Goal: Complete application form: Complete application form

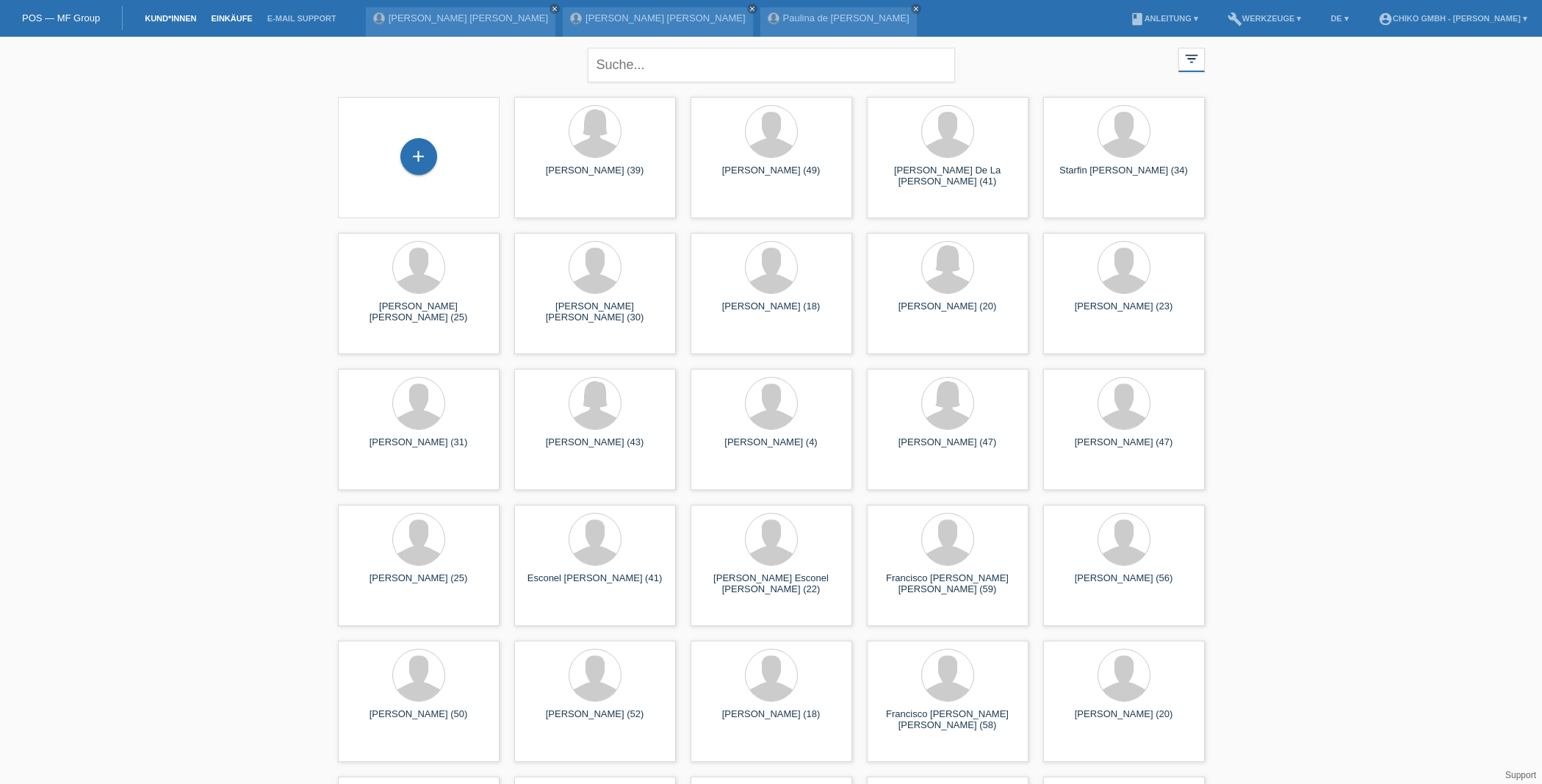
click at [227, 16] on link "Einkäufe" at bounding box center [231, 18] width 56 height 9
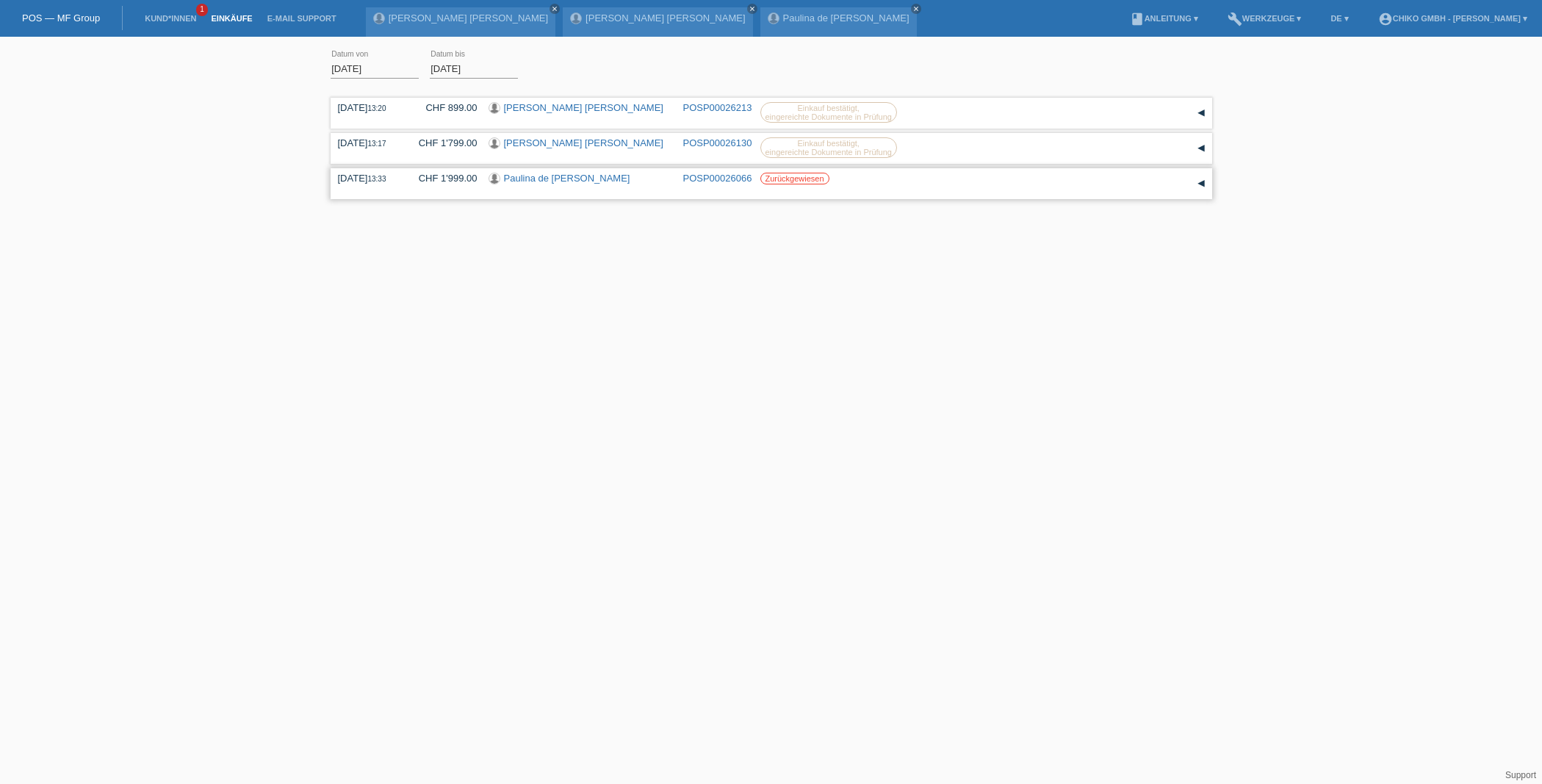
click at [566, 178] on link "Paulina de [PERSON_NAME]" at bounding box center [566, 178] width 126 height 11
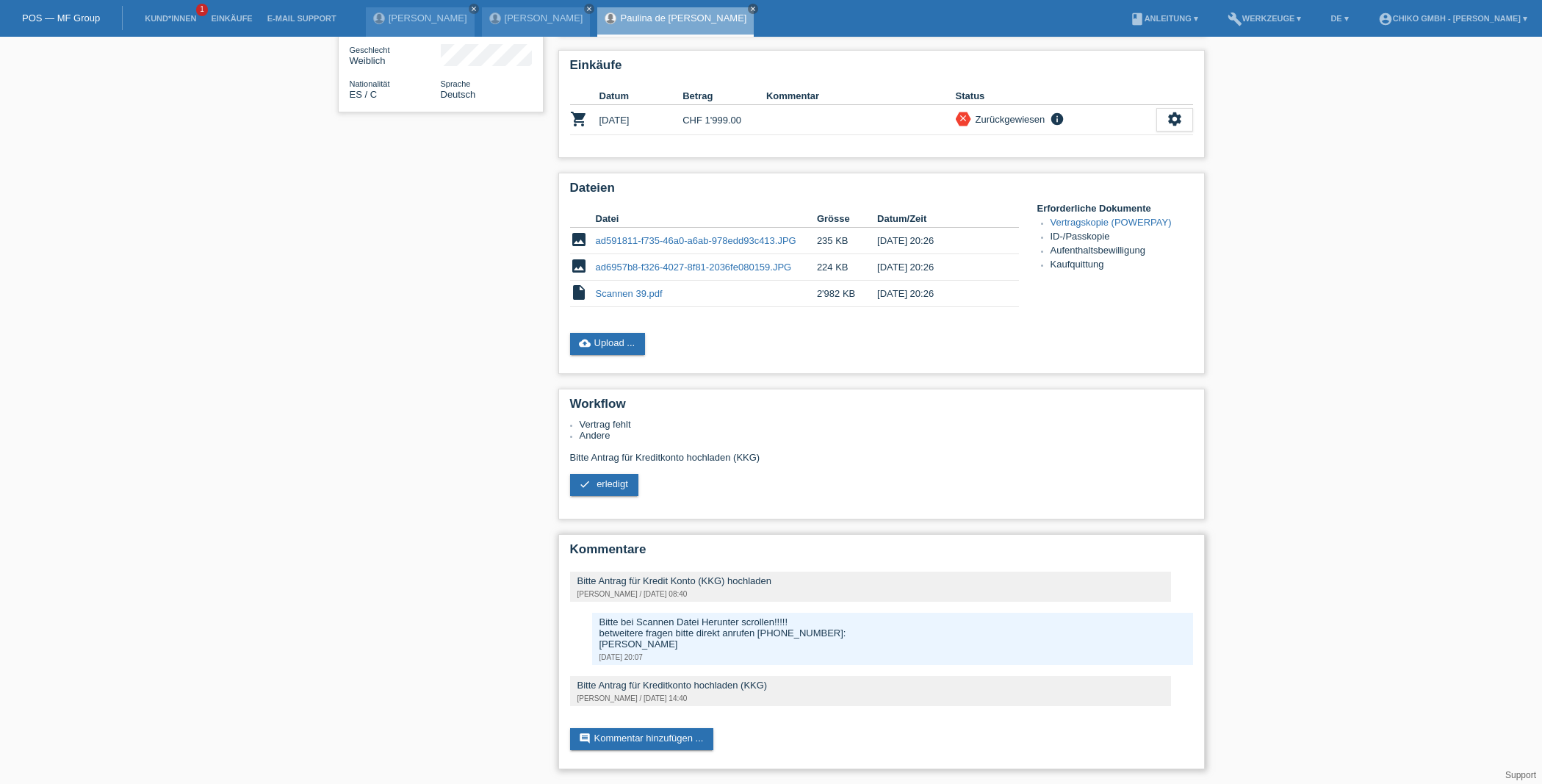
scroll to position [214, 0]
click at [648, 295] on link "Scannen 39.pdf" at bounding box center [630, 293] width 67 height 11
click at [643, 293] on link "Scannen 39.pdf" at bounding box center [630, 293] width 67 height 11
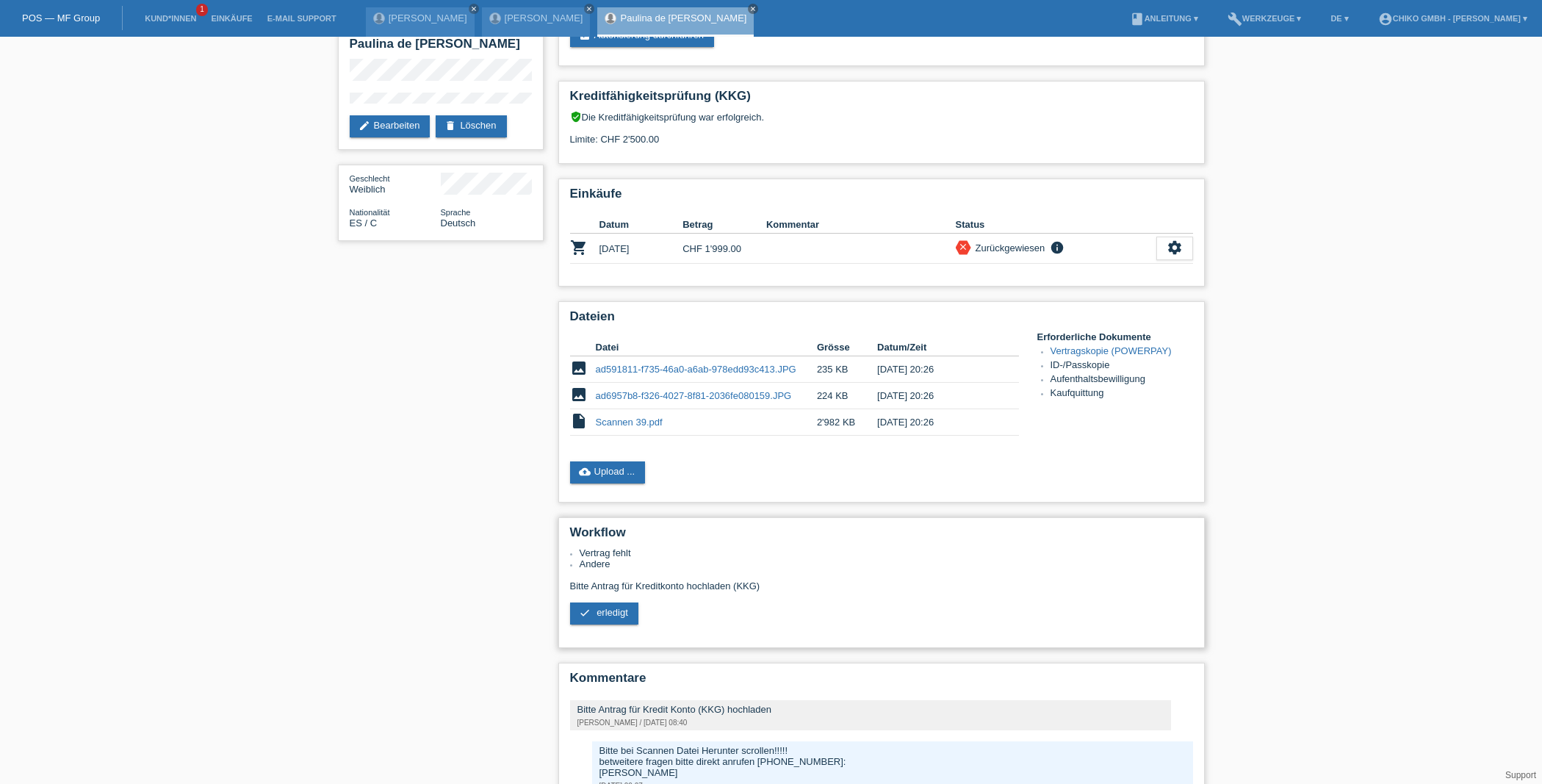
scroll to position [71, 0]
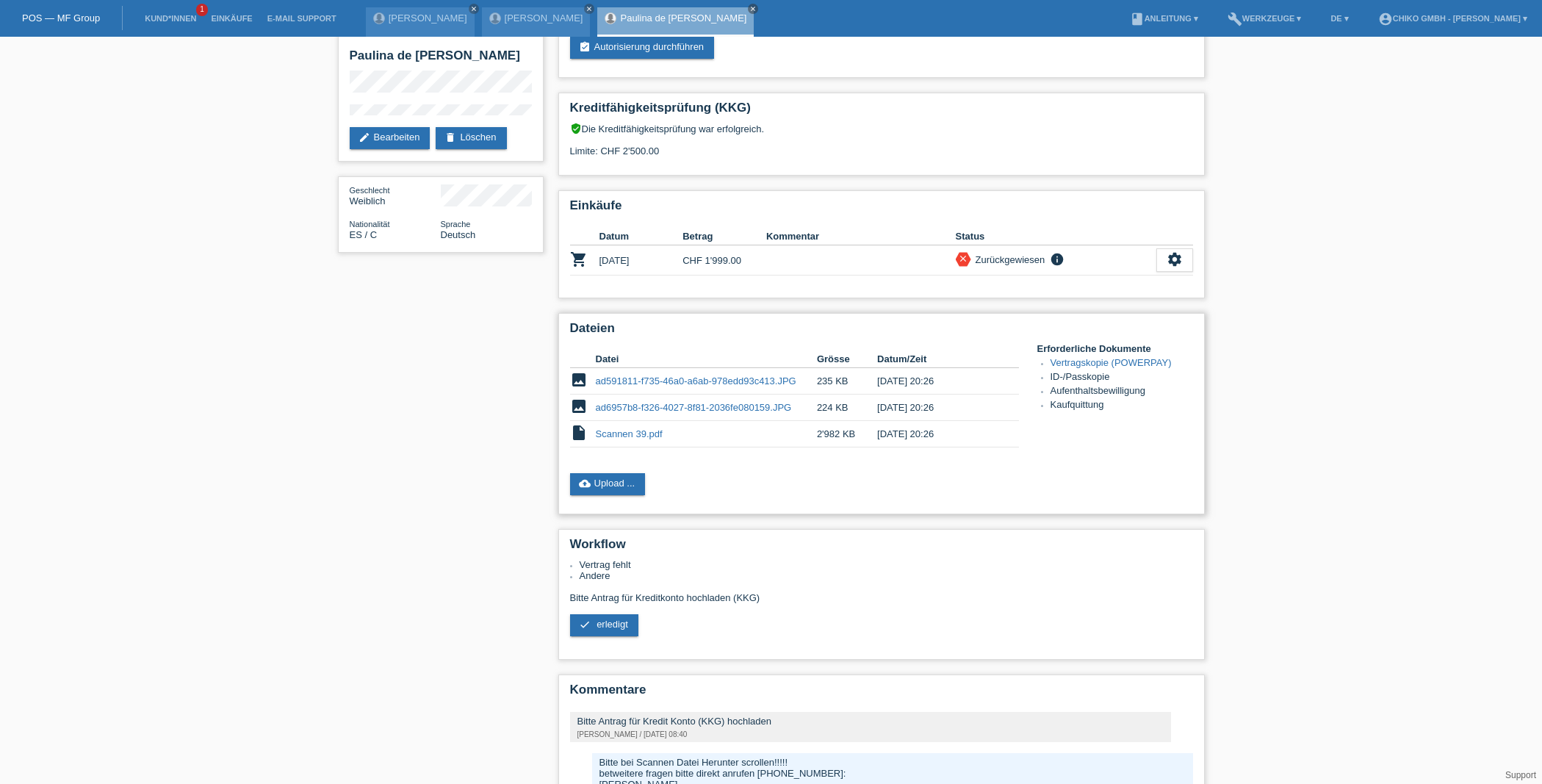
click at [623, 435] on link "Scannen 39.pdf" at bounding box center [630, 434] width 67 height 11
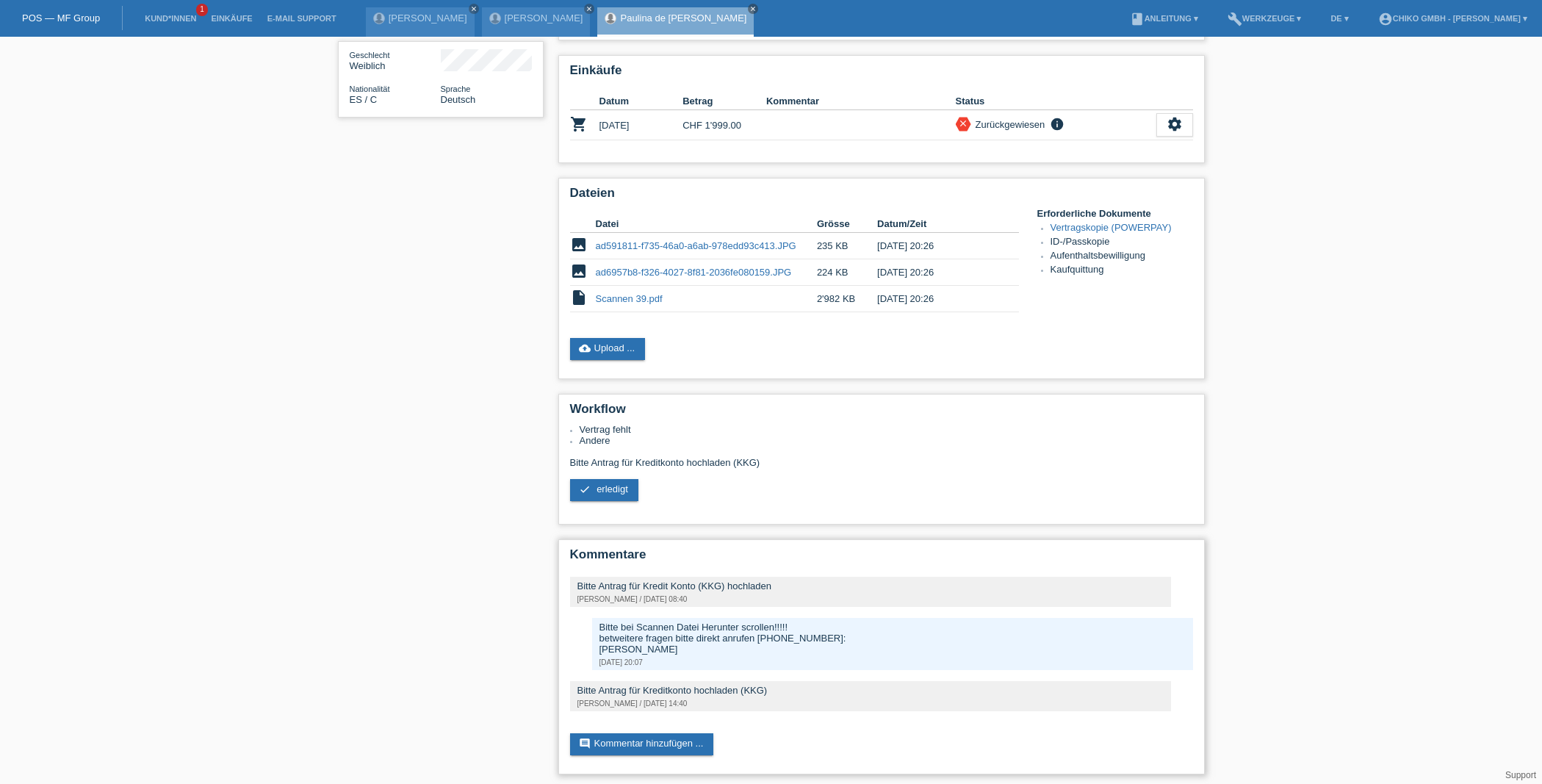
scroll to position [206, 0]
click at [234, 18] on link "Einkäufe" at bounding box center [231, 18] width 56 height 9
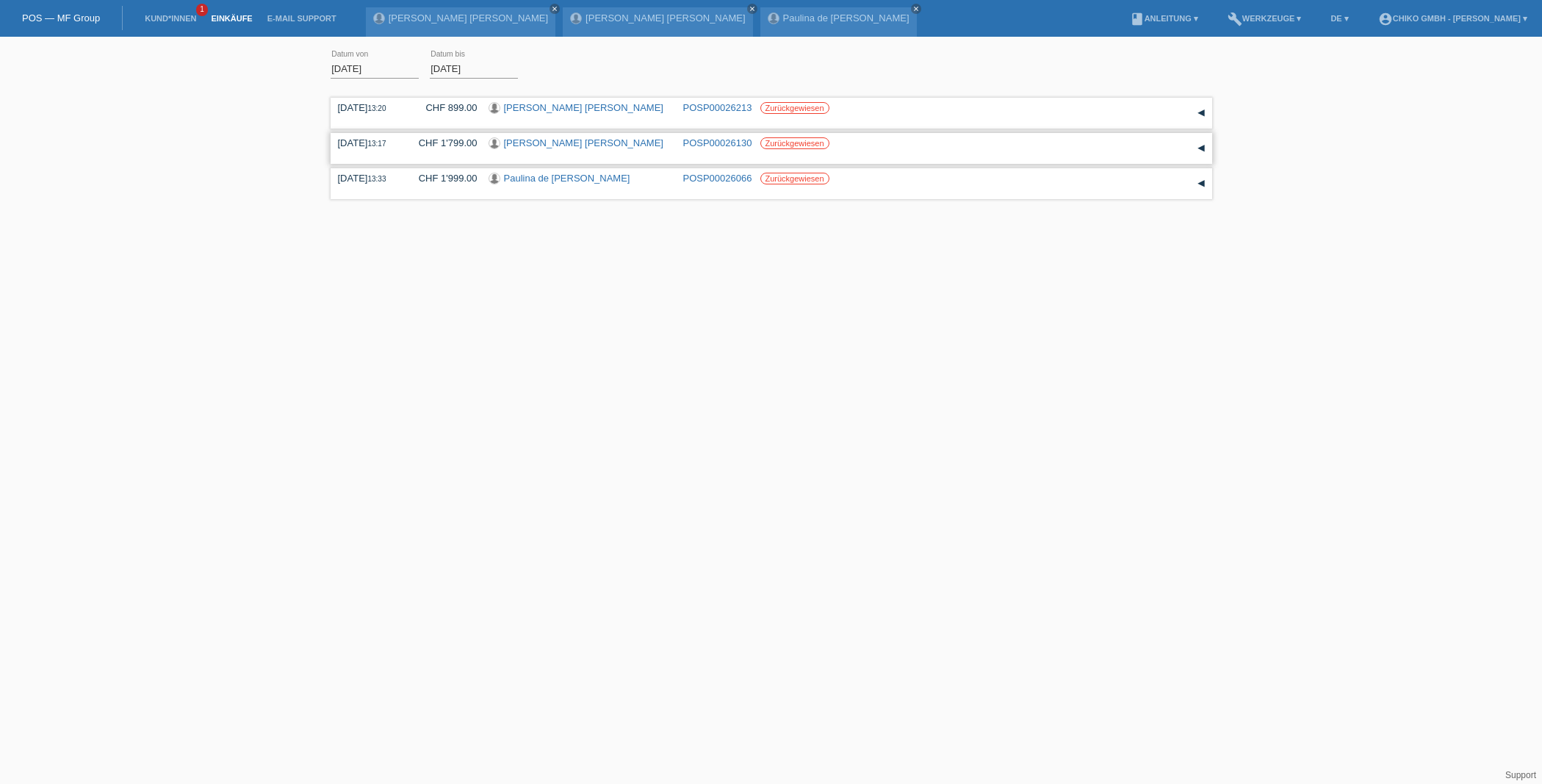
click at [542, 143] on link "[PERSON_NAME] [PERSON_NAME]" at bounding box center [584, 142] width 160 height 11
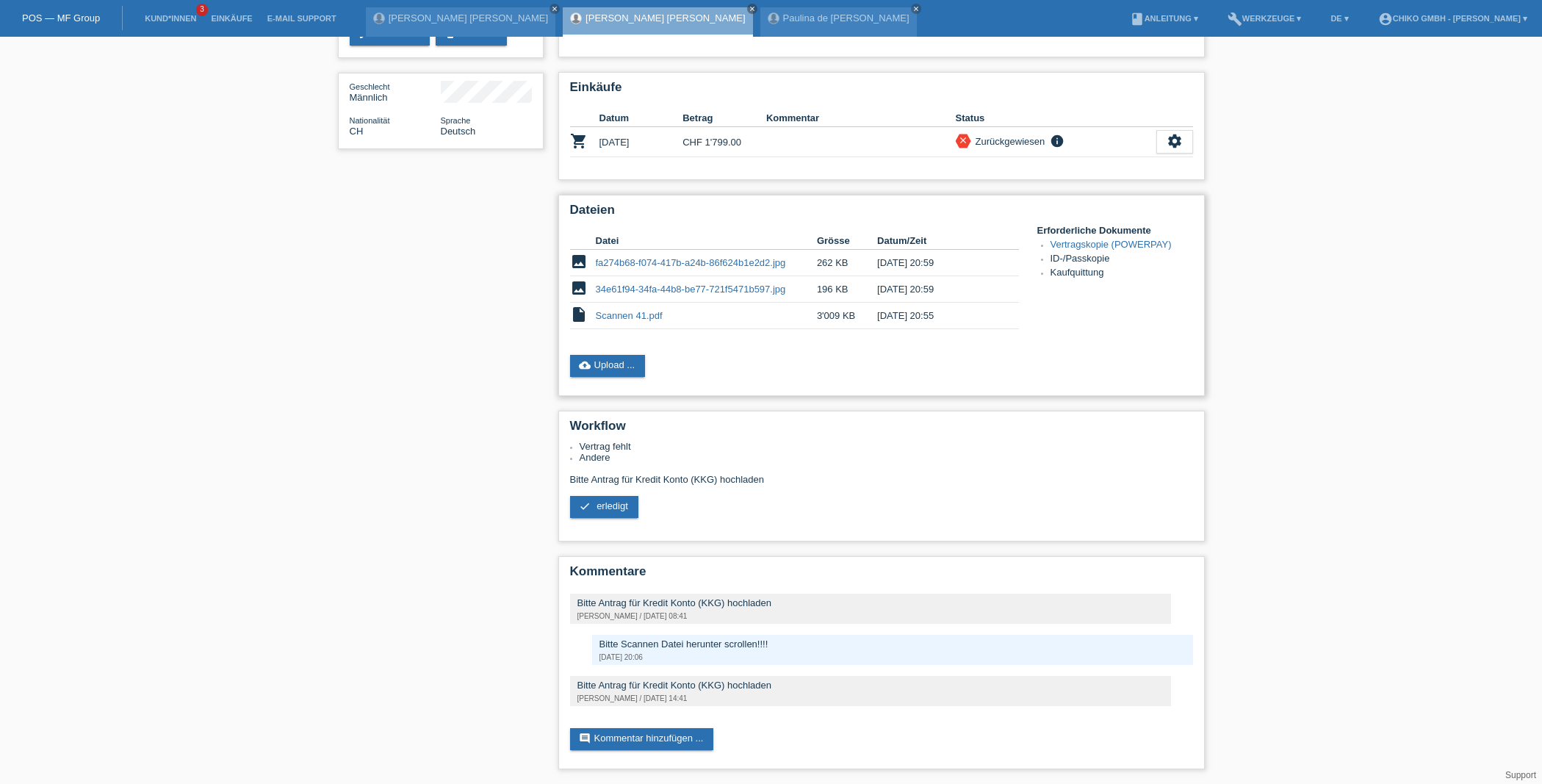
scroll to position [192, 0]
click at [674, 735] on link "comment Kommentar hinzufügen ..." at bounding box center [642, 739] width 144 height 22
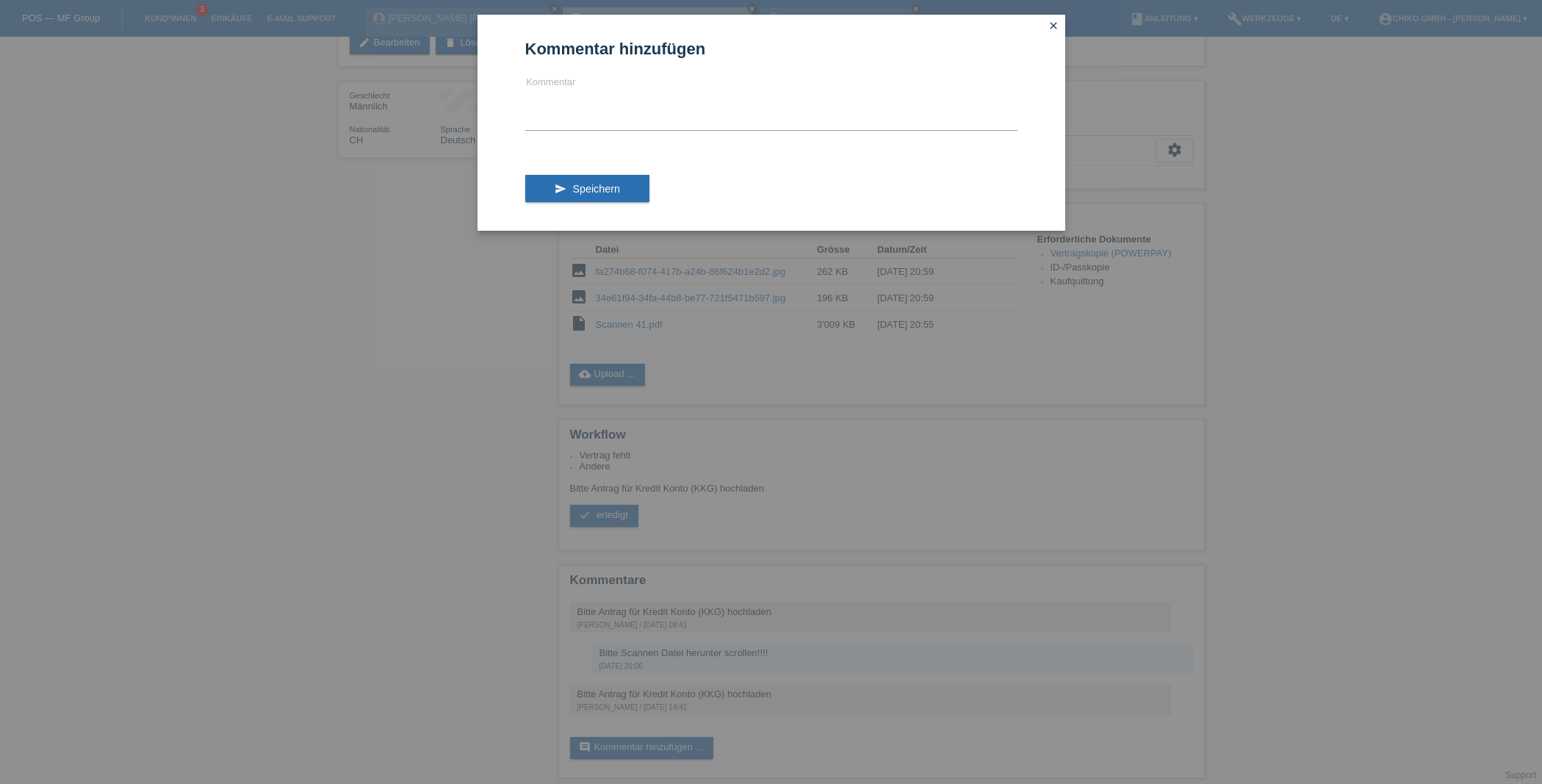
scroll to position [172, 0]
click at [1054, 23] on icon "close" at bounding box center [1053, 25] width 12 height 12
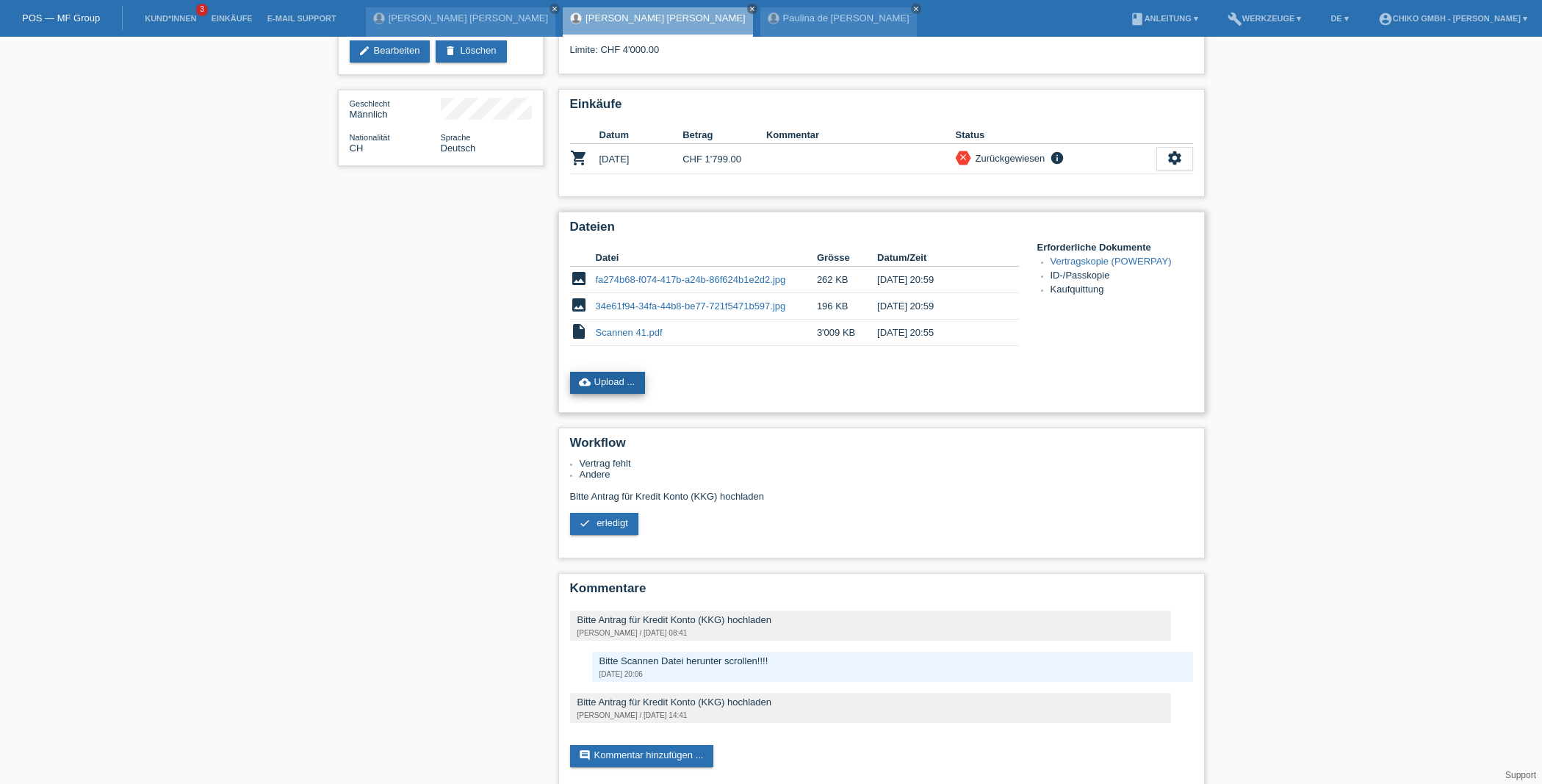
click at [619, 385] on link "cloud_upload Upload ..." at bounding box center [607, 383] width 75 height 22
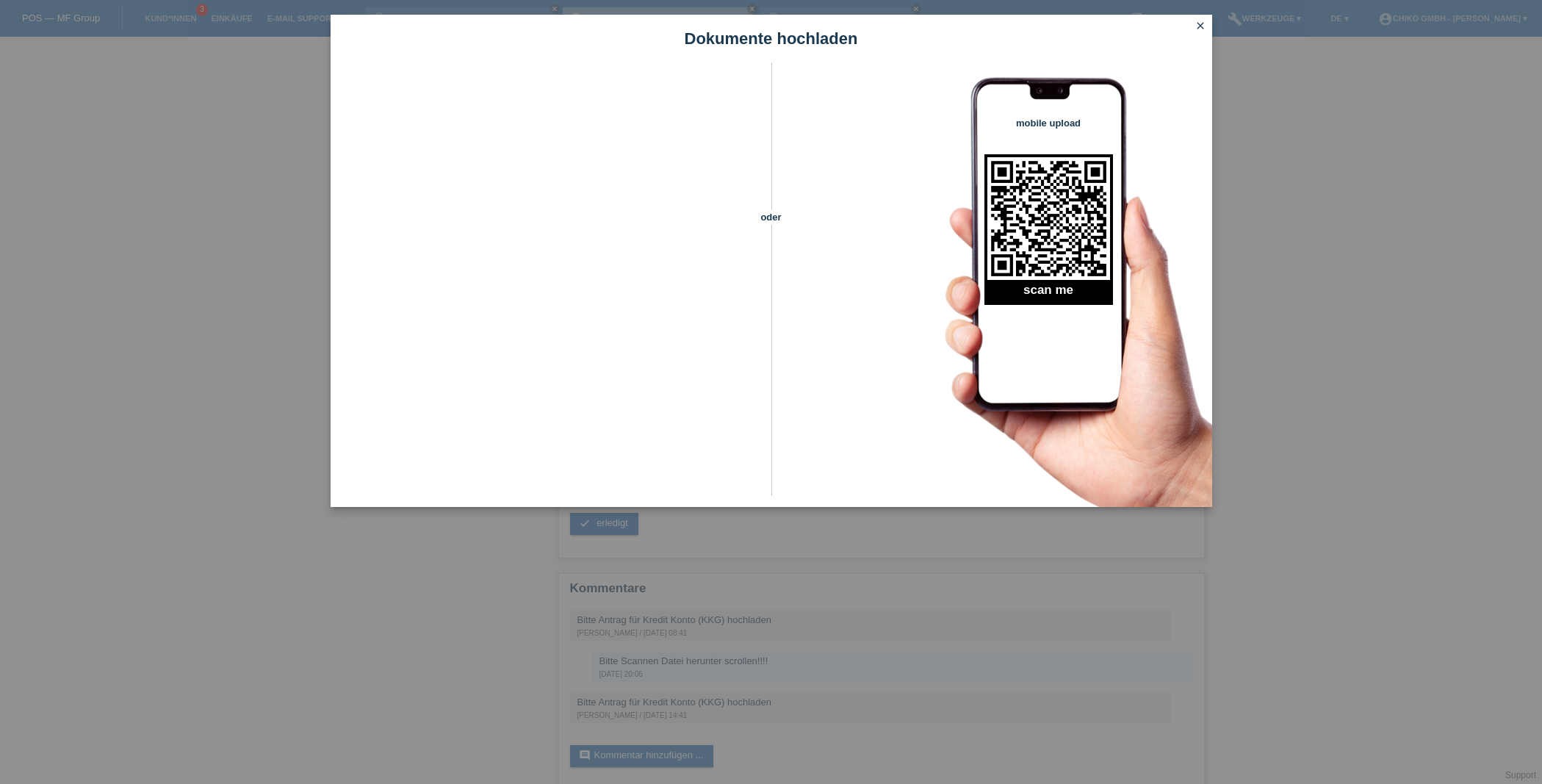
scroll to position [172, 0]
click at [1202, 26] on icon "close" at bounding box center [1200, 25] width 12 height 12
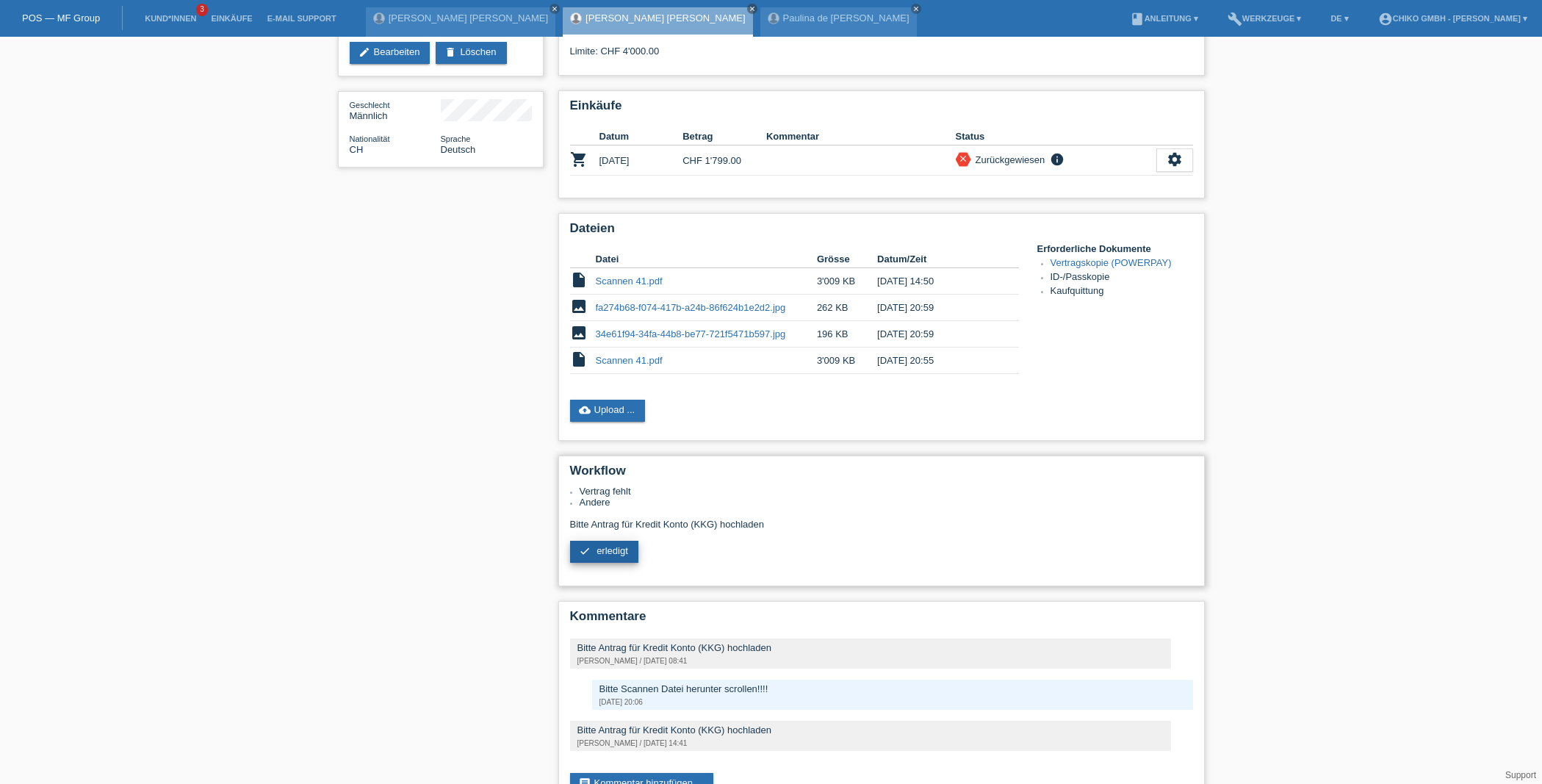
scroll to position [183, 0]
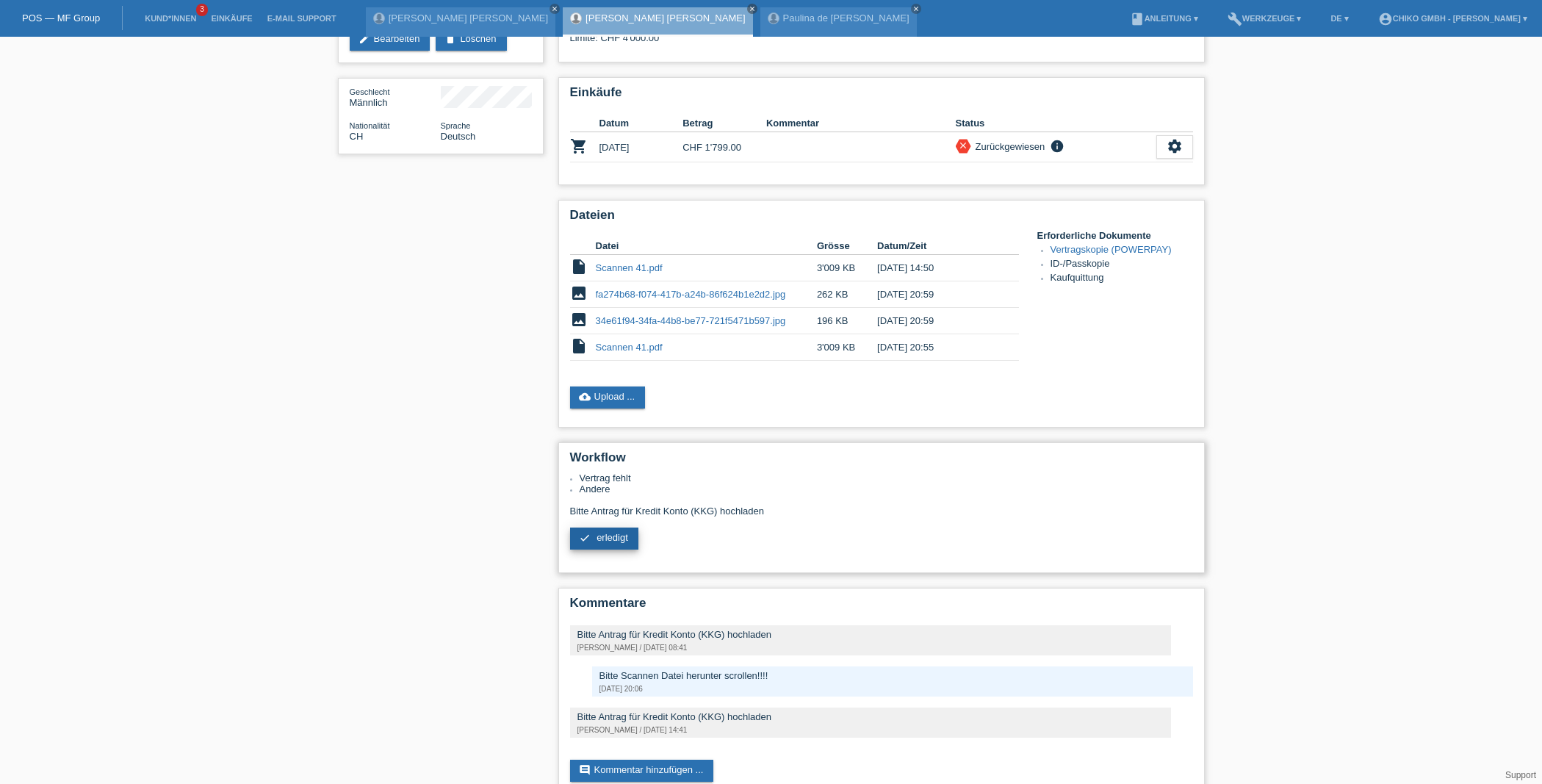
click at [619, 540] on span "erledigt" at bounding box center [612, 537] width 32 height 11
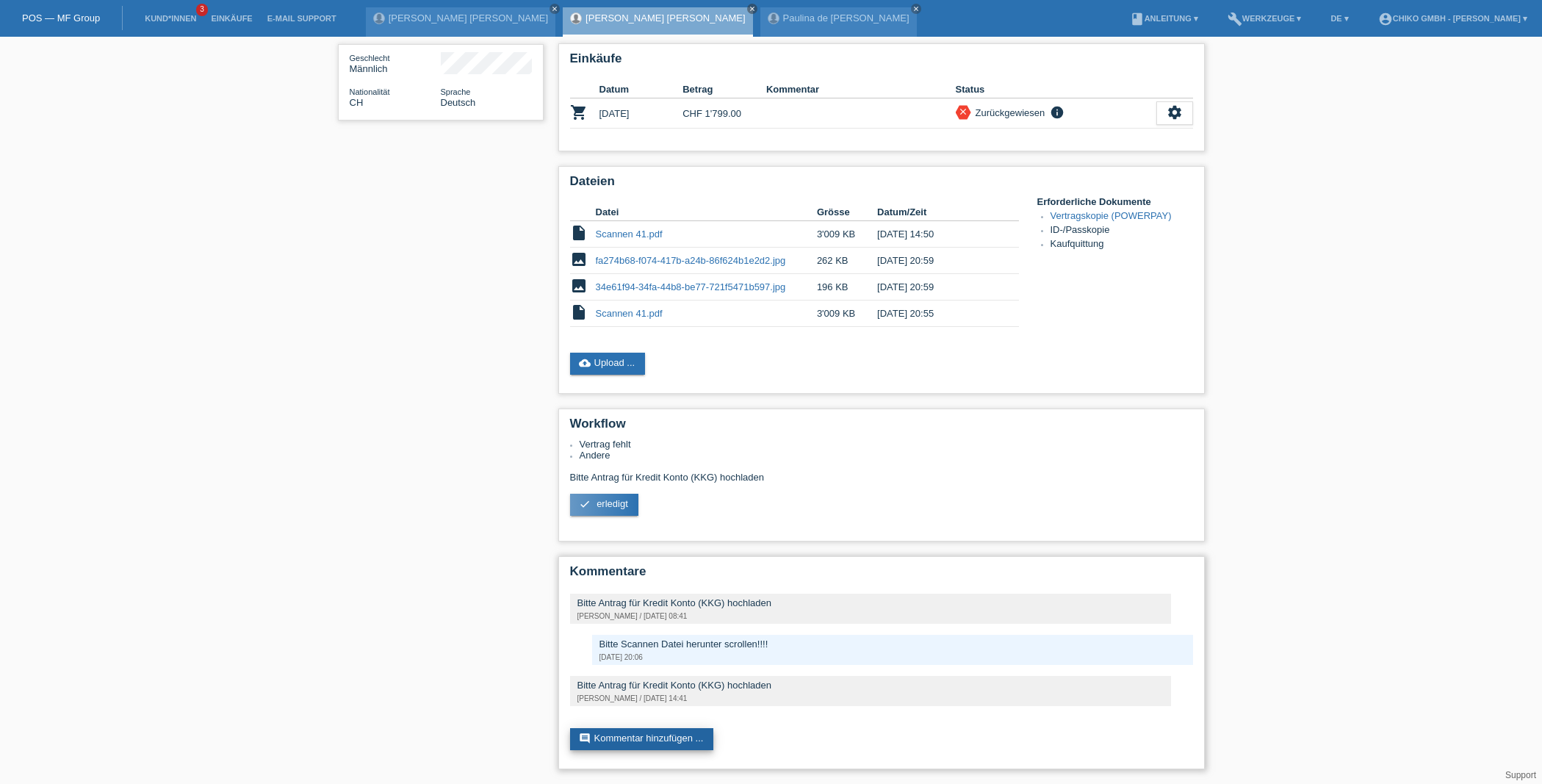
scroll to position [221, 0]
click at [667, 737] on link "comment Kommentar hinzufügen ..." at bounding box center [642, 739] width 144 height 22
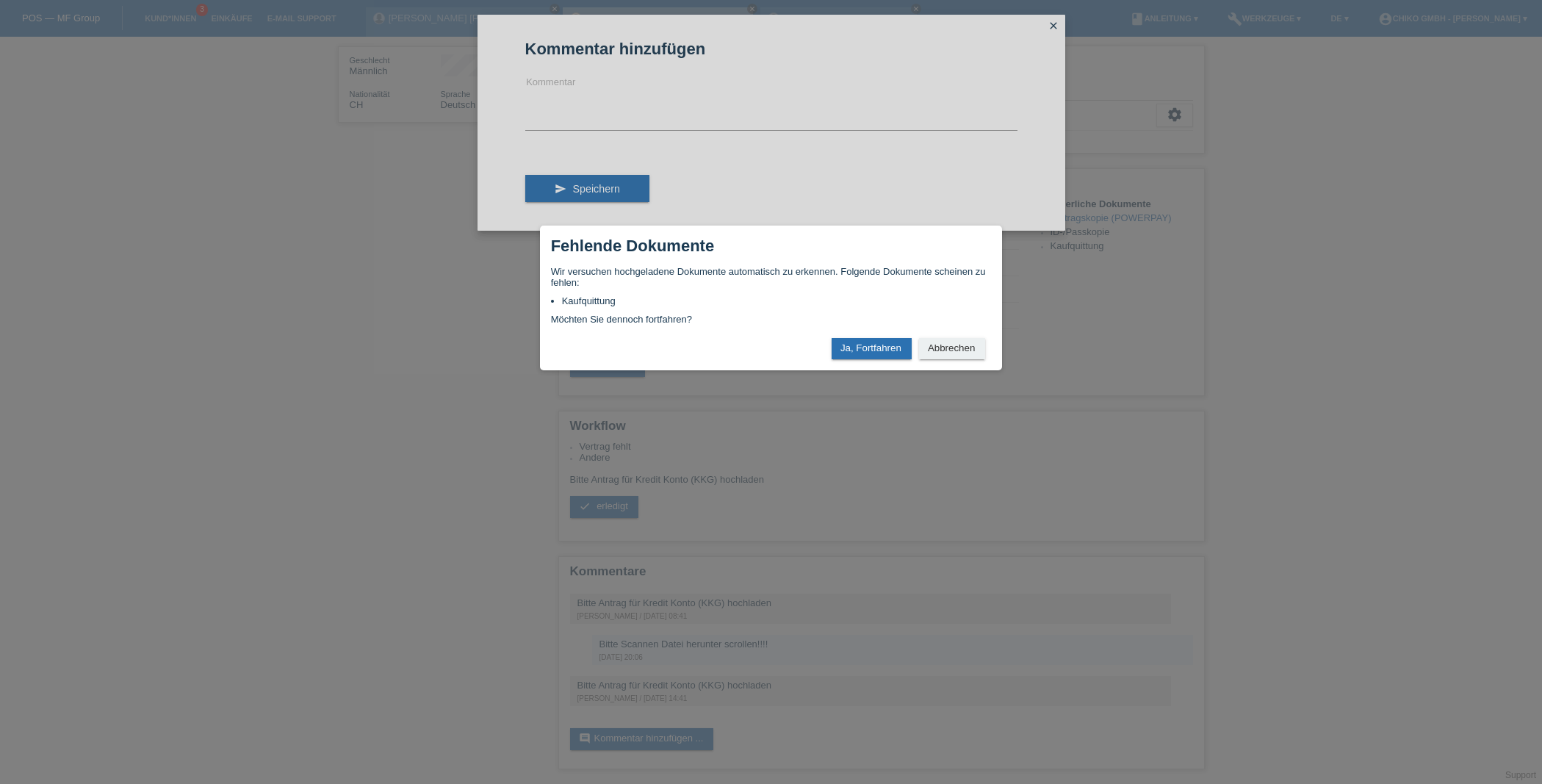
scroll to position [219, 0]
click at [895, 349] on button "Ja, Fortfahren" at bounding box center [871, 348] width 80 height 21
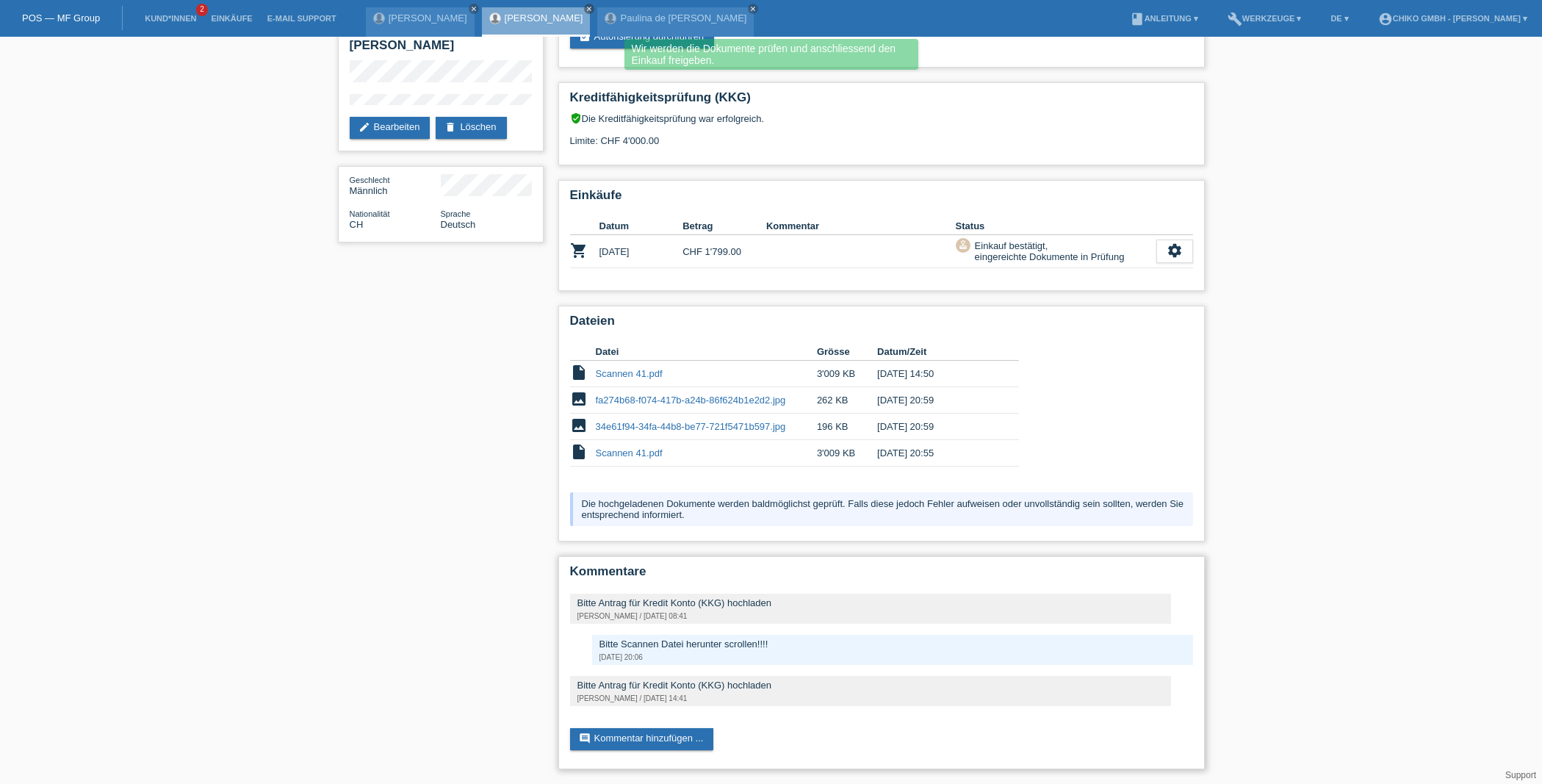
scroll to position [84, 0]
click at [673, 731] on link "comment Kommentar hinzufügen ..." at bounding box center [642, 739] width 144 height 22
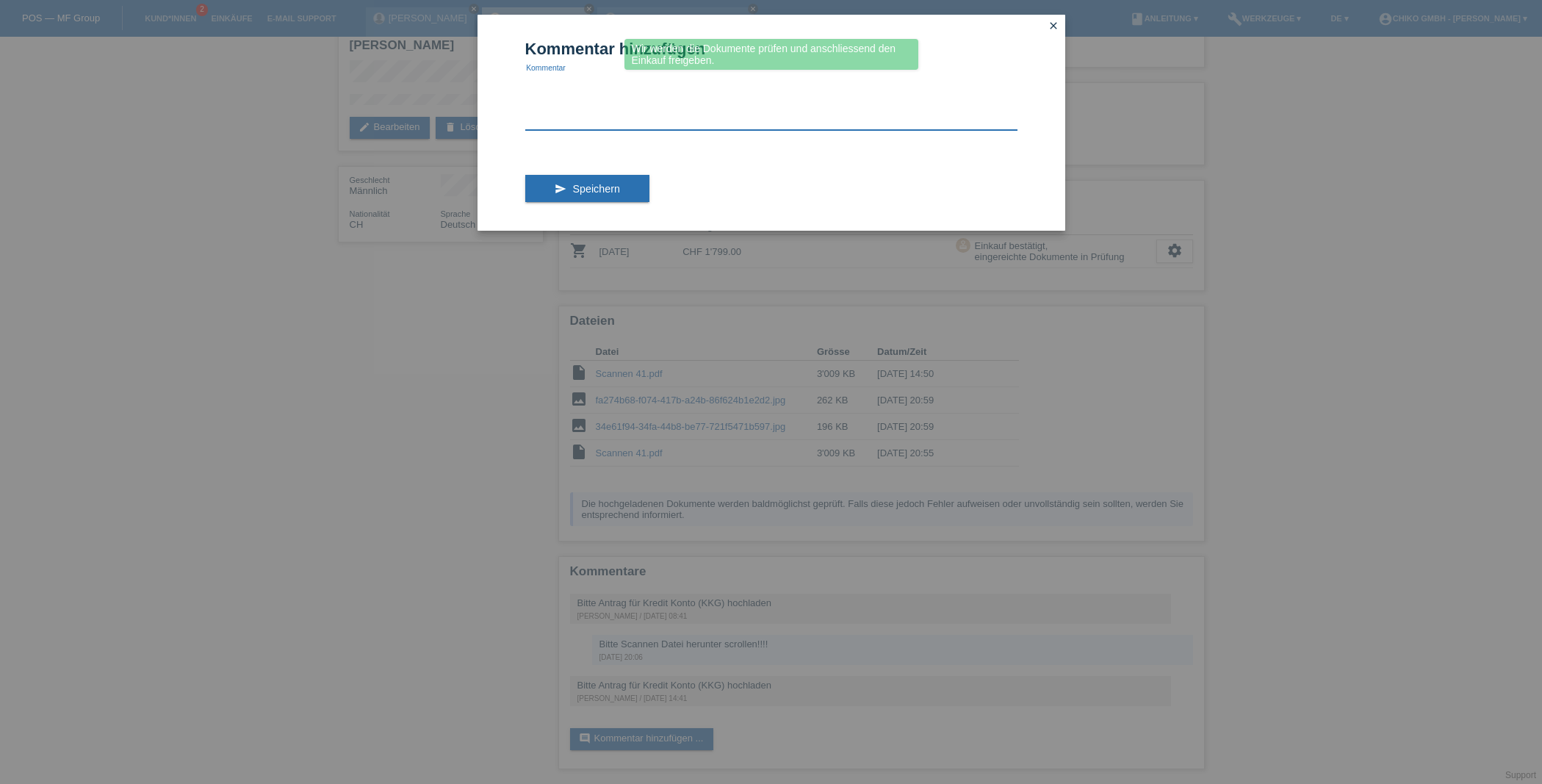
click at [620, 125] on textarea at bounding box center [771, 102] width 492 height 56
type textarea "b"
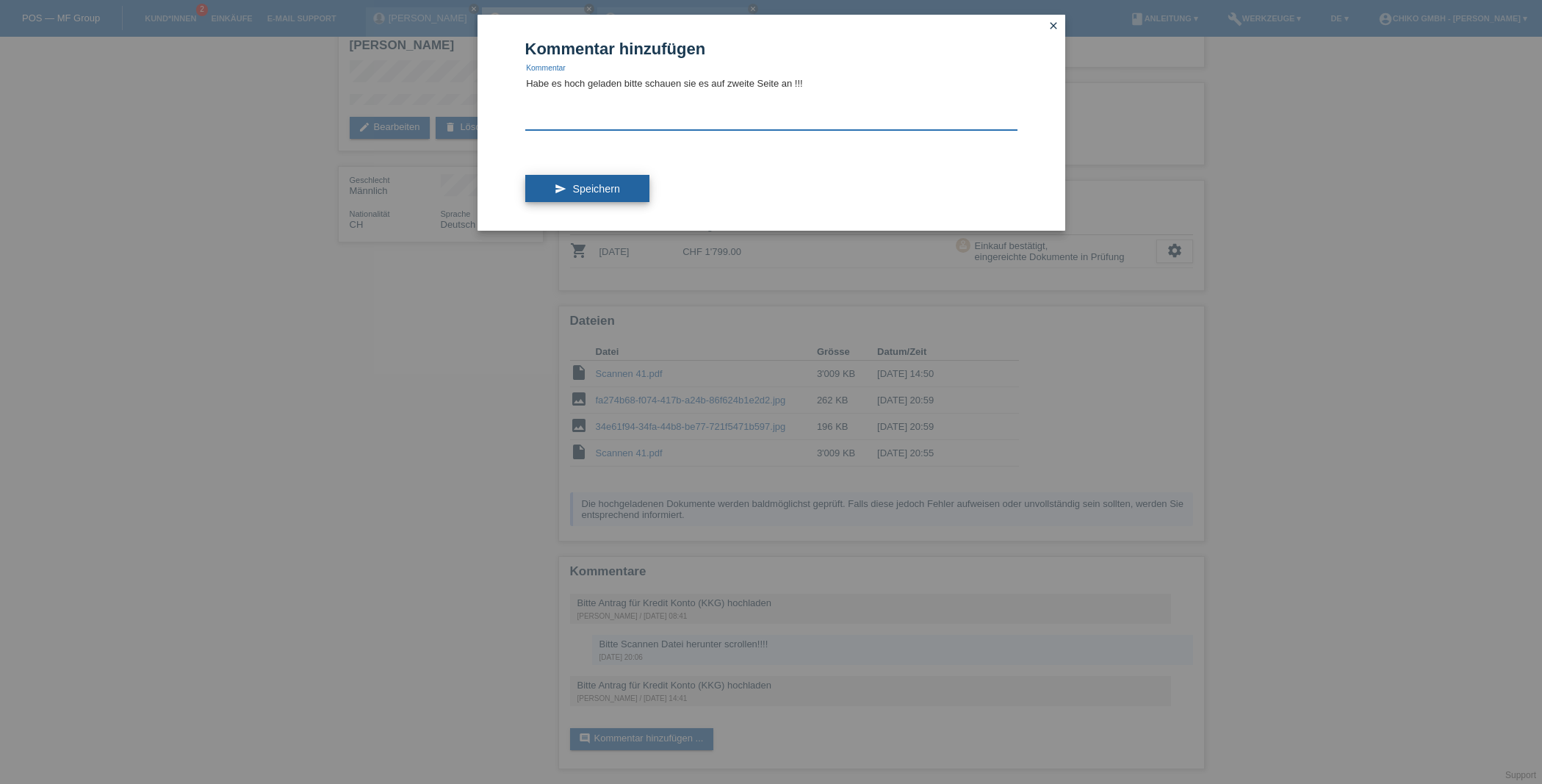
type textarea "Habe es hoch geladen bitte schauen sie es auf zweite Seite an !!!"
click at [619, 192] on span "Speichern" at bounding box center [596, 189] width 47 height 12
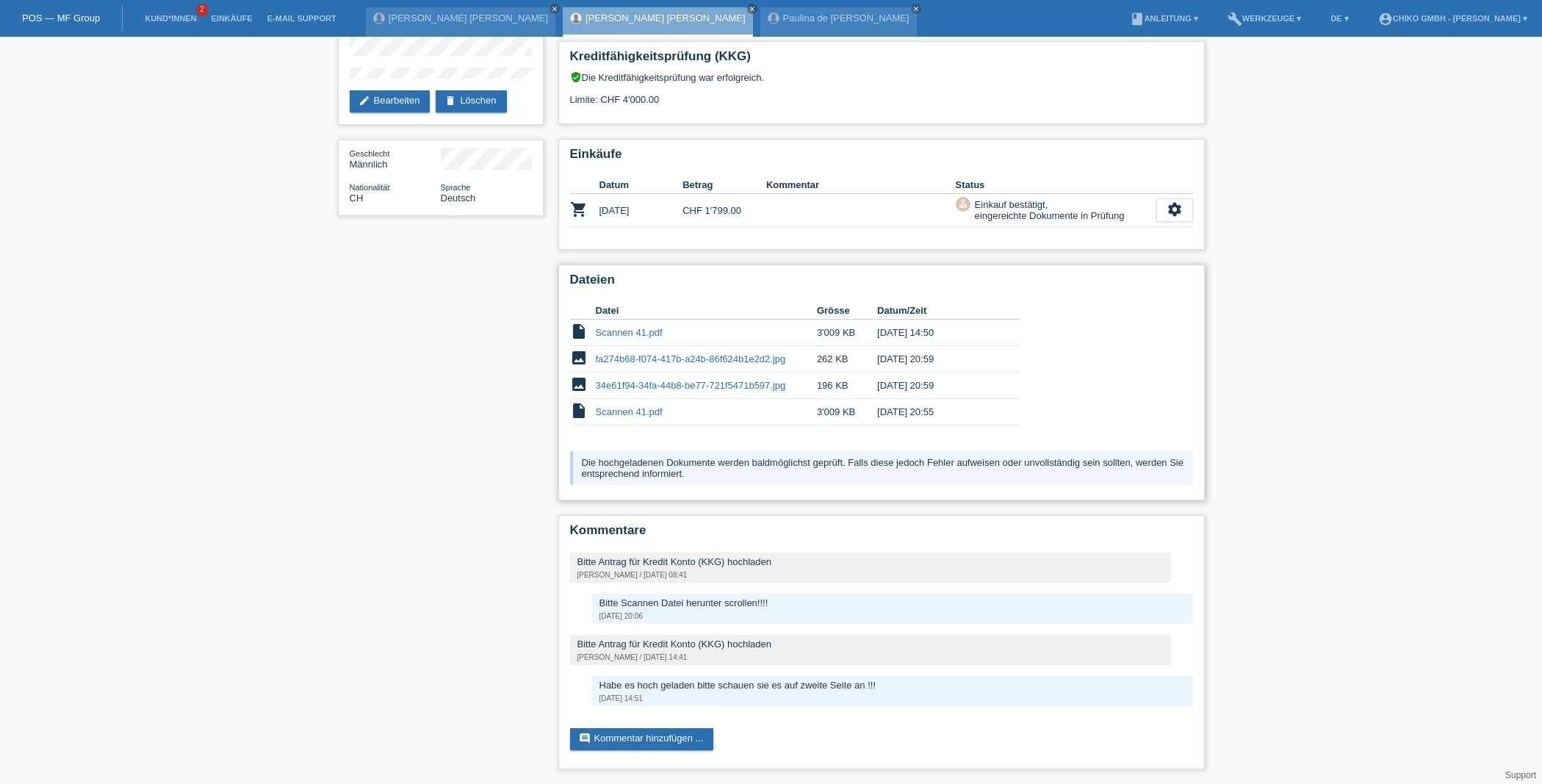
scroll to position [123, 1]
click at [635, 410] on link "Scannen 41.pdf" at bounding box center [630, 412] width 67 height 11
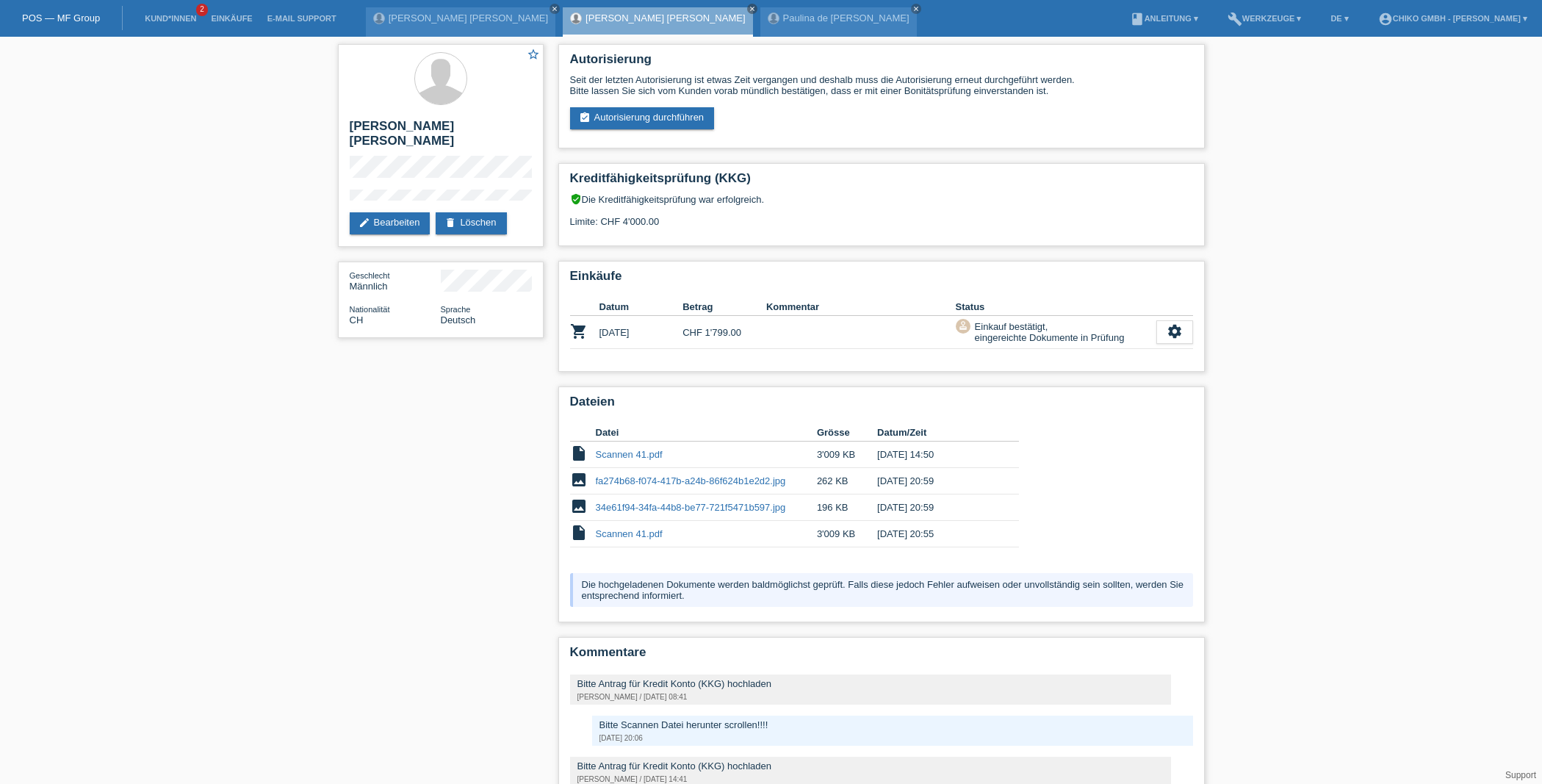
scroll to position [0, 0]
click at [233, 19] on link "Einkäufe" at bounding box center [231, 18] width 56 height 9
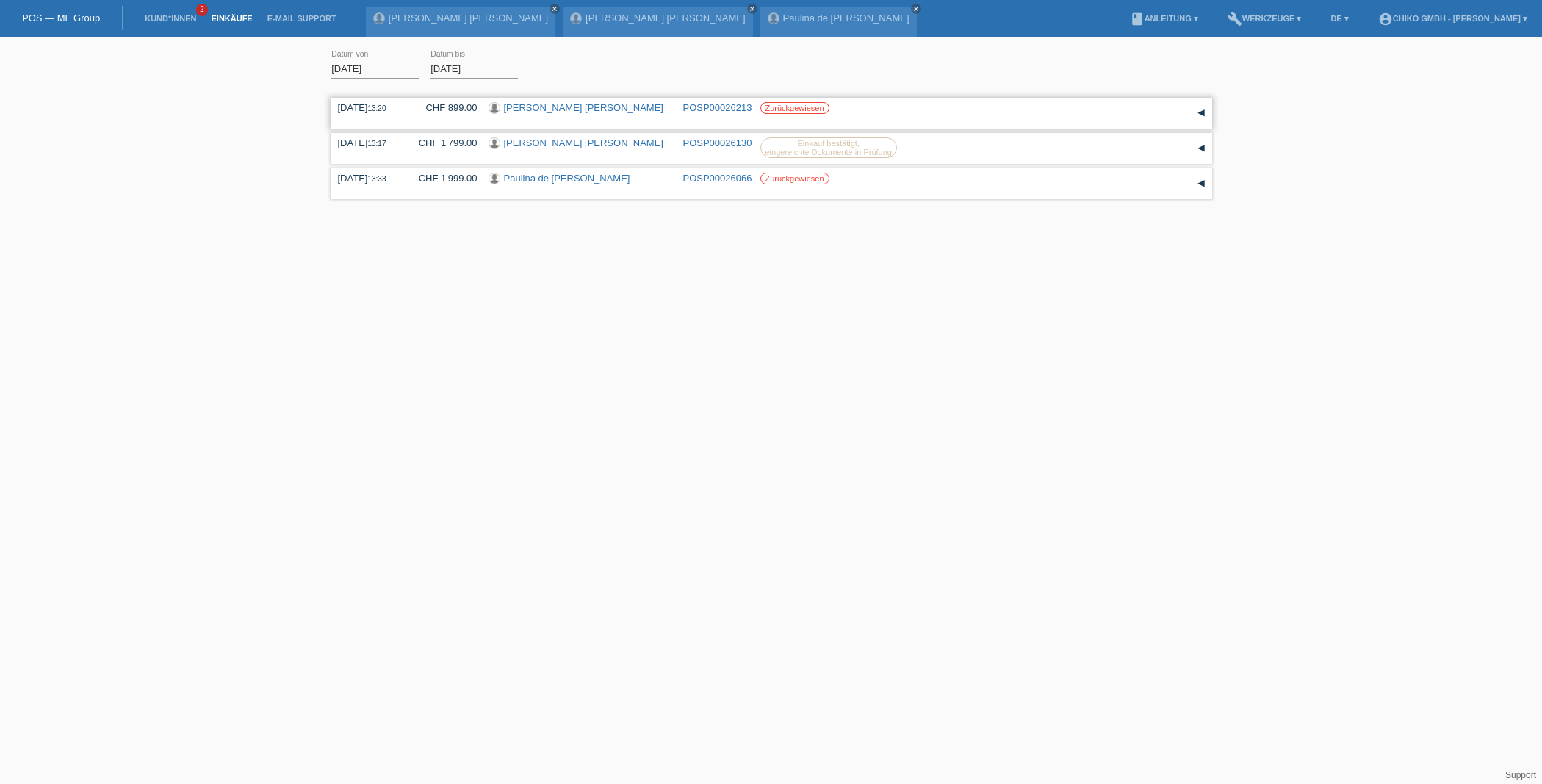
click at [536, 108] on link "[PERSON_NAME] [PERSON_NAME]" at bounding box center [584, 108] width 160 height 11
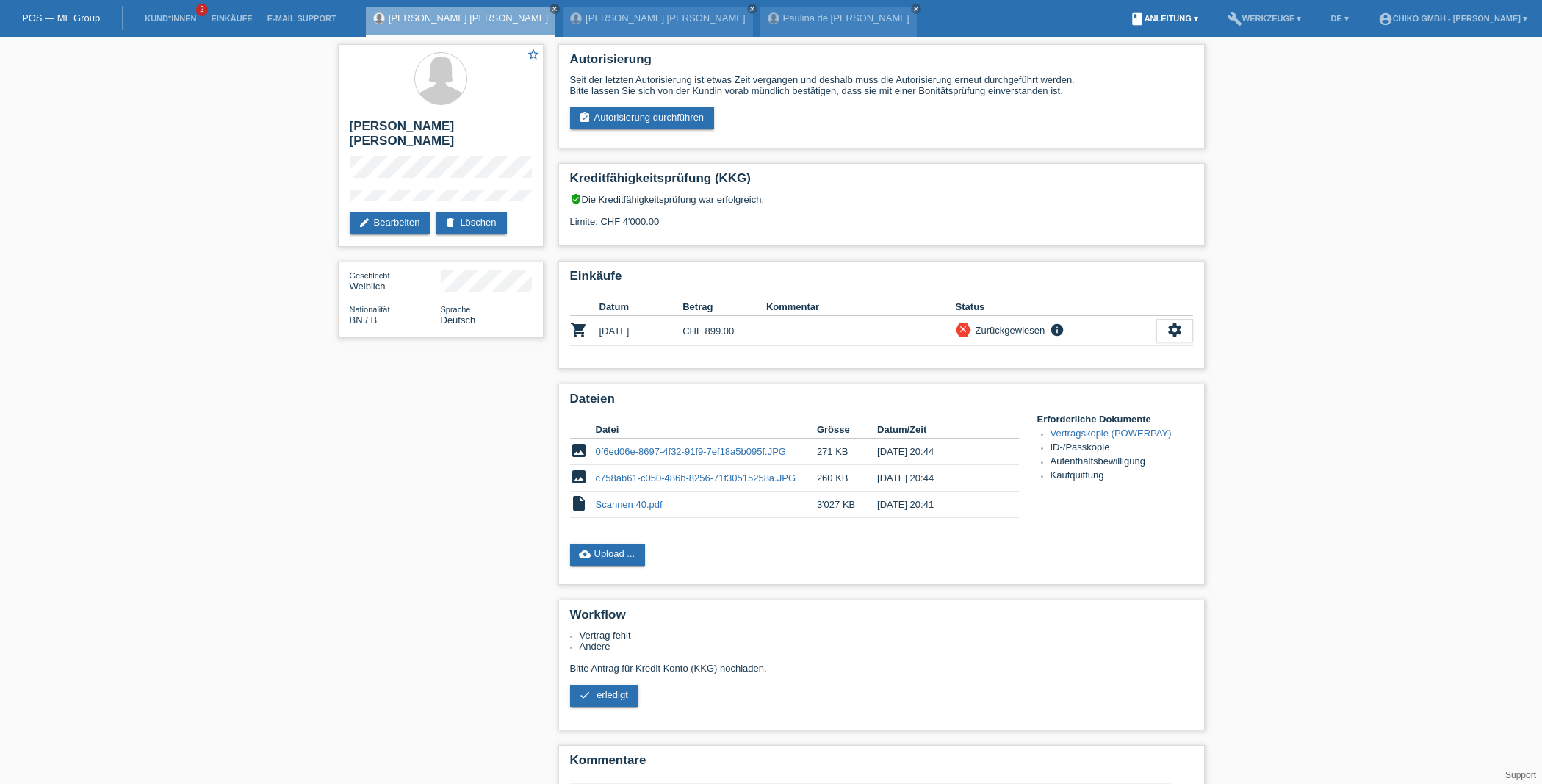
click at [1163, 17] on link "book Anleitung ▾" at bounding box center [1164, 18] width 83 height 9
click at [1152, 34] on link "Anleitung mit KKG" at bounding box center [1144, 34] width 78 height 11
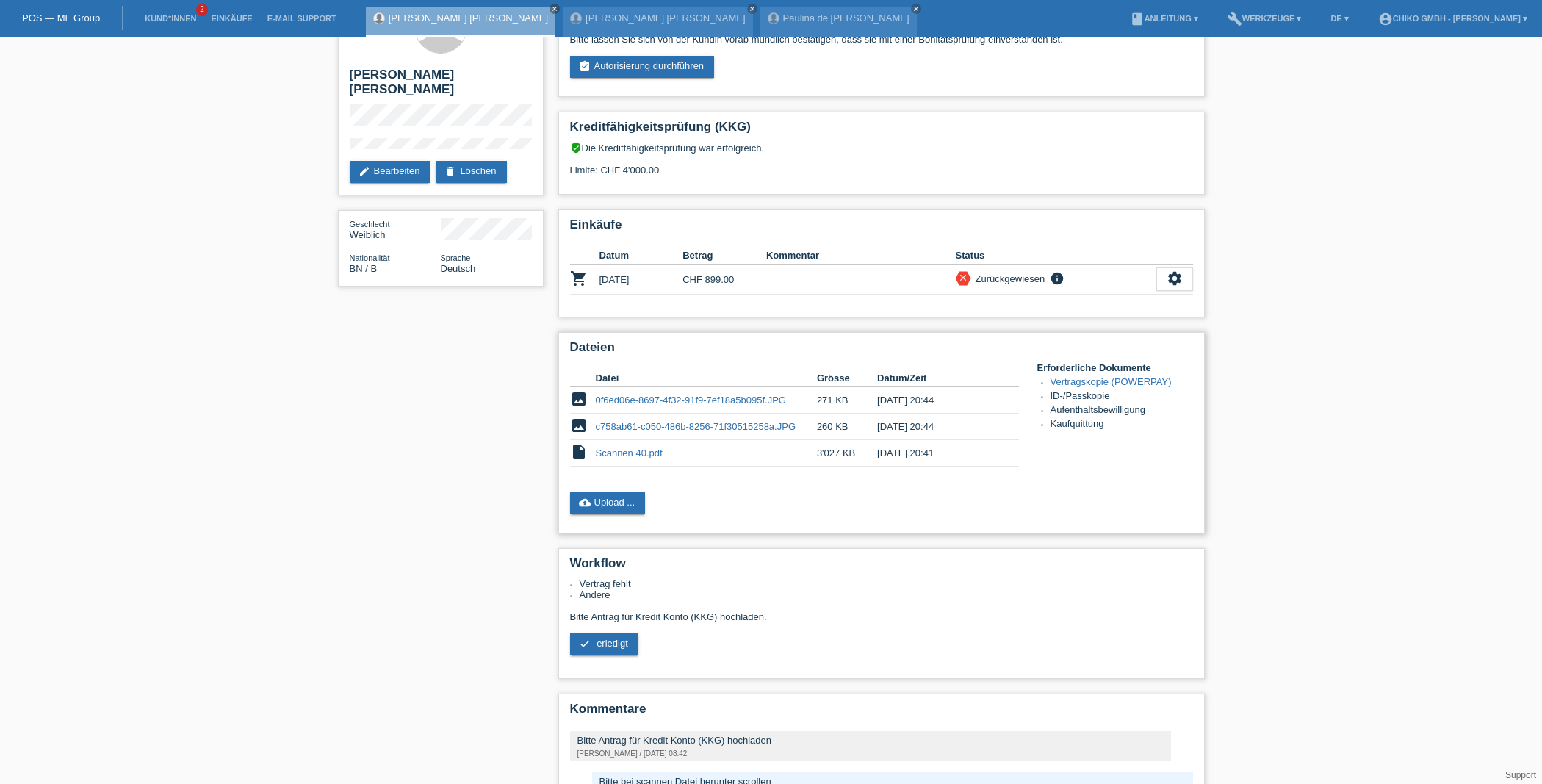
scroll to position [53, 0]
click at [610, 505] on link "cloud_upload Upload ..." at bounding box center [607, 502] width 75 height 22
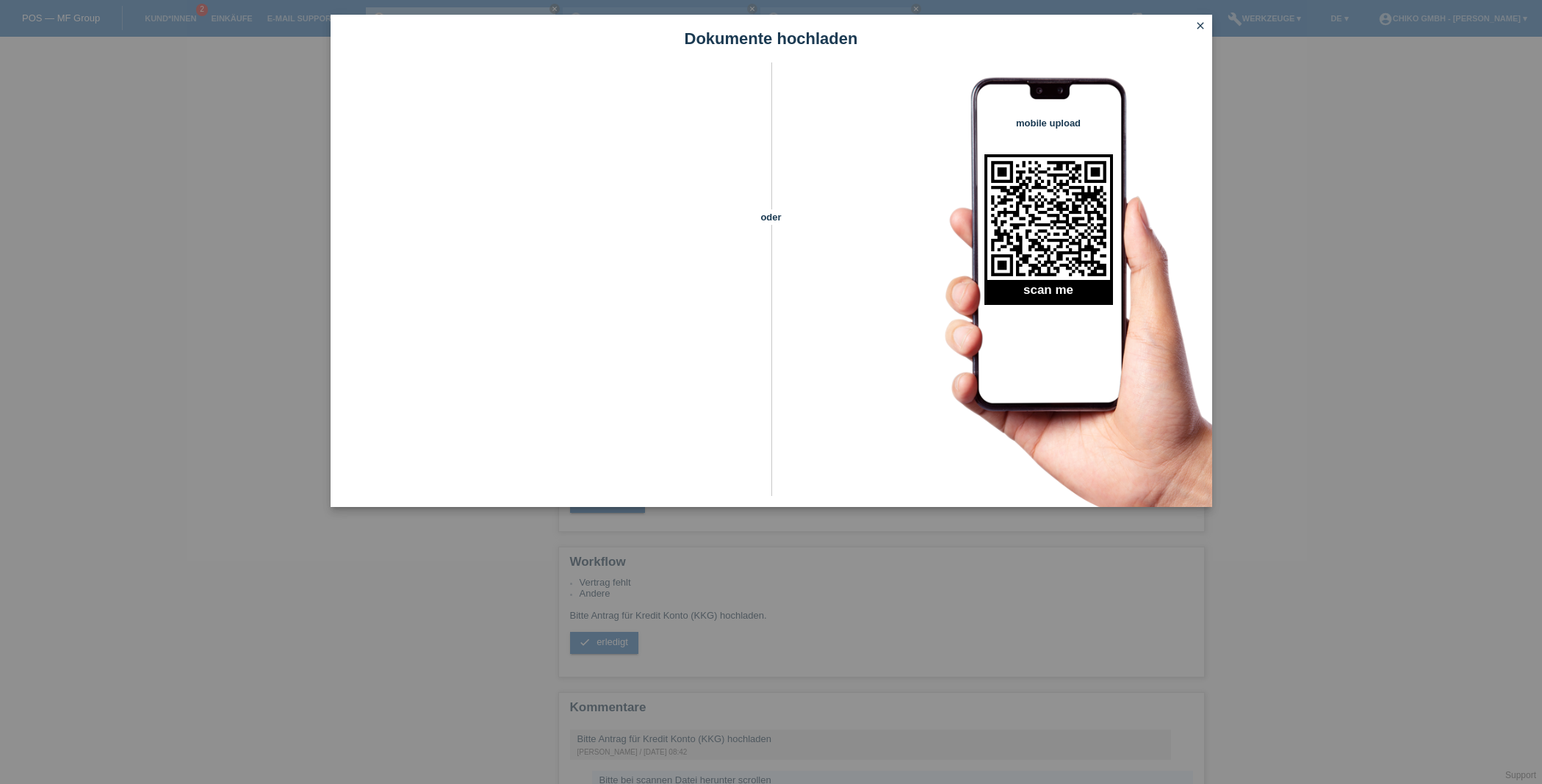
click at [1468, 211] on div "Dokumente hochladen oder mobile upload scan me close" at bounding box center [771, 392] width 1542 height 784
click at [1200, 23] on icon "close" at bounding box center [1200, 25] width 12 height 12
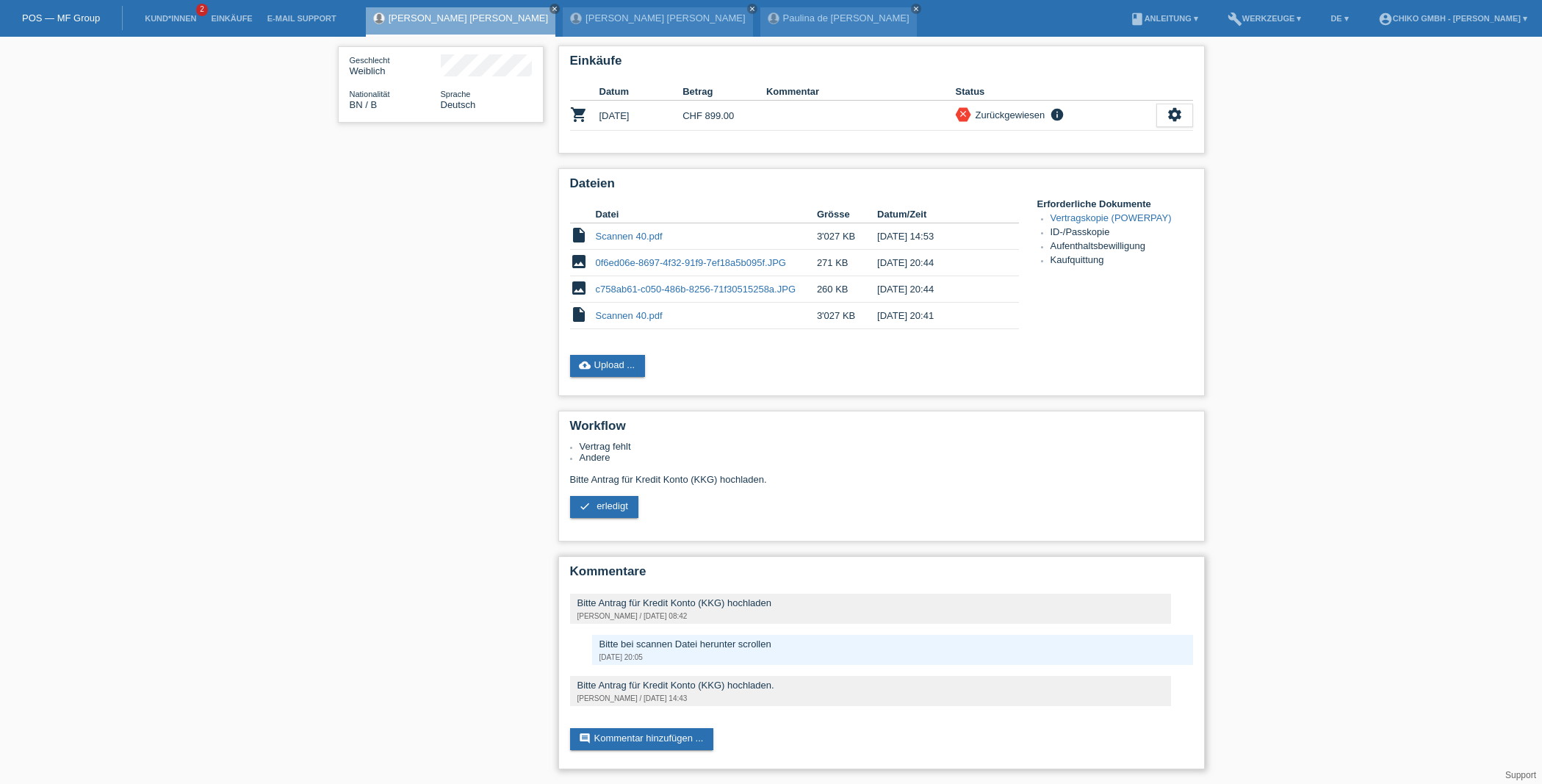
scroll to position [219, 0]
click at [606, 504] on span "erledigt" at bounding box center [612, 505] width 32 height 11
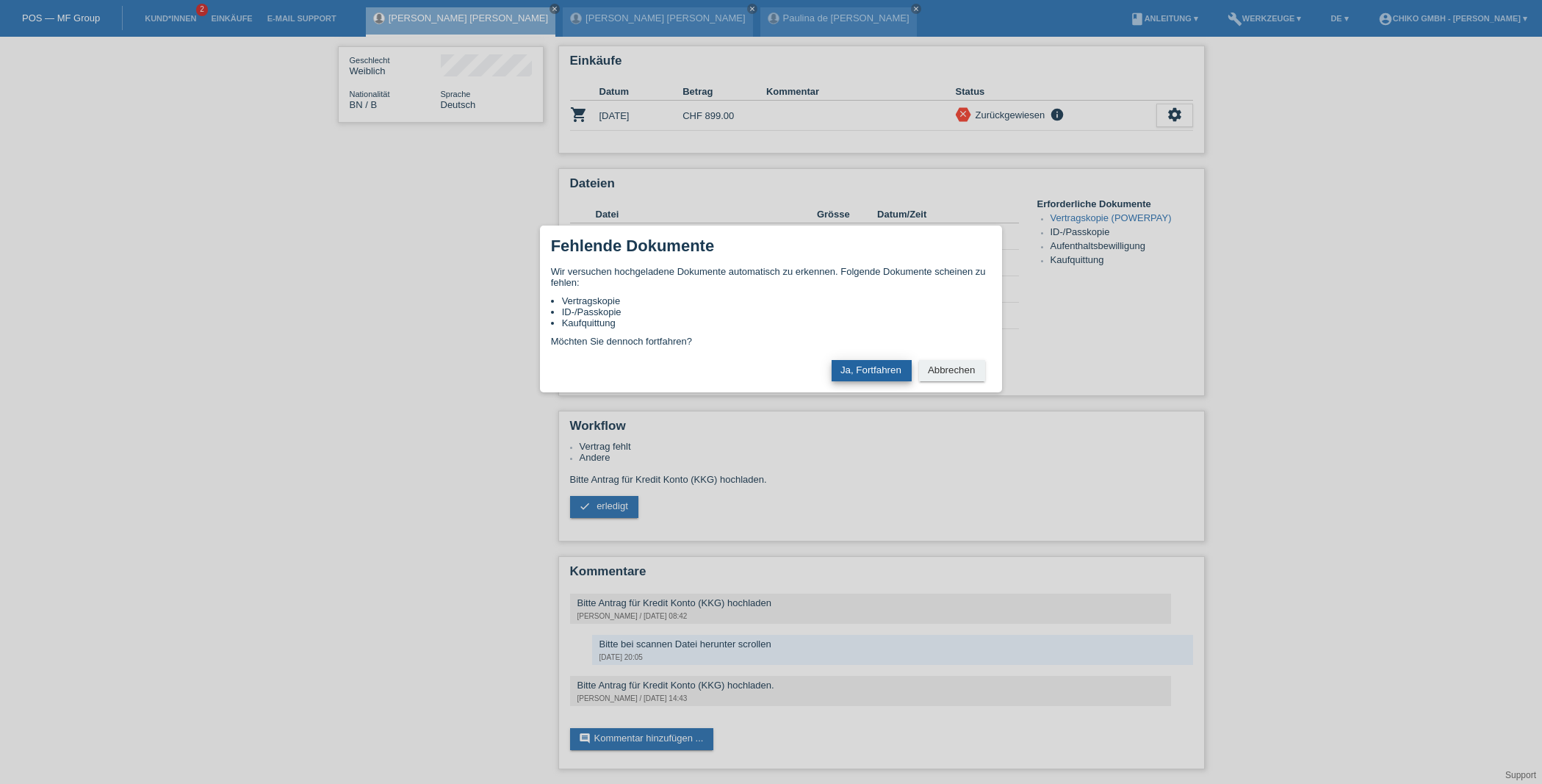
click at [885, 376] on button "Ja, Fortfahren" at bounding box center [871, 370] width 80 height 21
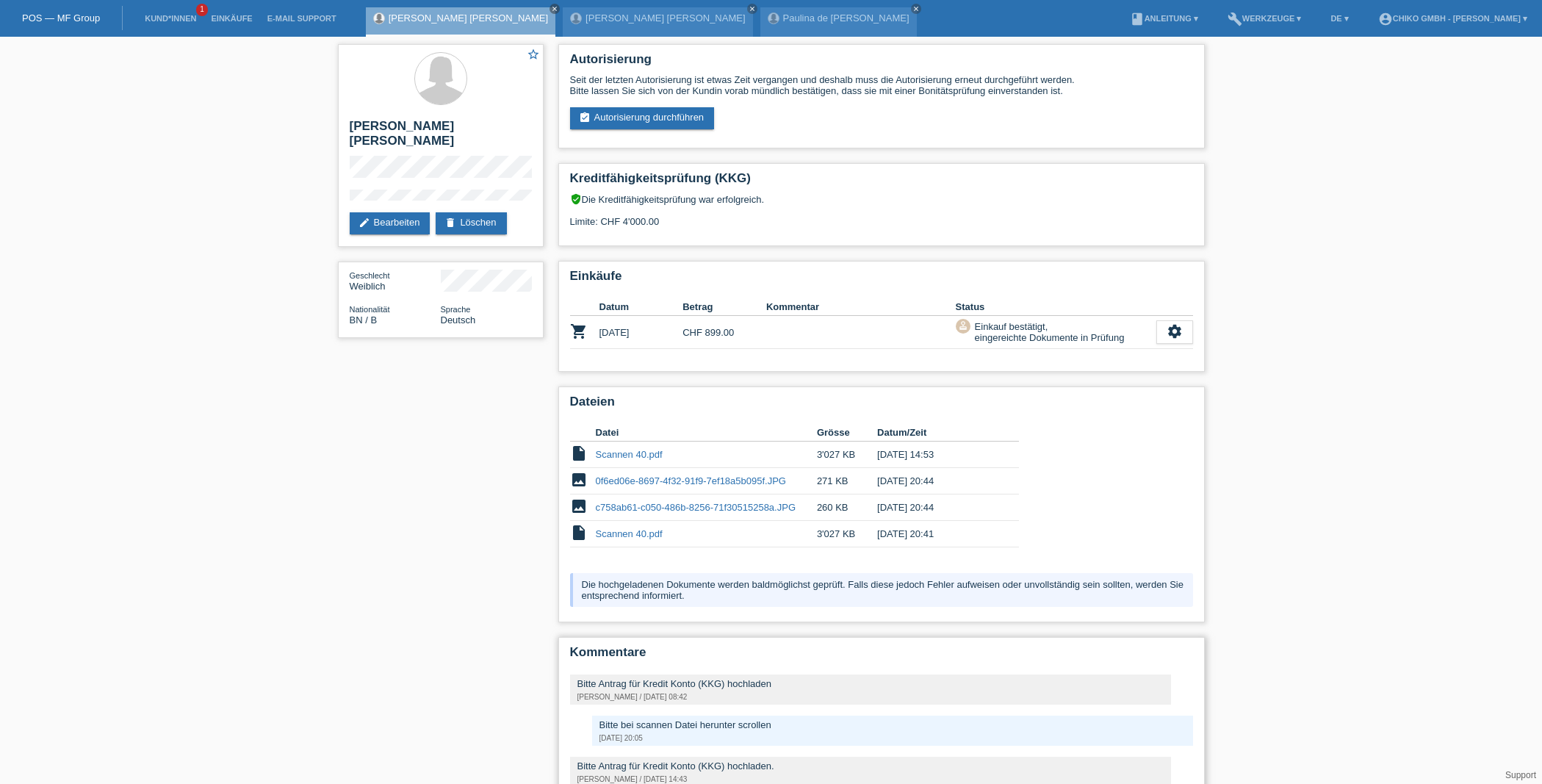
scroll to position [84, 0]
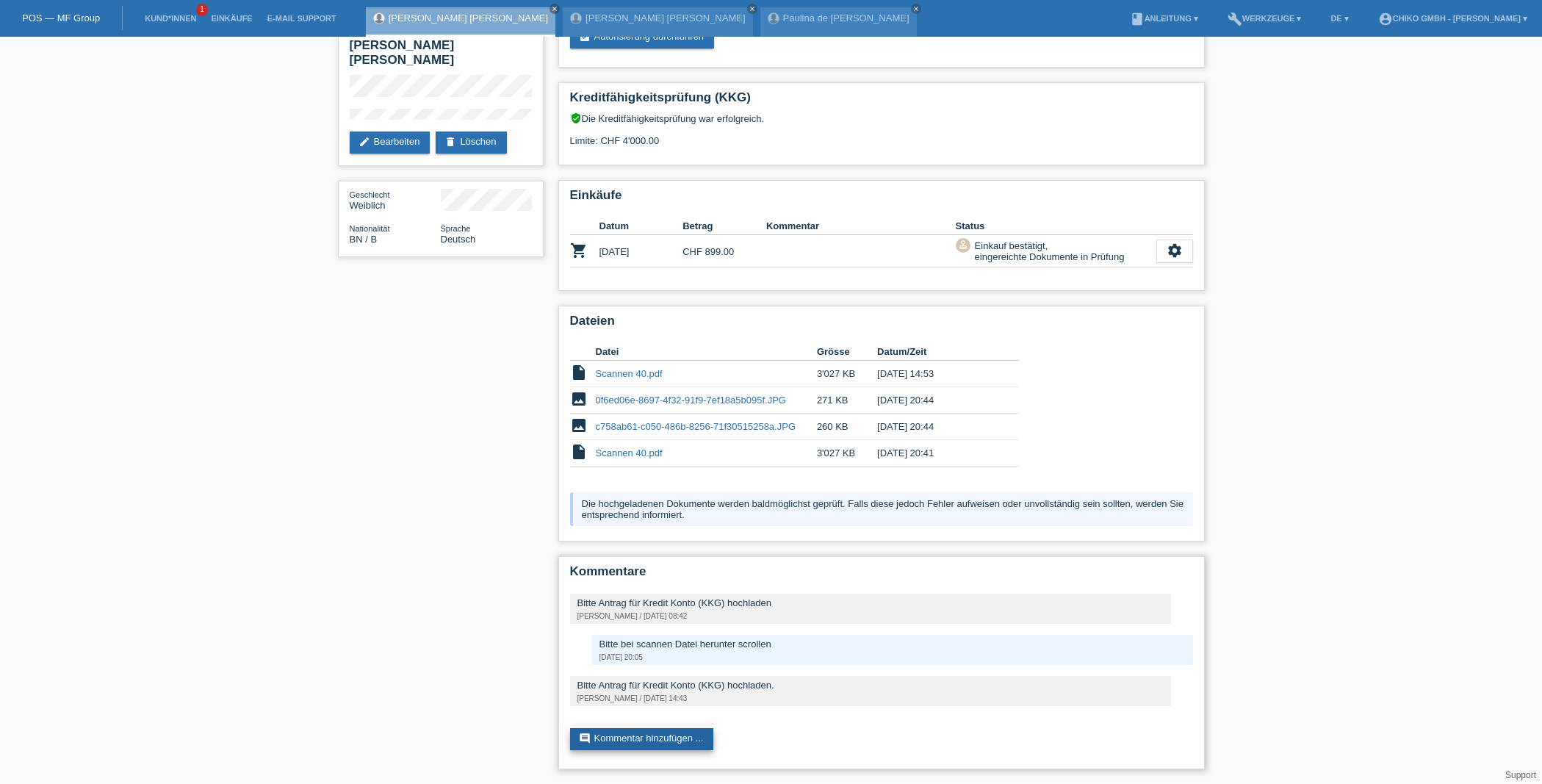
click at [683, 735] on link "comment Kommentar hinzufügen ..." at bounding box center [642, 739] width 144 height 22
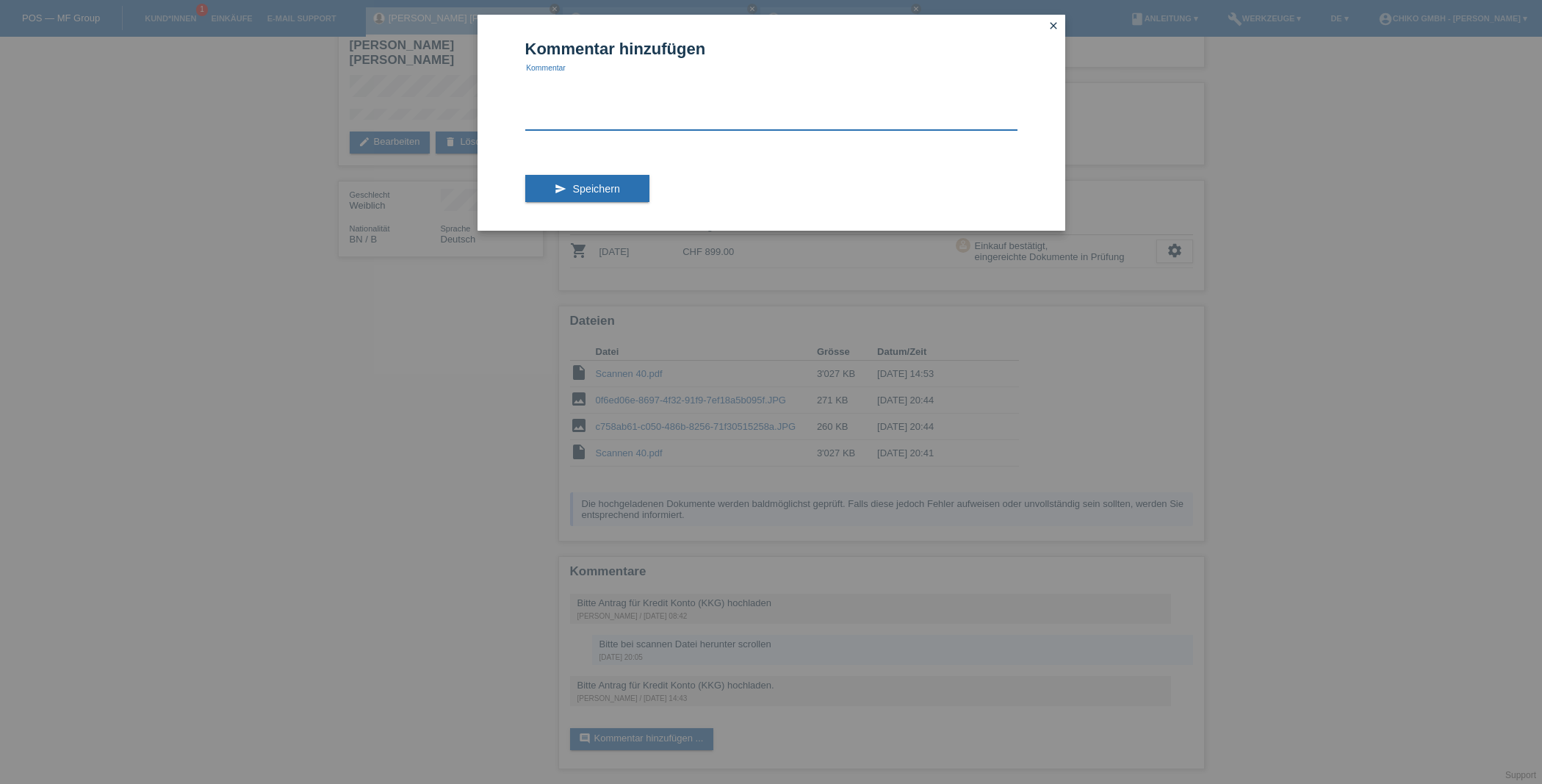
click at [536, 116] on textarea at bounding box center [771, 102] width 492 height 56
type textarea "hochgeladen bitte überprüfen"
click at [598, 188] on span "Speichern" at bounding box center [596, 189] width 47 height 12
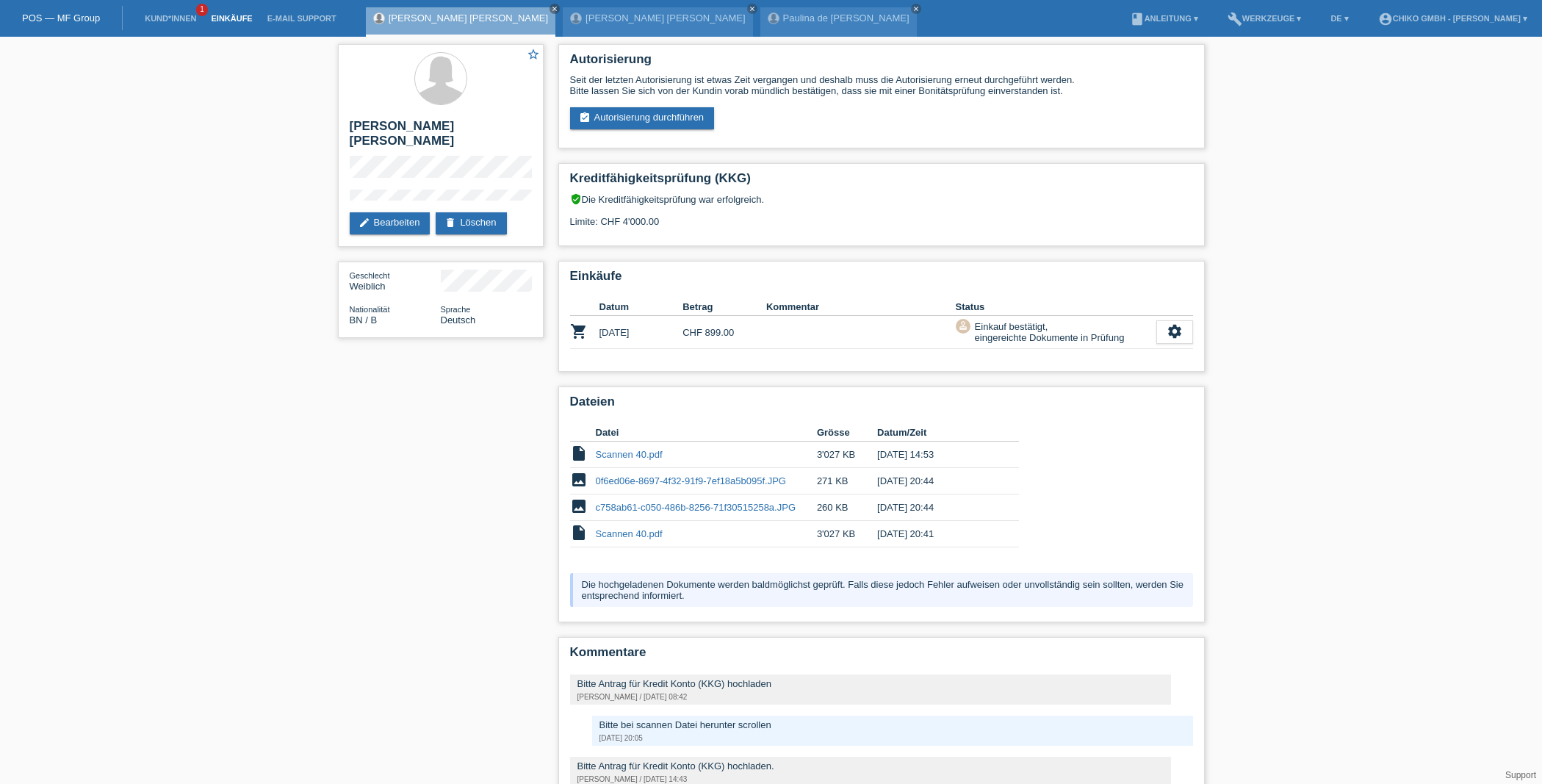
click at [235, 21] on link "Einkäufe" at bounding box center [231, 18] width 56 height 9
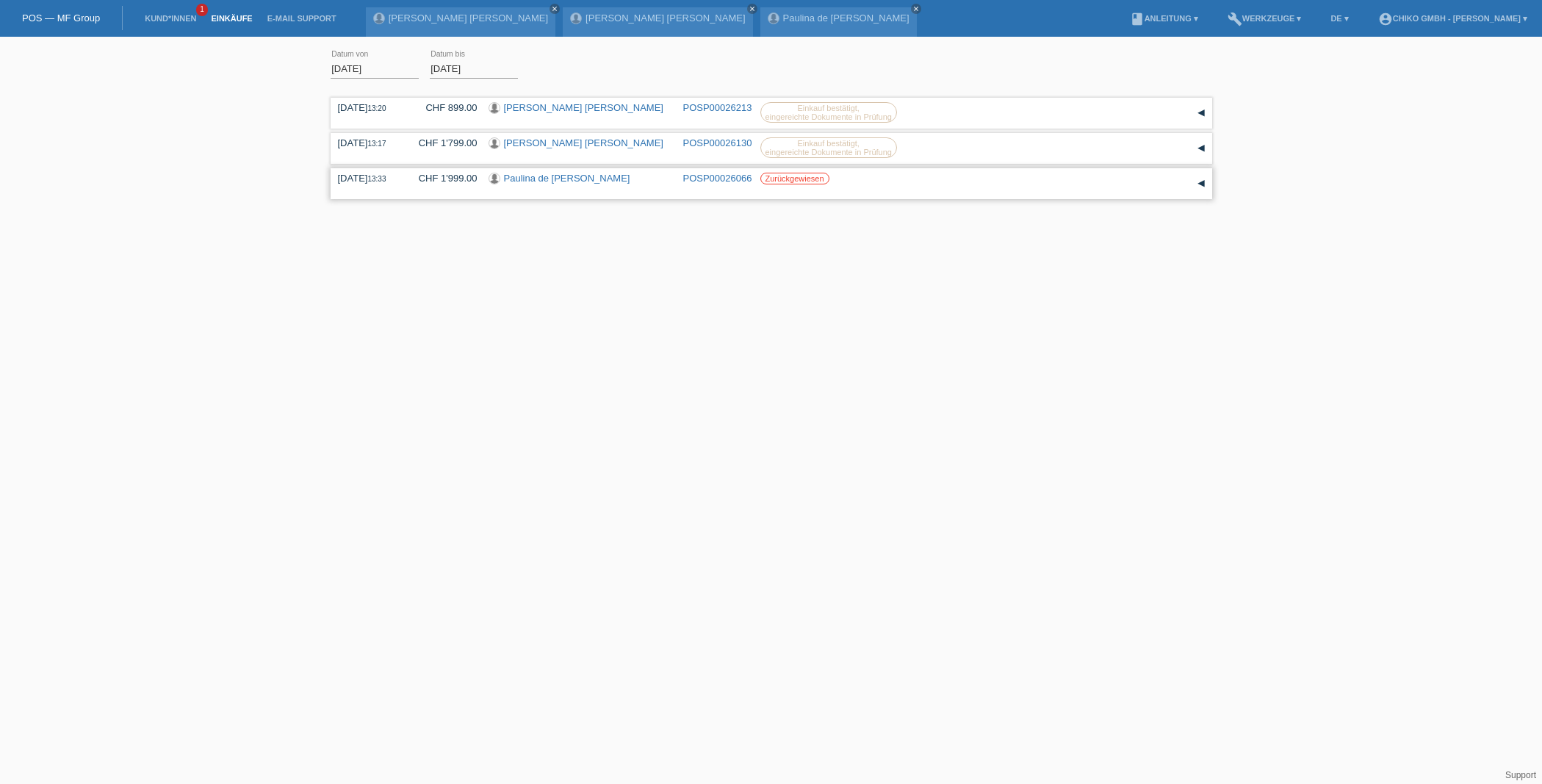
click at [565, 176] on link "Paulina de [PERSON_NAME]" at bounding box center [566, 178] width 126 height 11
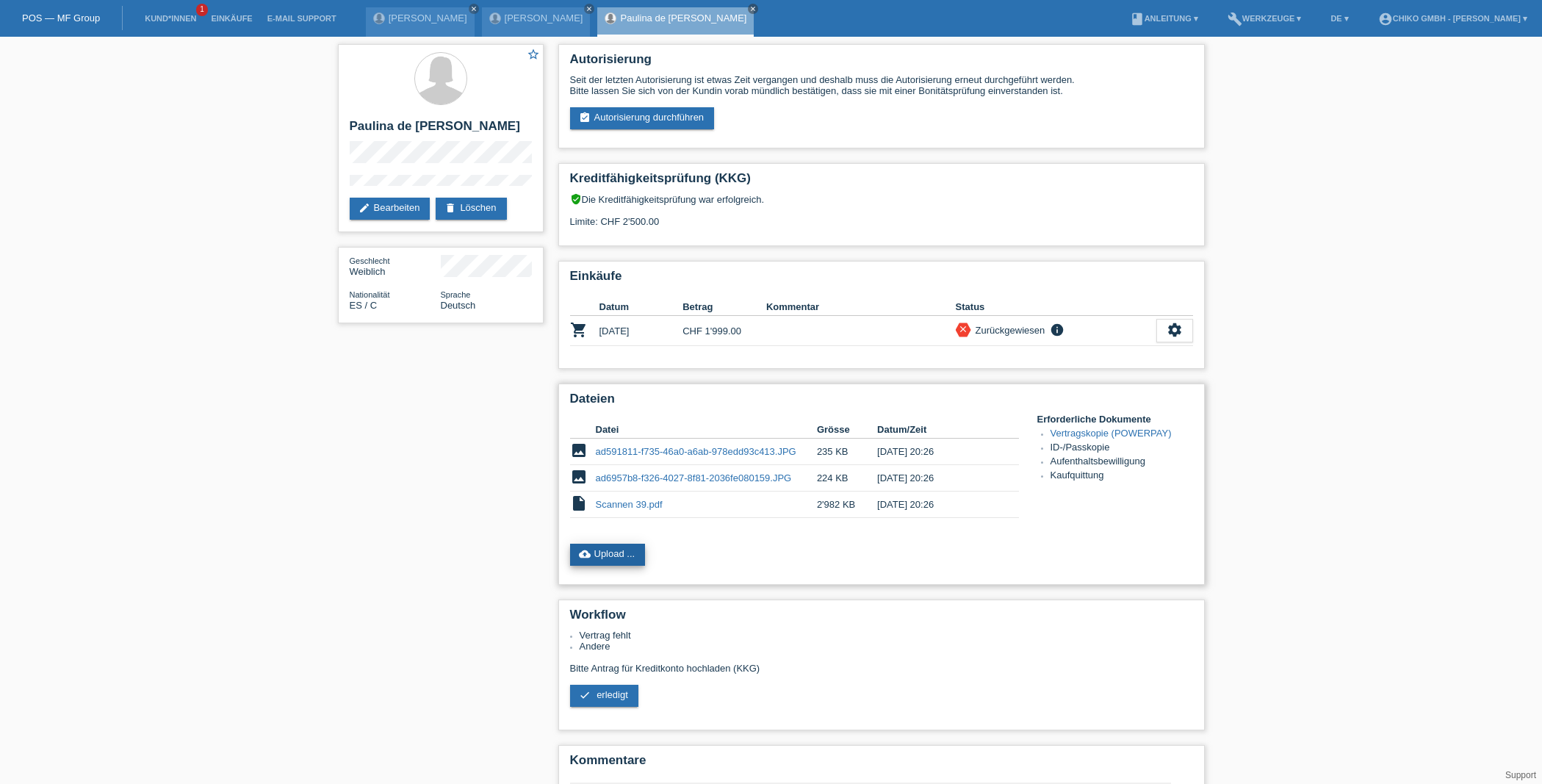
click at [622, 556] on link "cloud_upload Upload ..." at bounding box center [607, 554] width 75 height 22
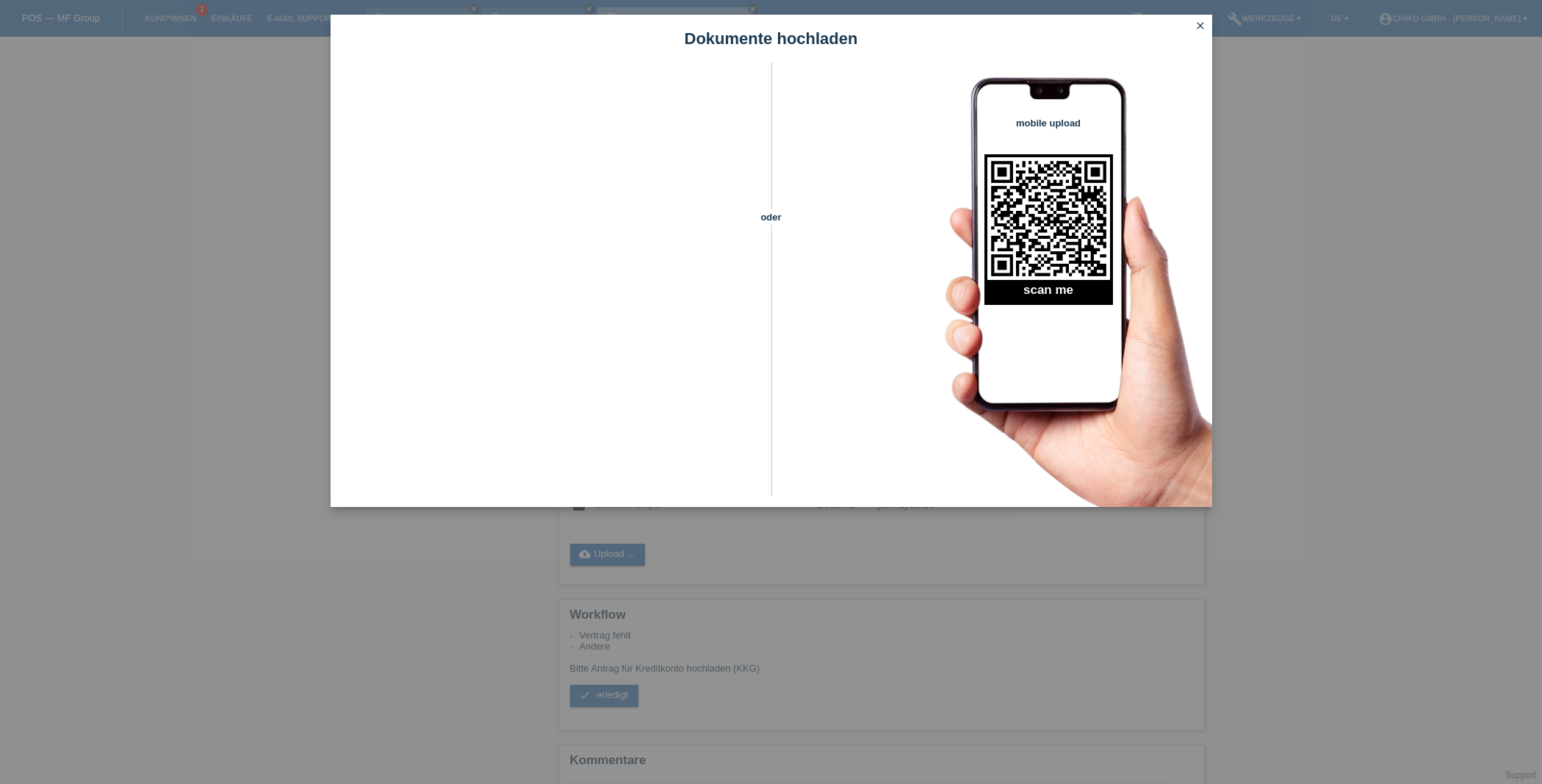
click at [1201, 24] on icon "close" at bounding box center [1200, 25] width 12 height 12
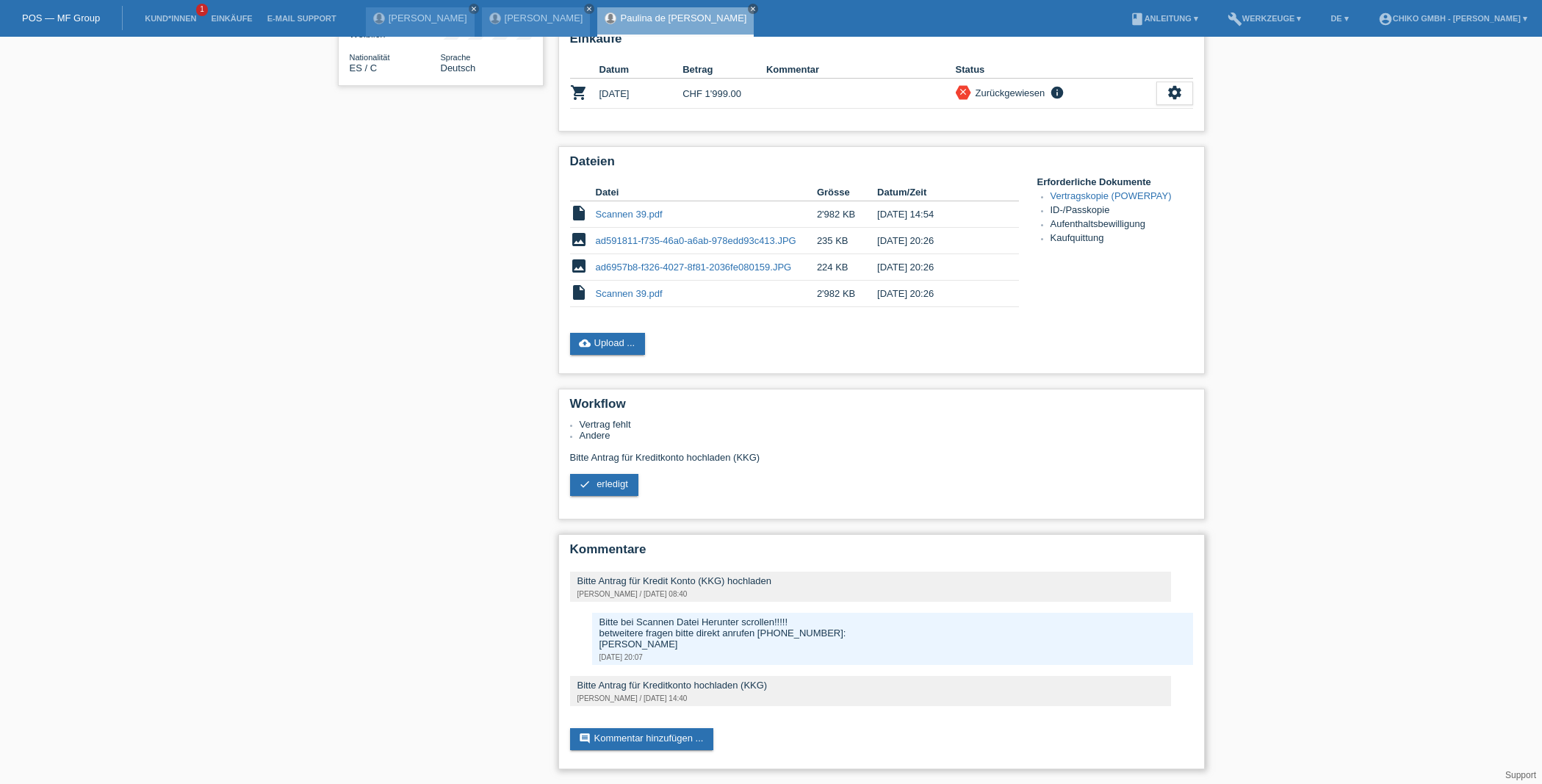
scroll to position [241, 0]
click at [623, 737] on link "comment Kommentar hinzufügen ..." at bounding box center [642, 739] width 144 height 22
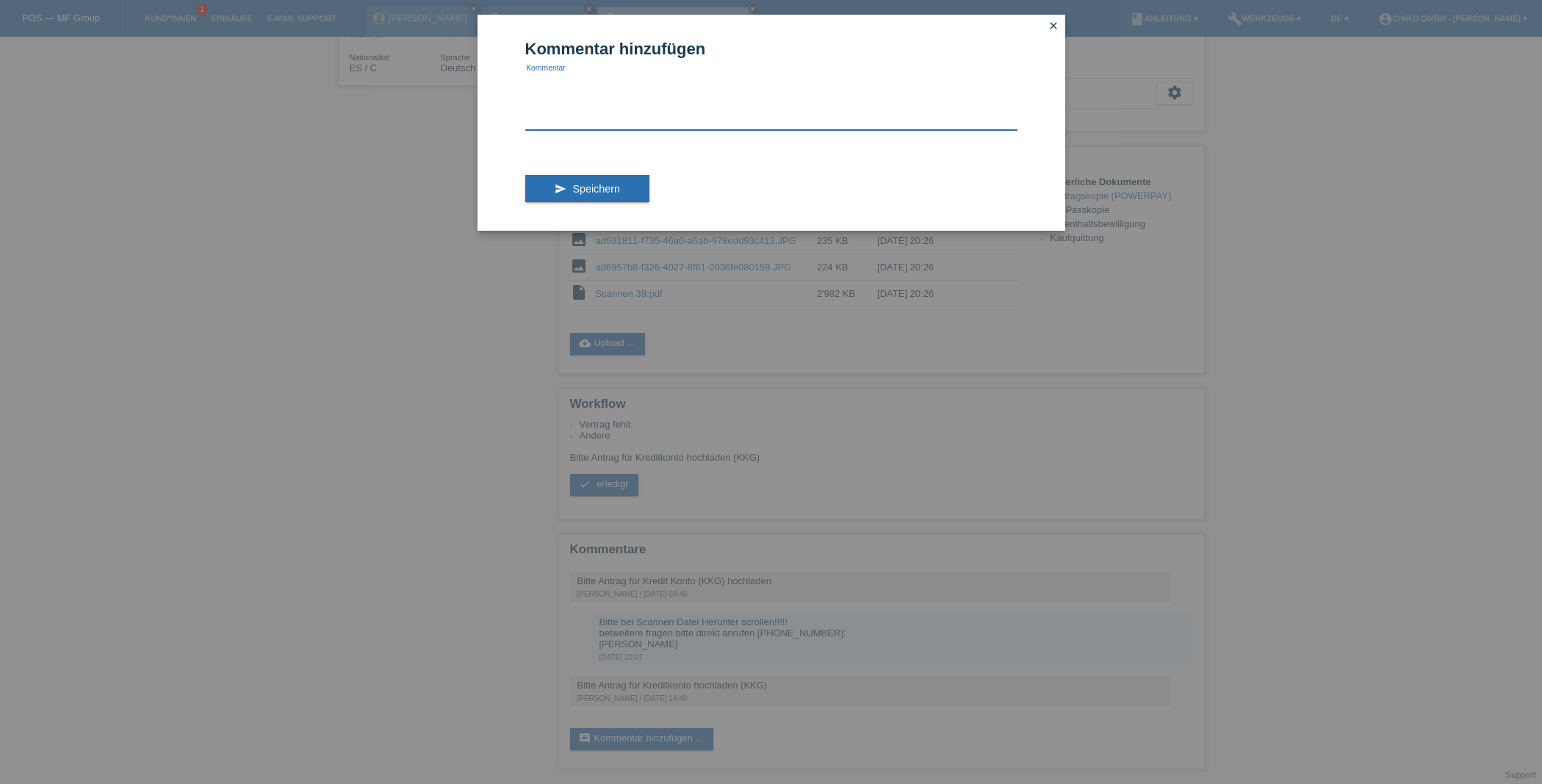
click at [611, 122] on textarea at bounding box center [771, 102] width 492 height 56
type textarea "hochgeladen bitte prüfen"
click at [586, 183] on span "Speichern" at bounding box center [596, 189] width 47 height 12
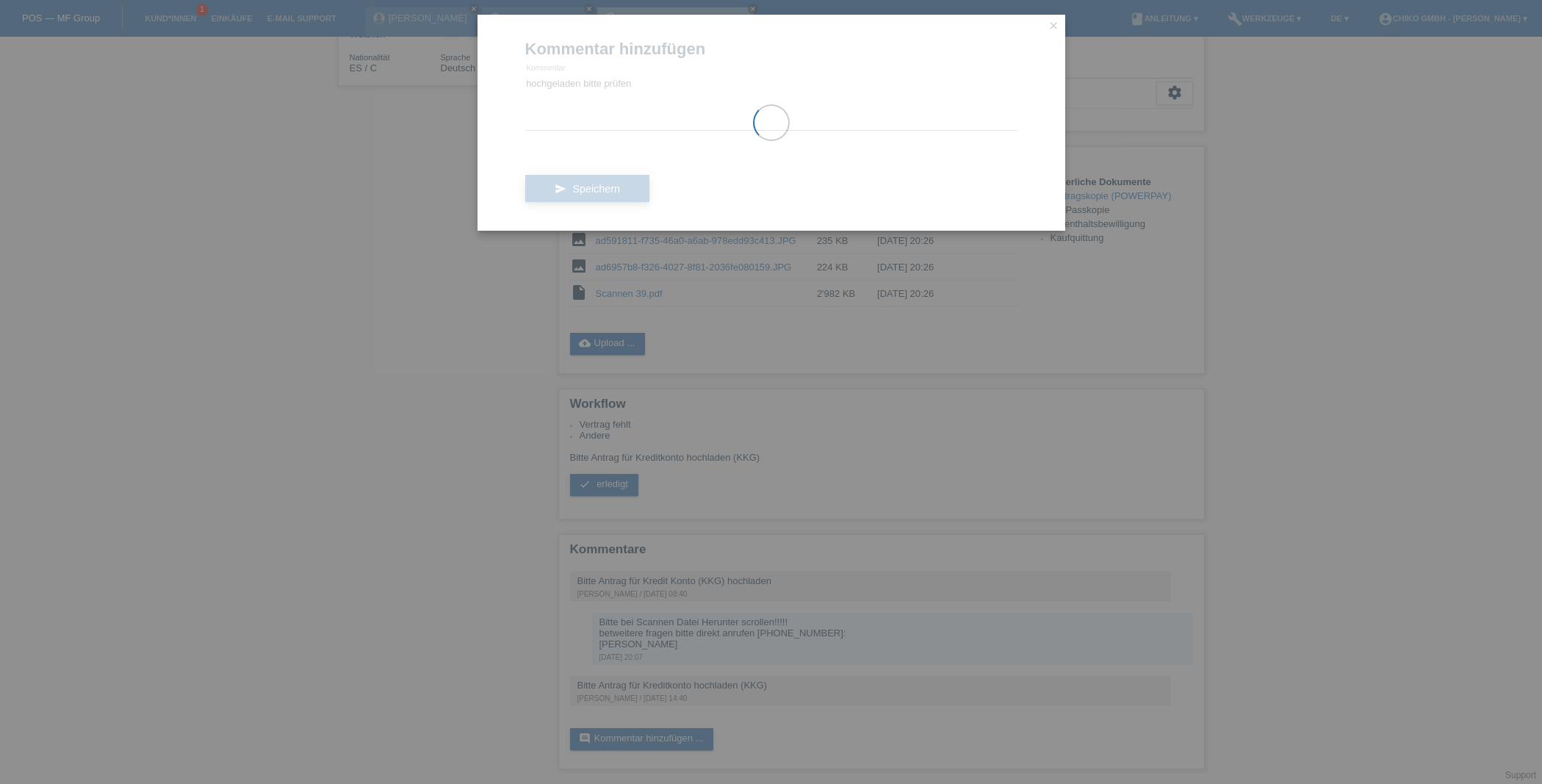
scroll to position [241, 0]
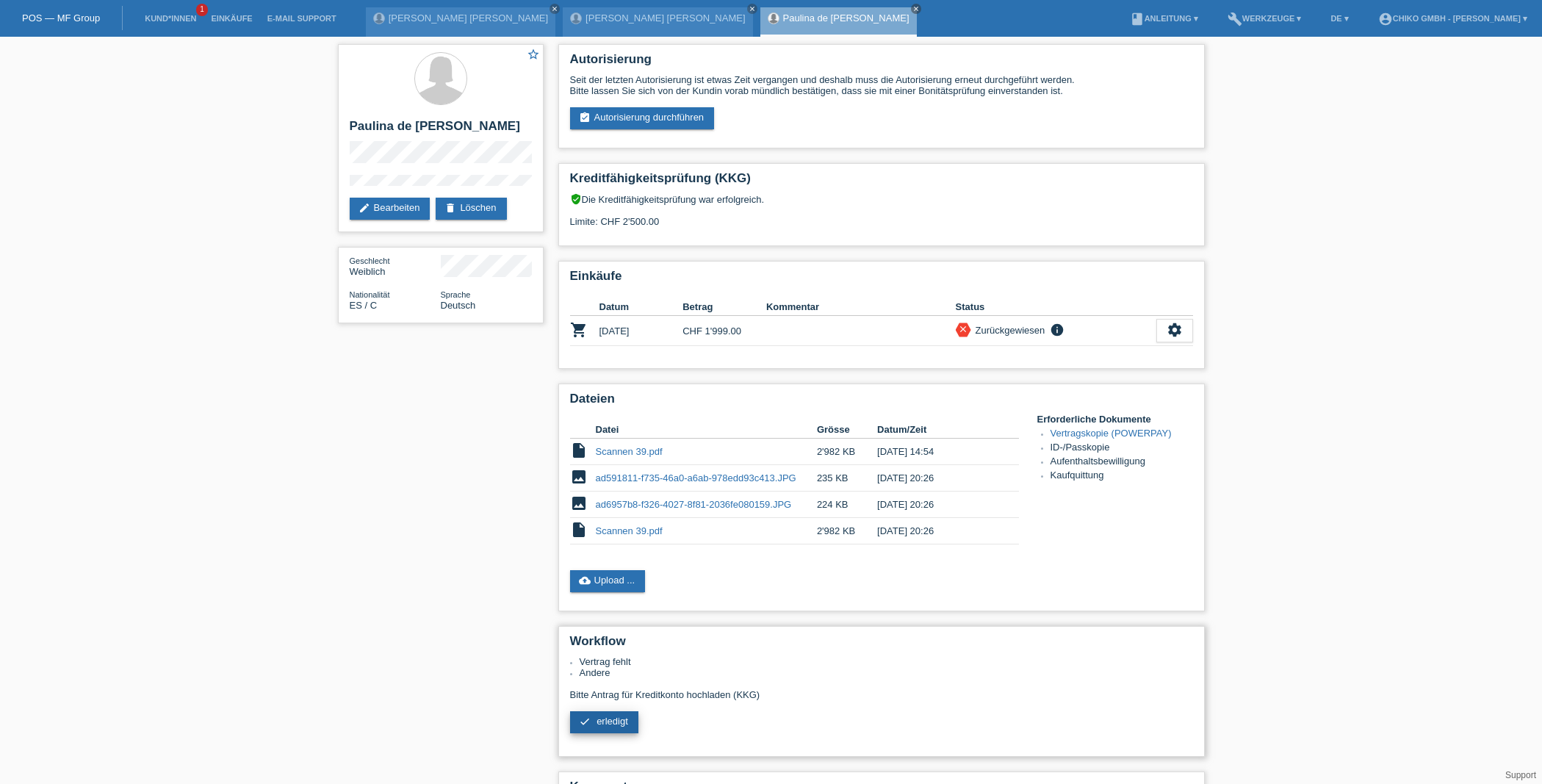
click at [606, 722] on span "erledigt" at bounding box center [612, 720] width 32 height 11
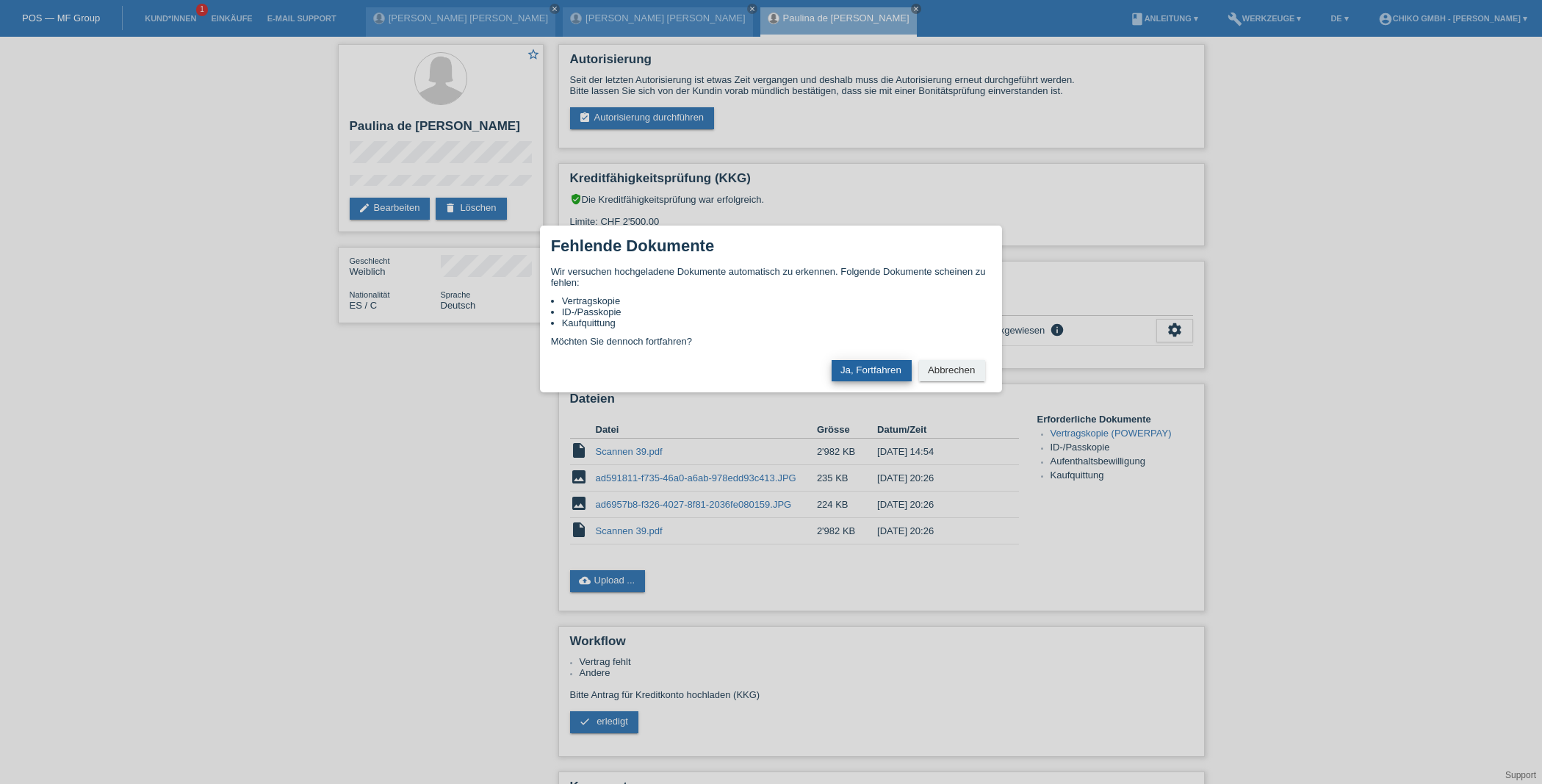
click at [884, 369] on button "Ja, Fortfahren" at bounding box center [871, 370] width 80 height 21
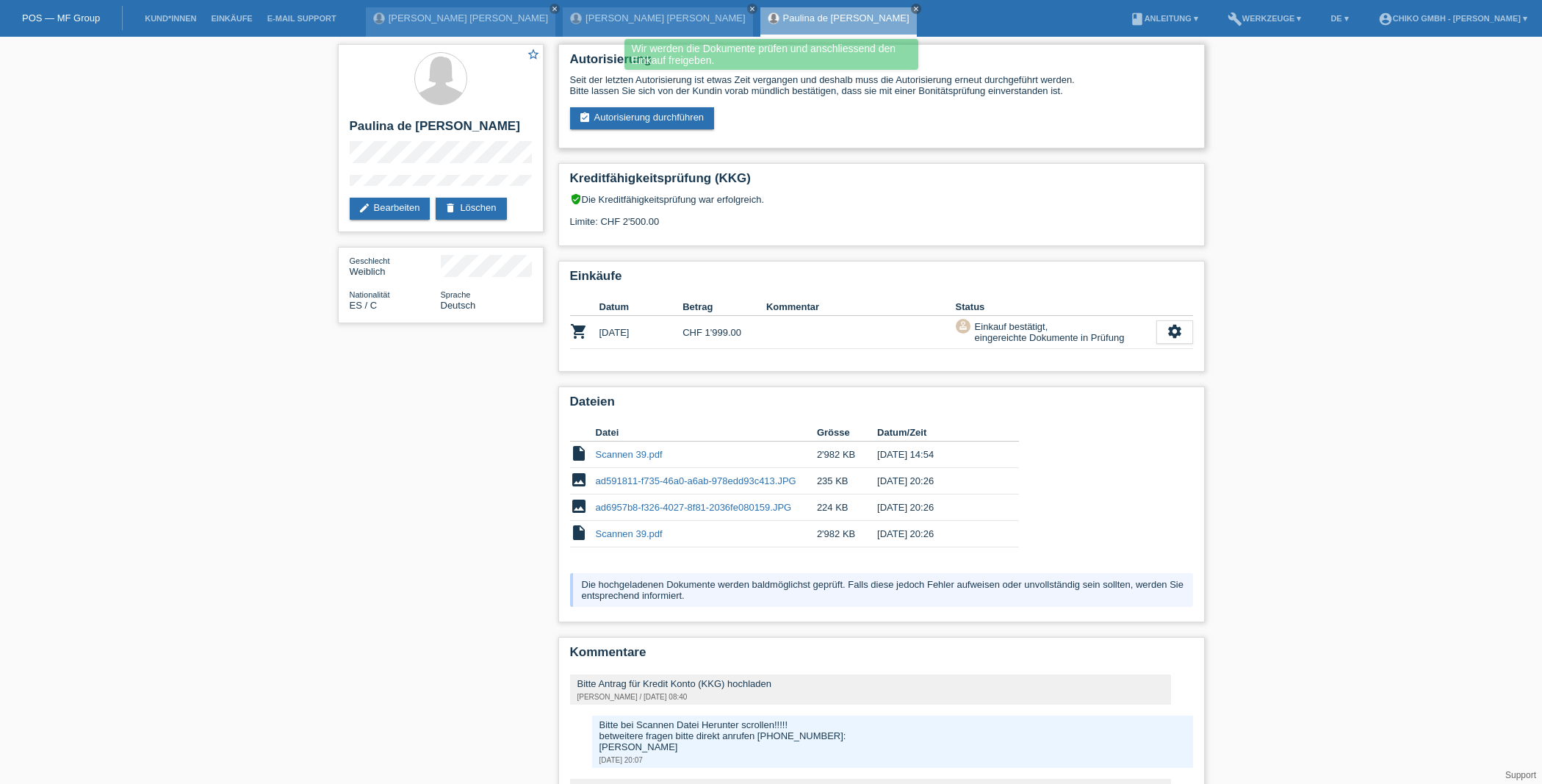
scroll to position [3, 0]
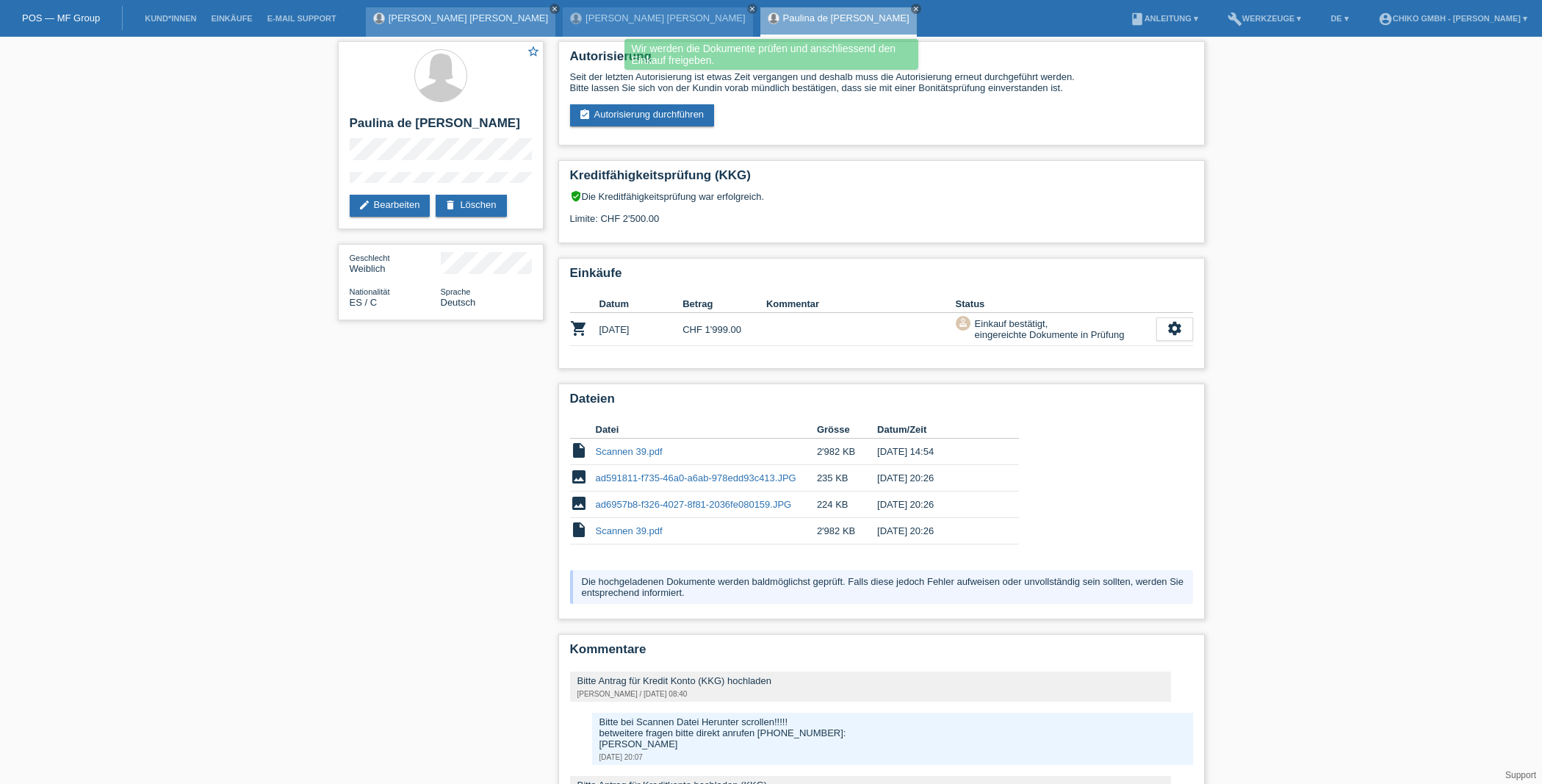
click at [551, 10] on icon "close" at bounding box center [555, 9] width 7 height 7
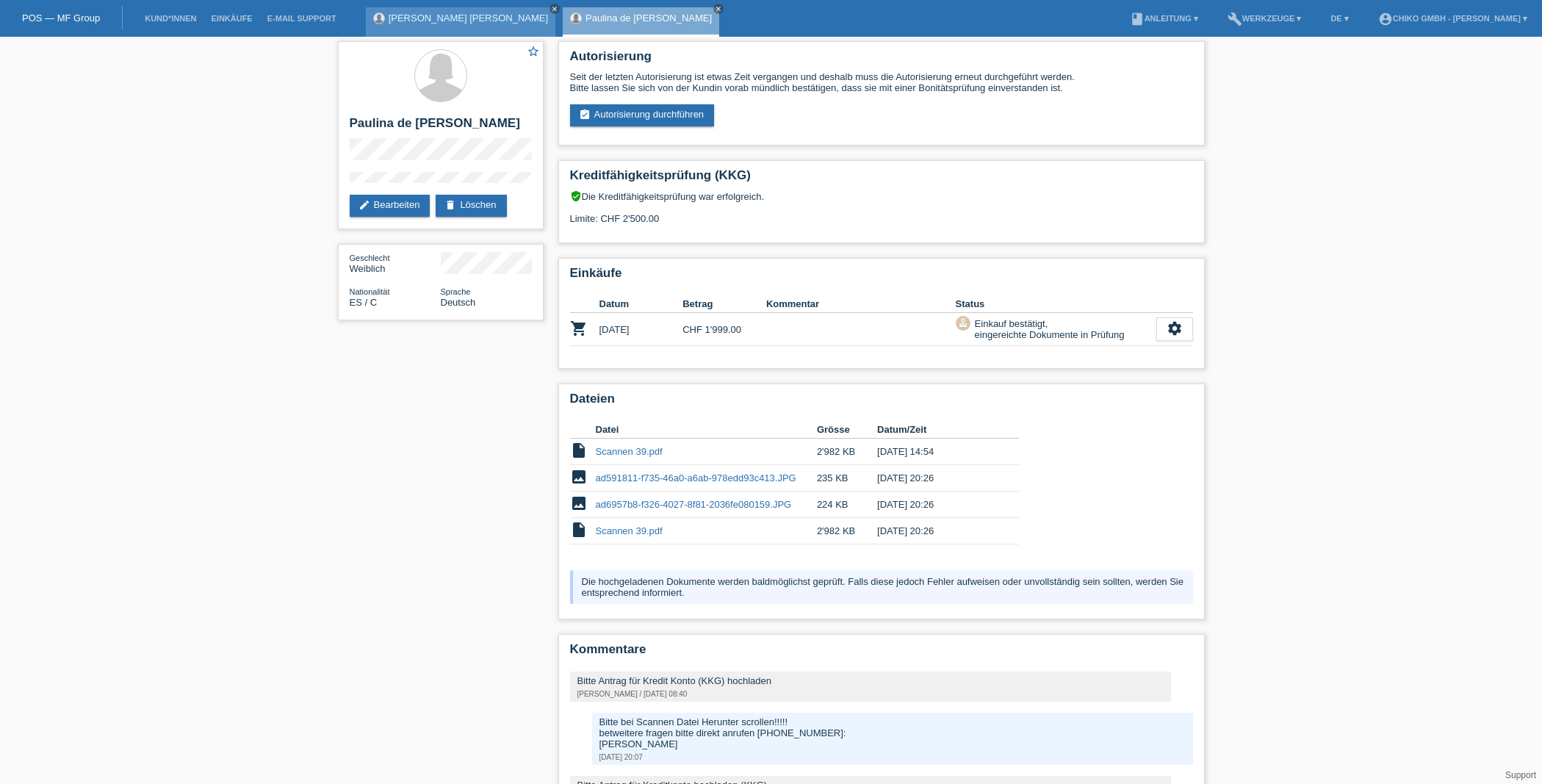
click at [551, 10] on icon "close" at bounding box center [555, 9] width 7 height 7
click at [525, 9] on icon "close" at bounding box center [522, 9] width 7 height 7
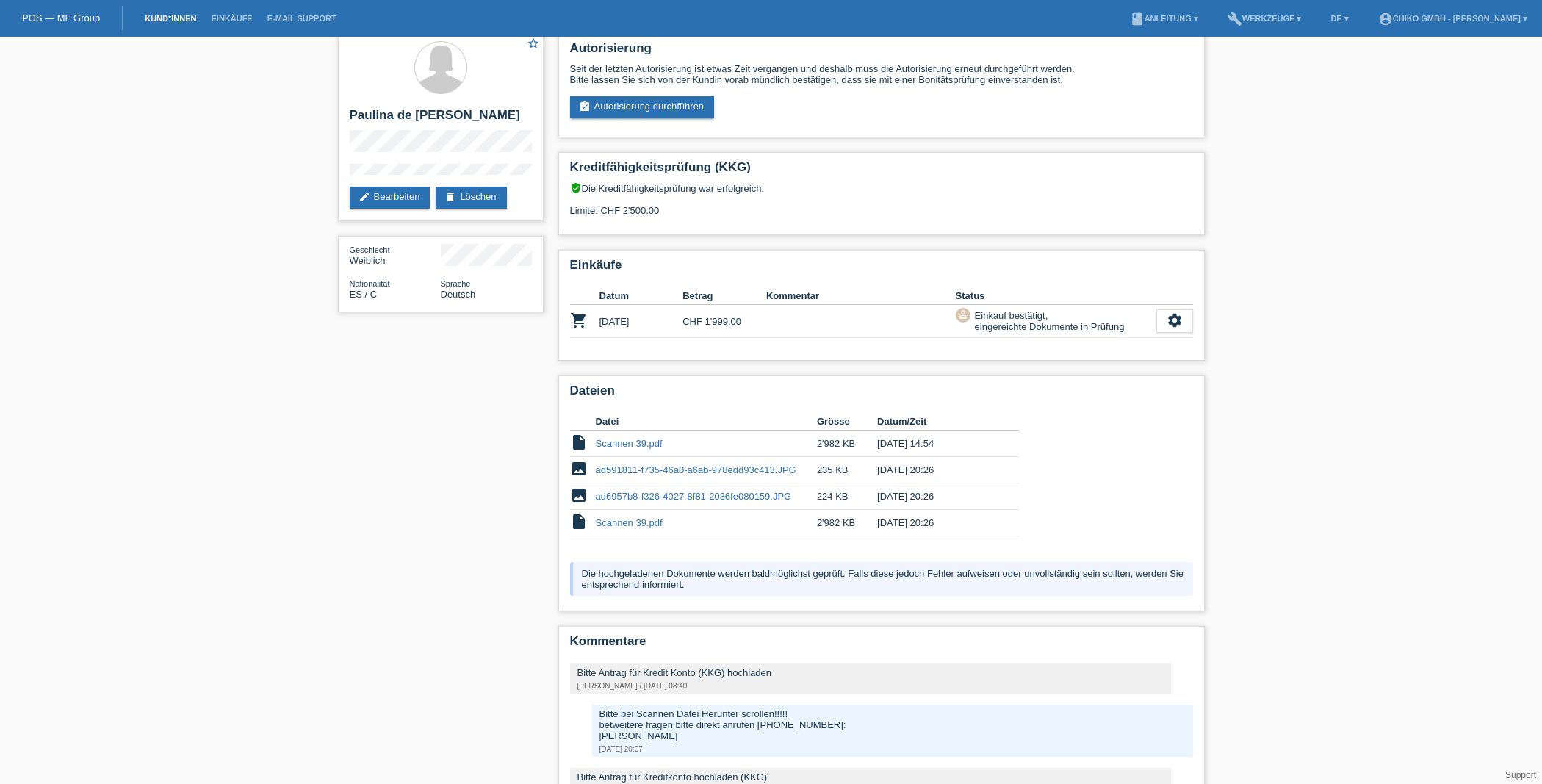
click at [162, 17] on link "Kund*innen" at bounding box center [170, 18] width 66 height 9
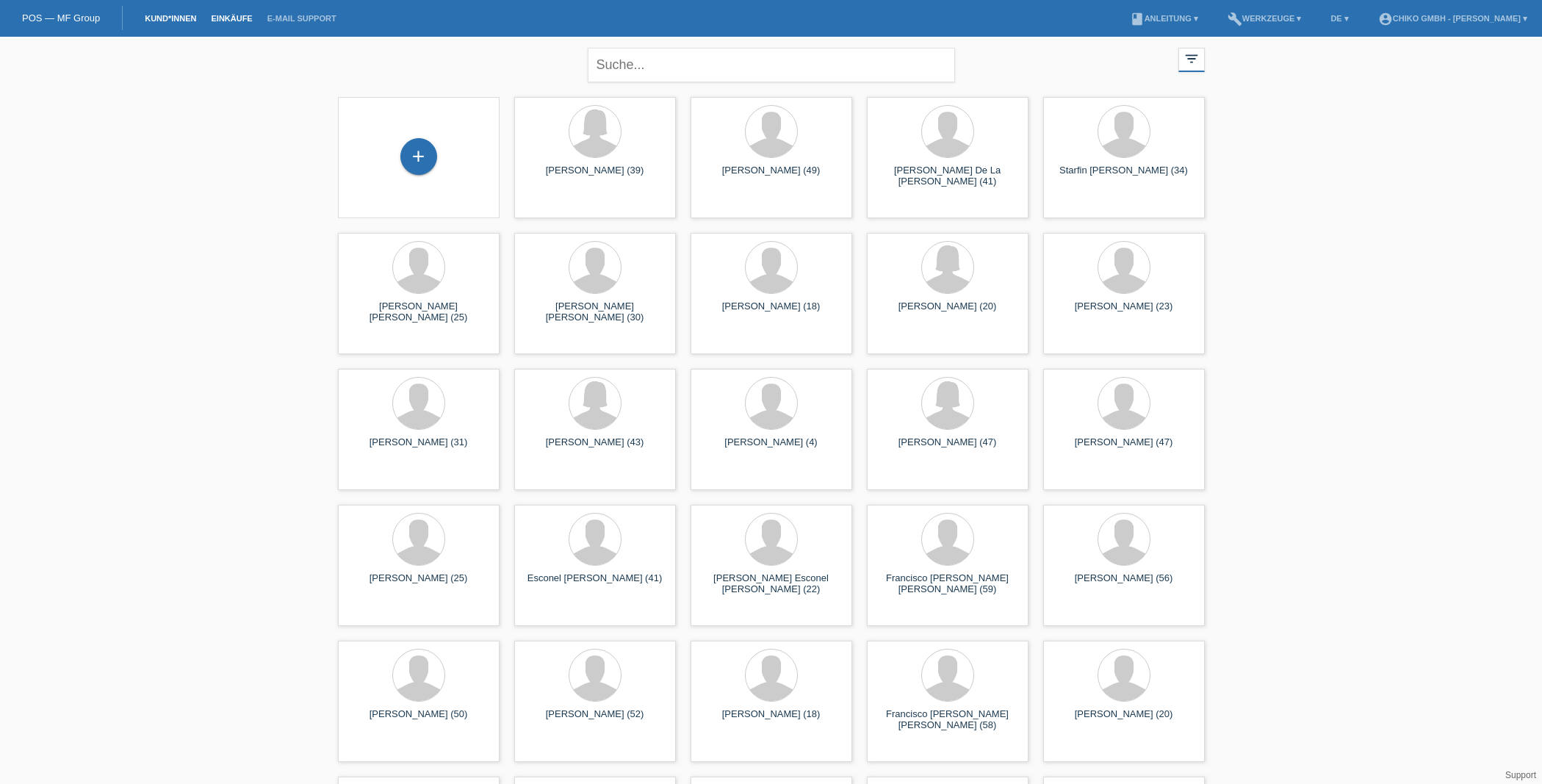
click at [217, 17] on link "Einkäufe" at bounding box center [231, 18] width 56 height 9
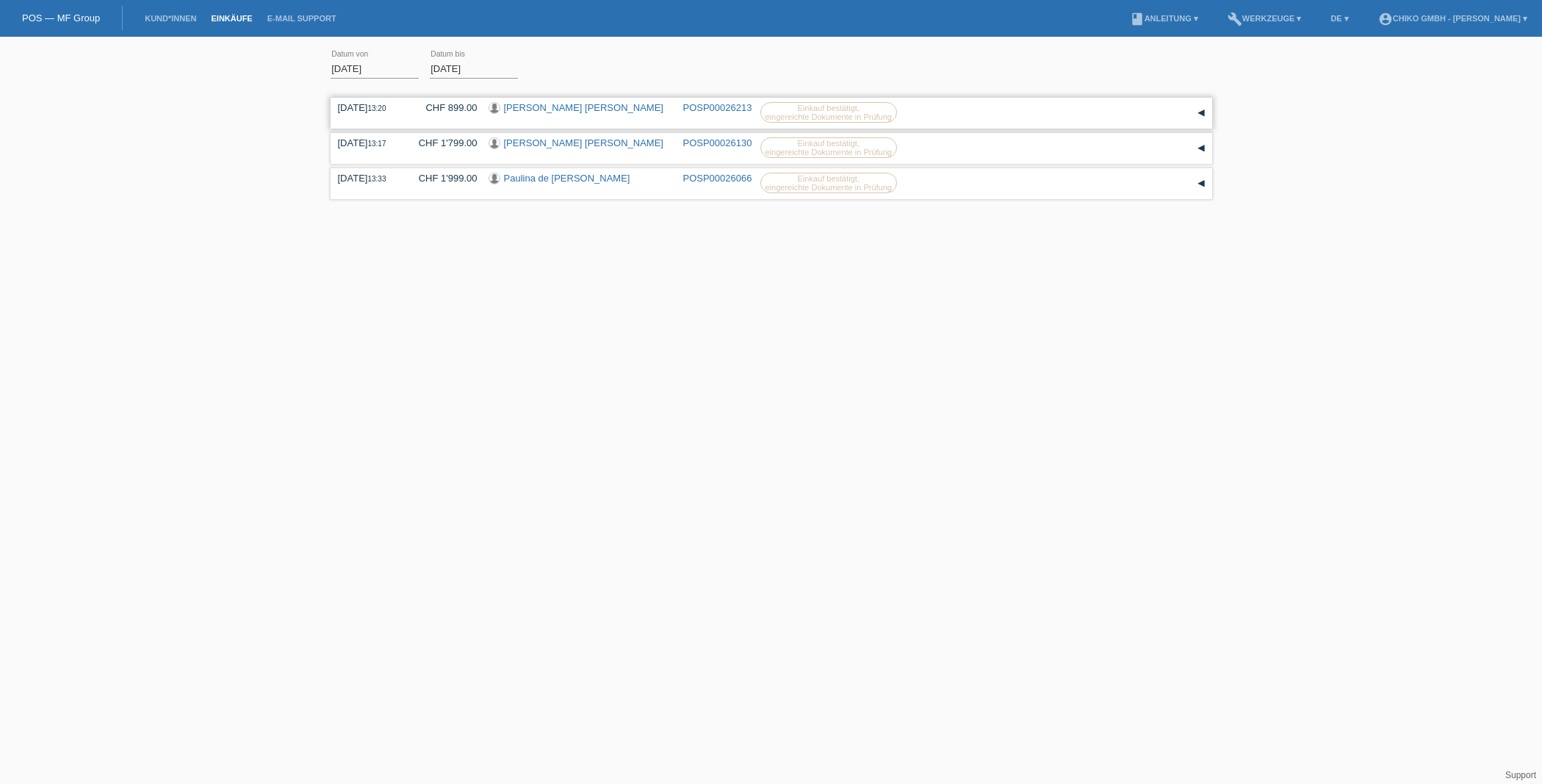
click at [558, 112] on link "Sada Alima Irakoze" at bounding box center [584, 108] width 160 height 11
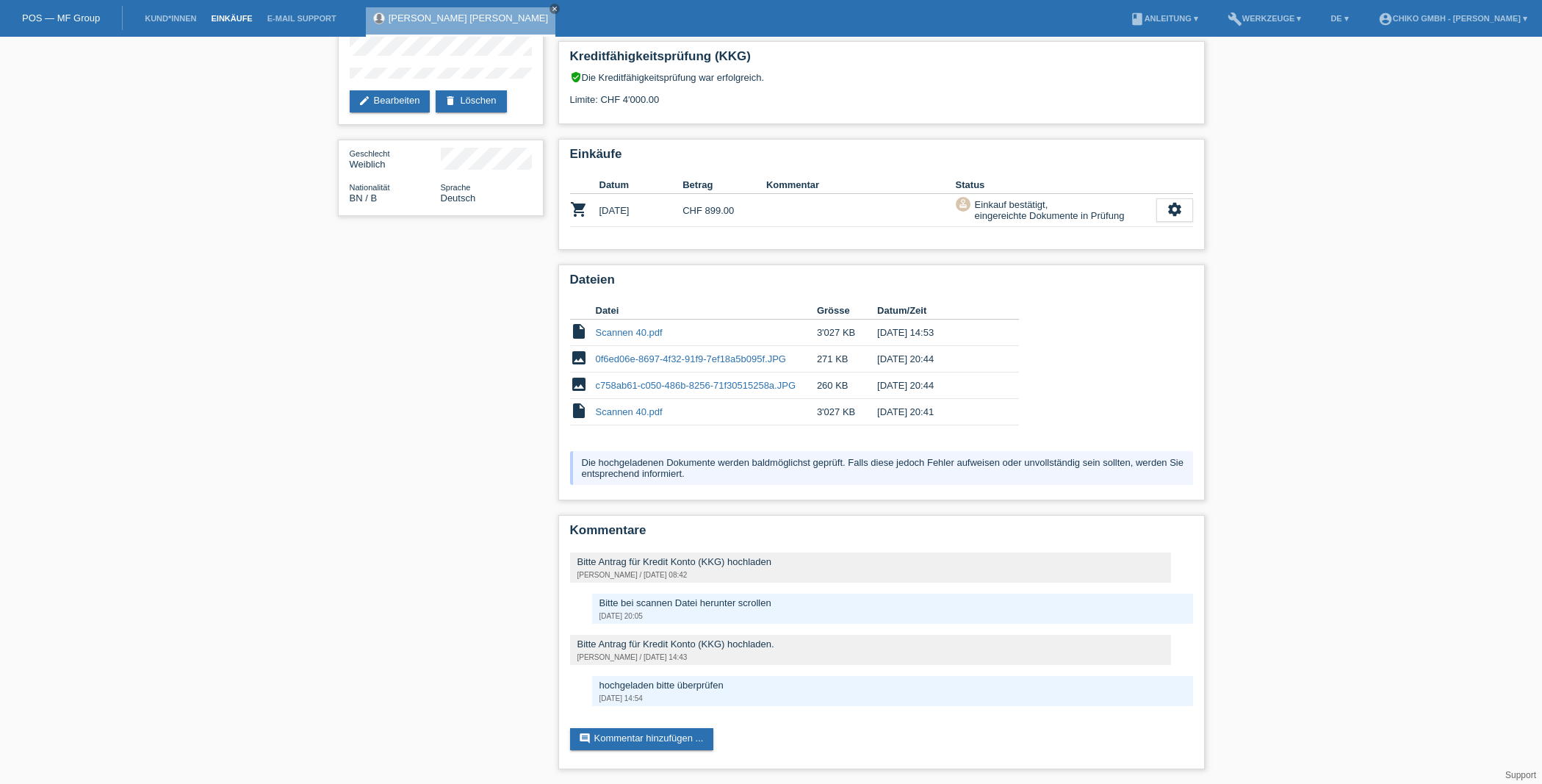
scroll to position [127, 1]
click at [233, 15] on link "Einkäufe" at bounding box center [231, 18] width 56 height 9
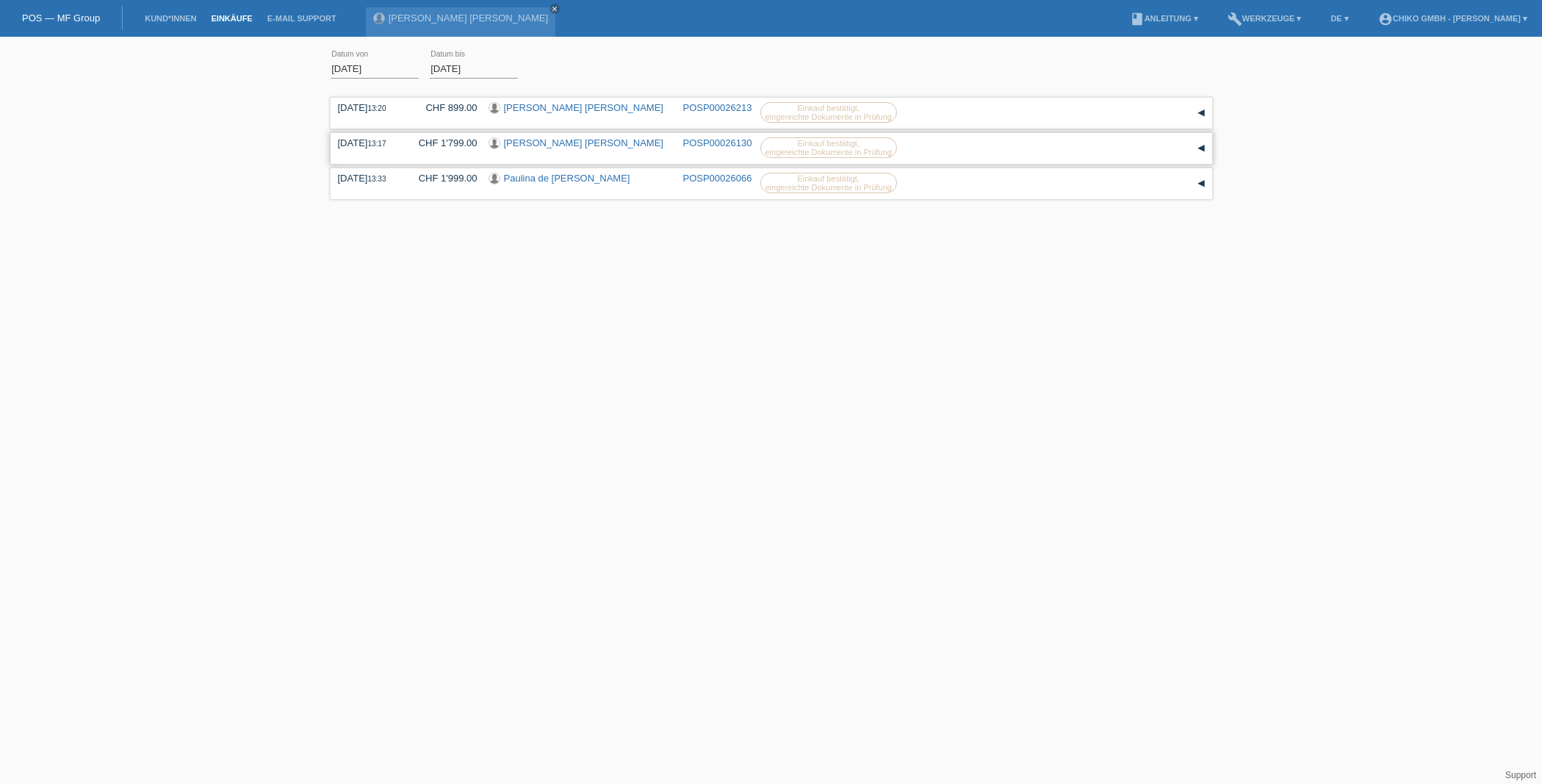
click at [533, 145] on link "[PERSON_NAME] [PERSON_NAME]" at bounding box center [584, 142] width 160 height 11
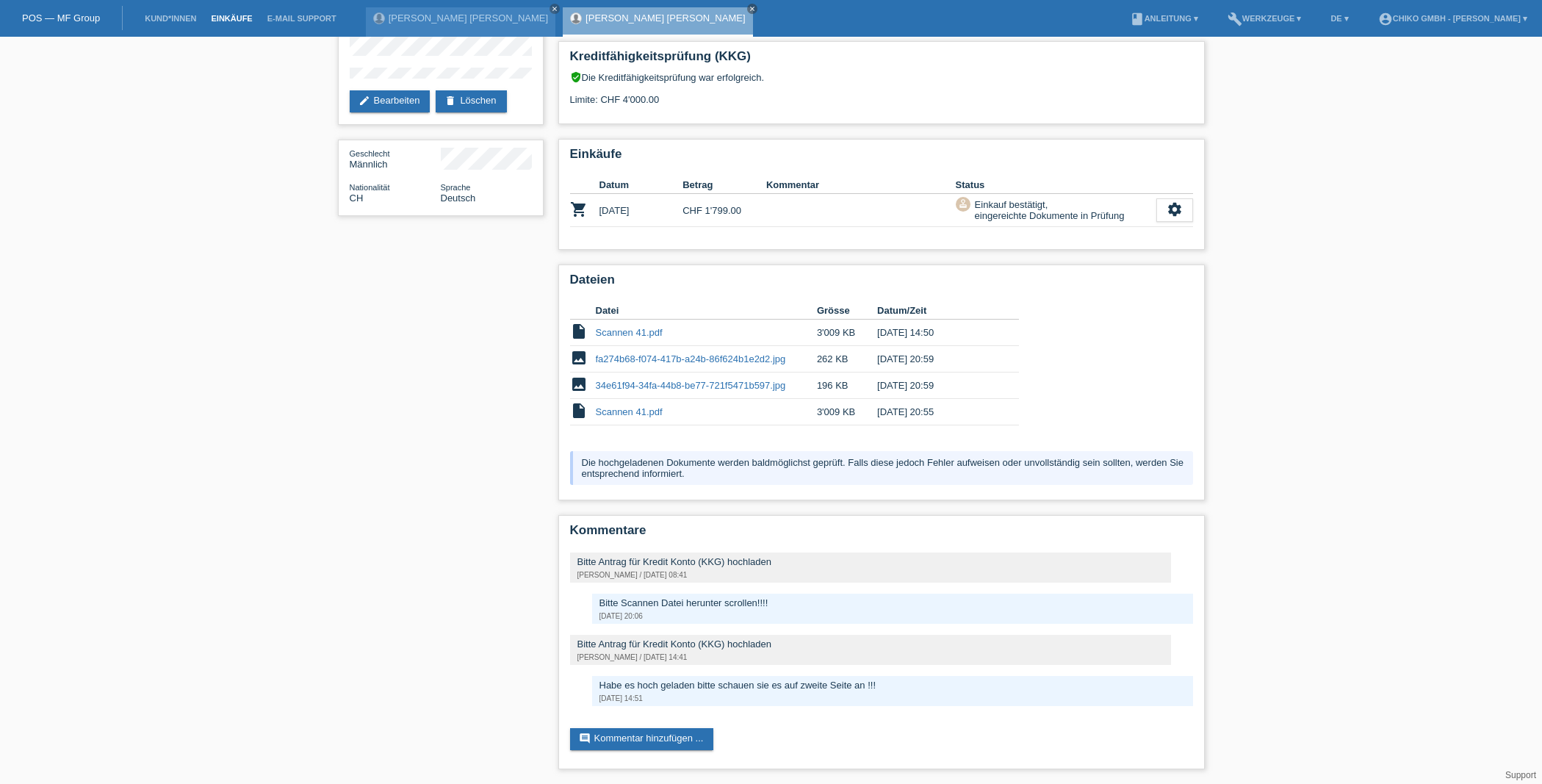
scroll to position [126, 1]
click at [225, 20] on link "Einkäufe" at bounding box center [231, 18] width 56 height 9
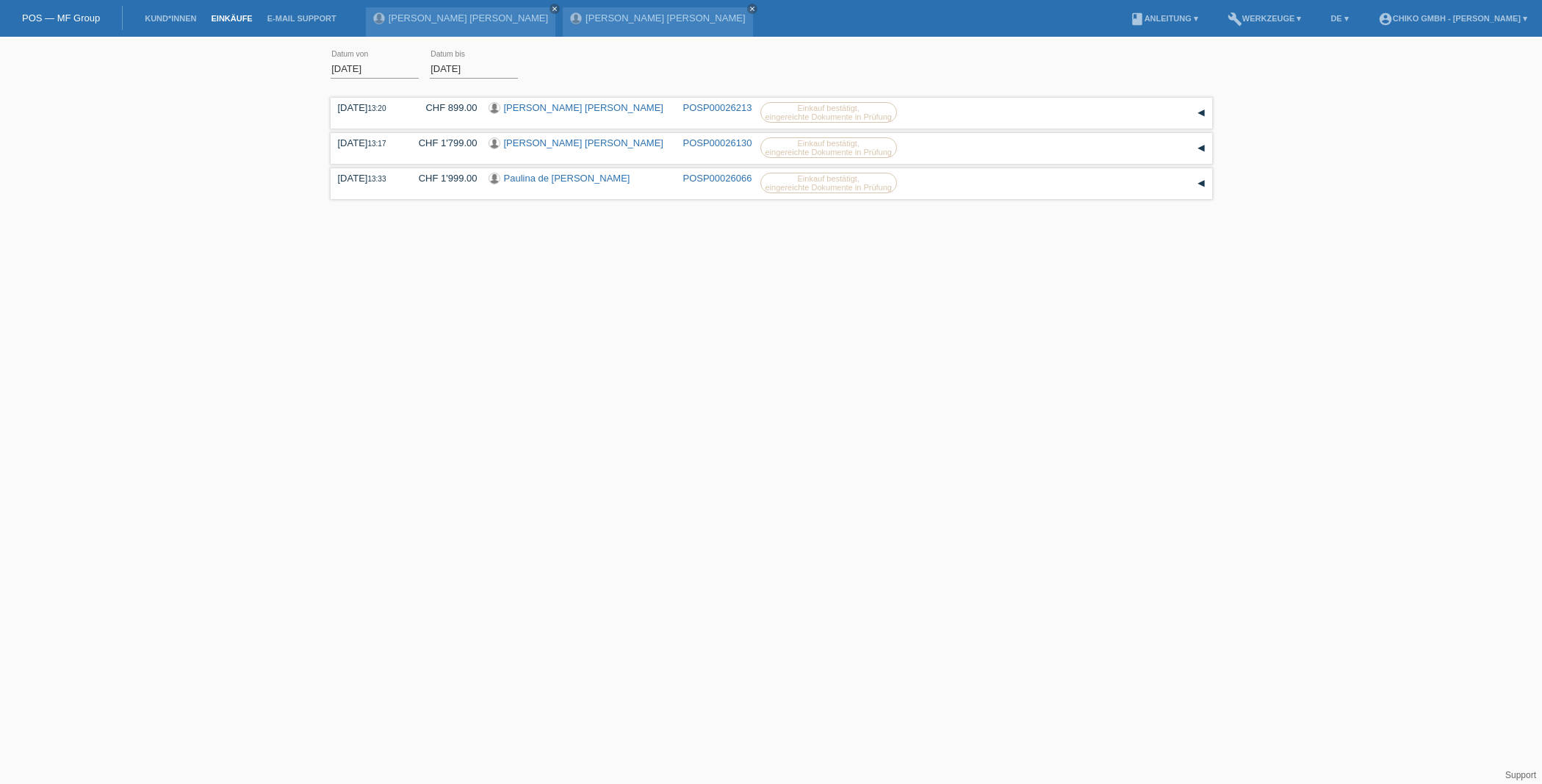
click at [70, 17] on link "POS — MF Group" at bounding box center [61, 18] width 78 height 11
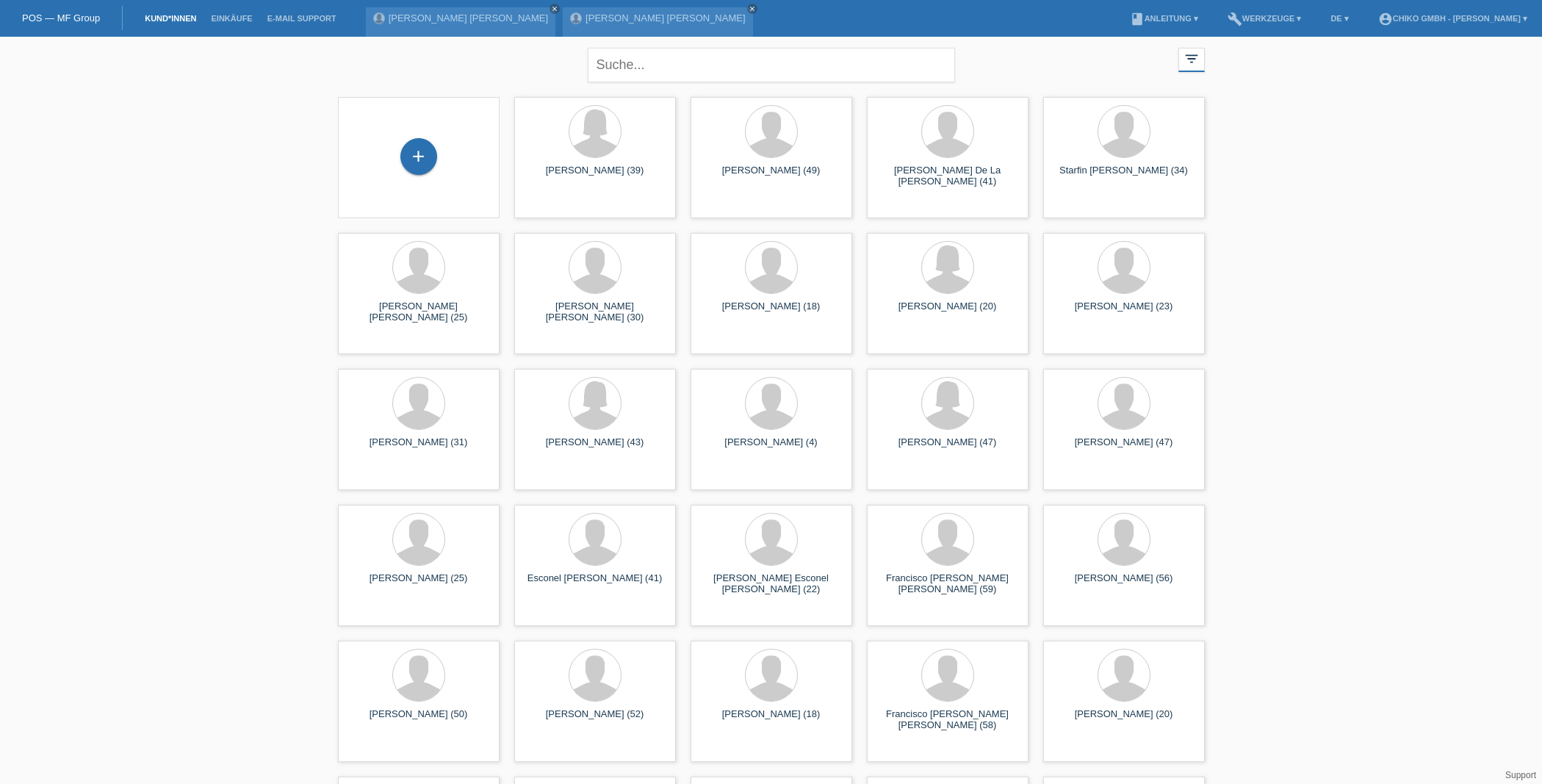
click at [422, 135] on div "+" at bounding box center [418, 158] width 162 height 122
click at [419, 150] on div "+" at bounding box center [418, 156] width 36 height 36
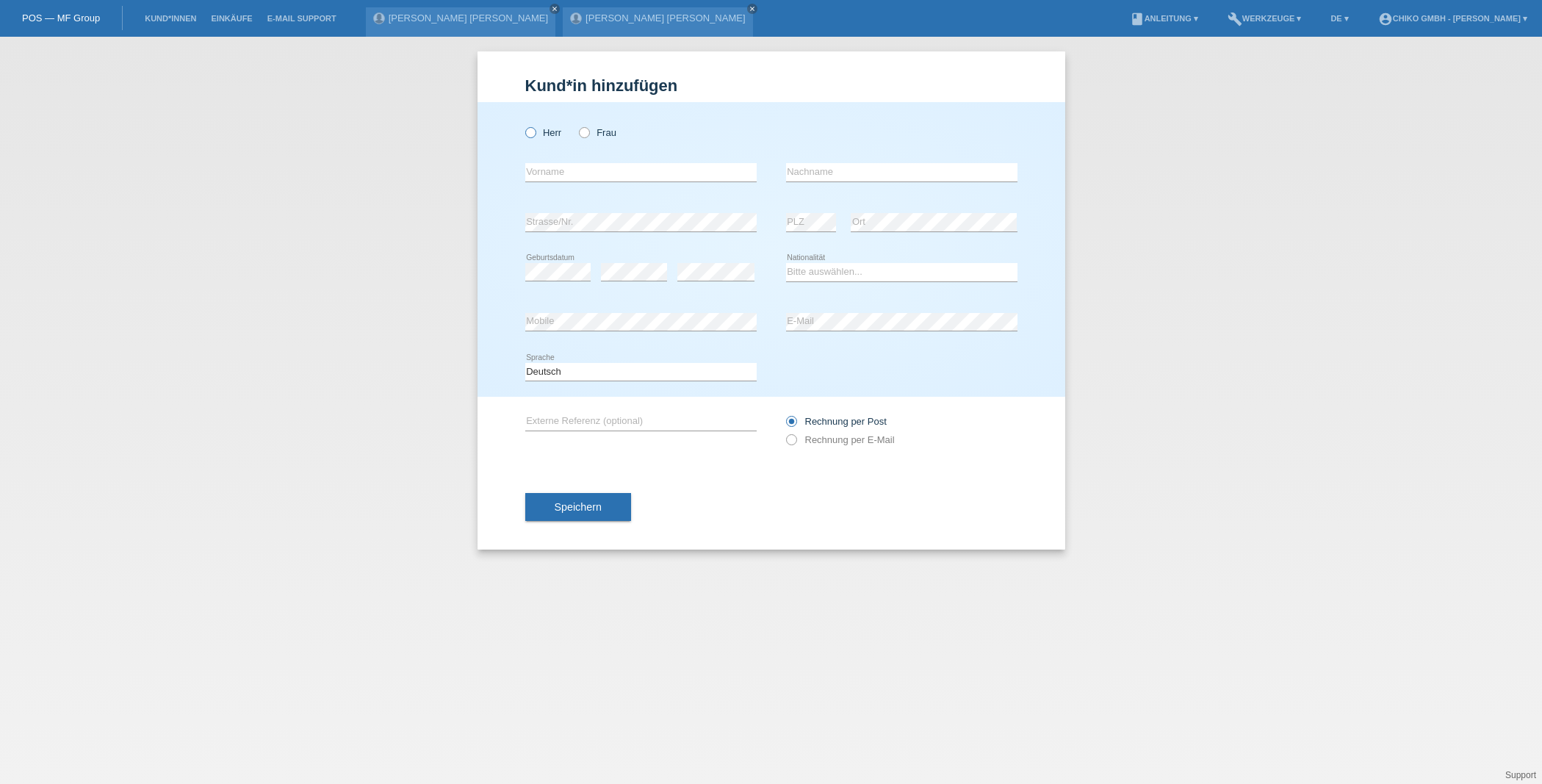
click at [523, 125] on icon at bounding box center [523, 125] width 0 height 0
click at [534, 129] on input "Herr" at bounding box center [530, 132] width 10 height 10
radio input "true"
type input "Arin"
type input "Yarasir"
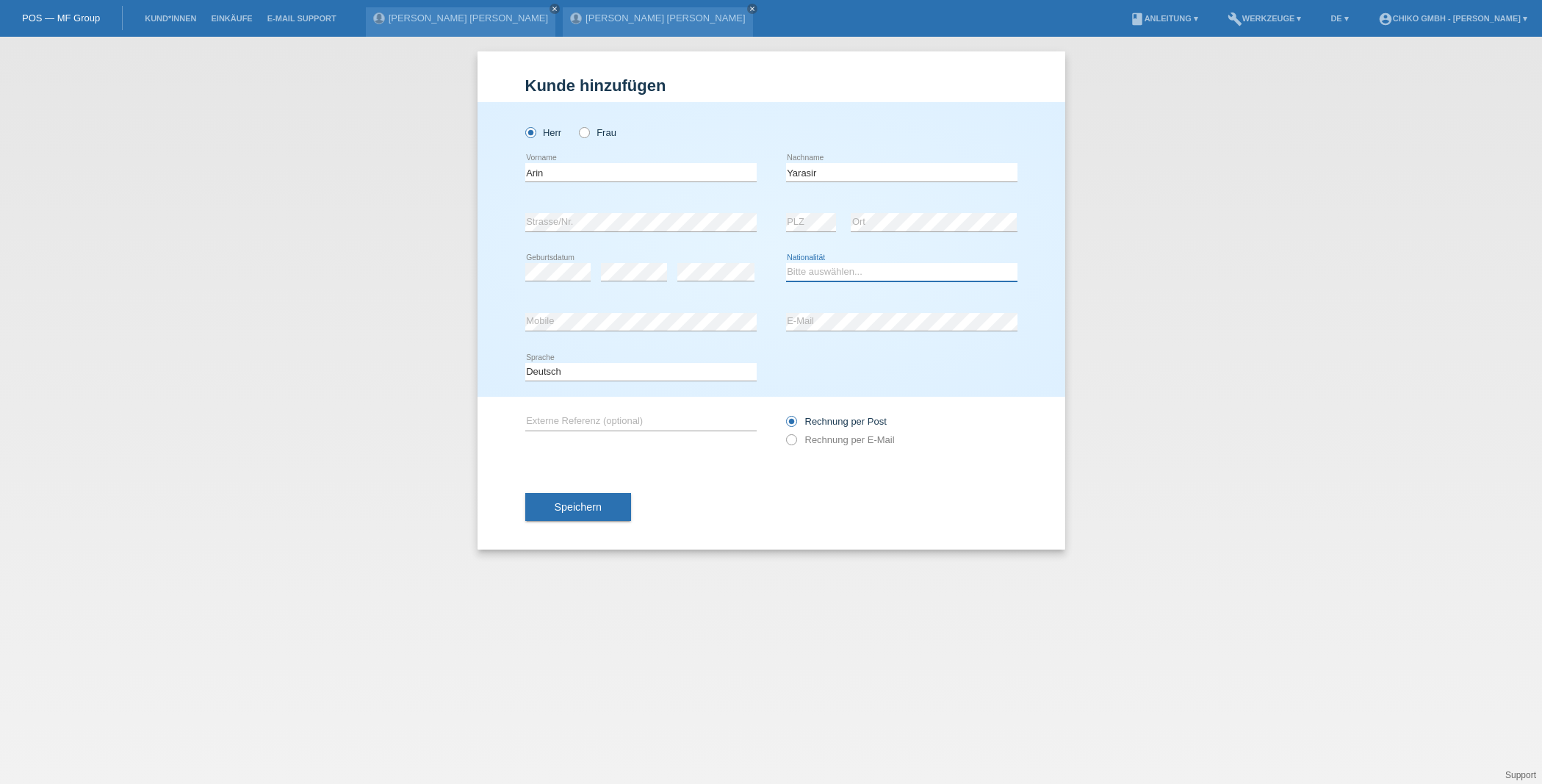
select select "TR"
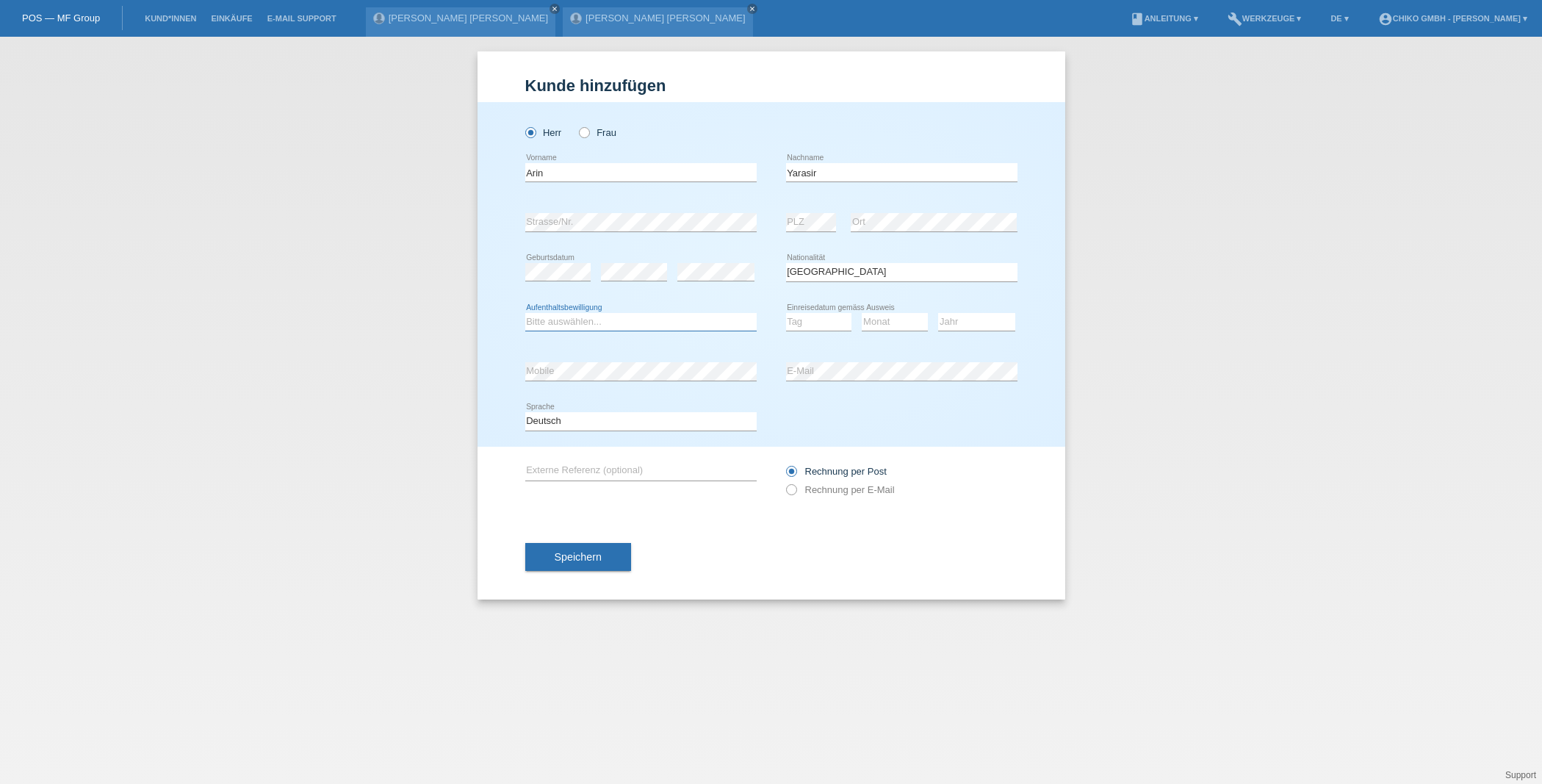
select select "C"
select select "11"
select select "10"
select select "2006"
click at [606, 554] on button "Speichern" at bounding box center [578, 556] width 106 height 28
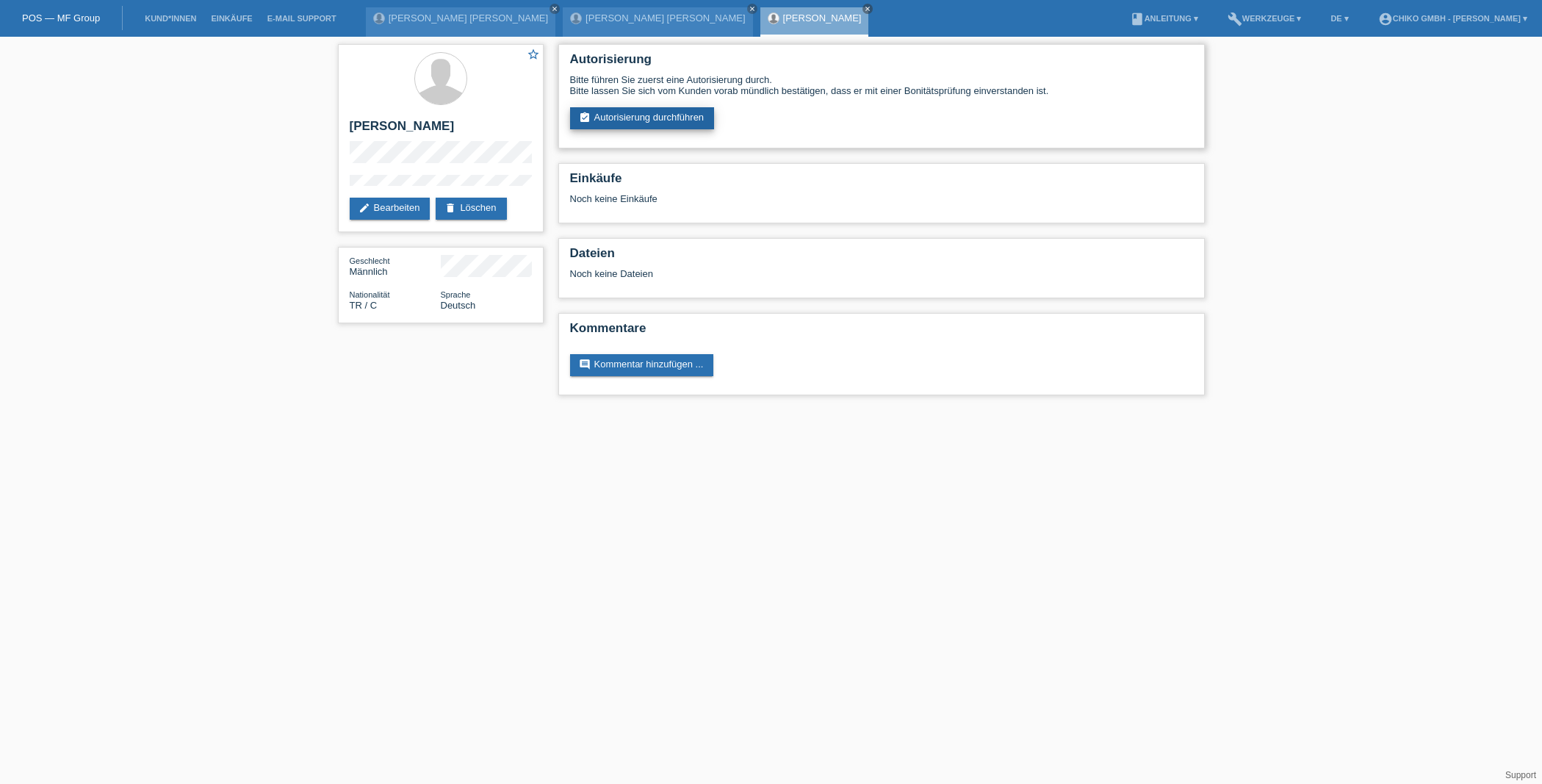
click at [676, 113] on link "assignment_turned_in Autorisierung durchführen" at bounding box center [642, 118] width 144 height 22
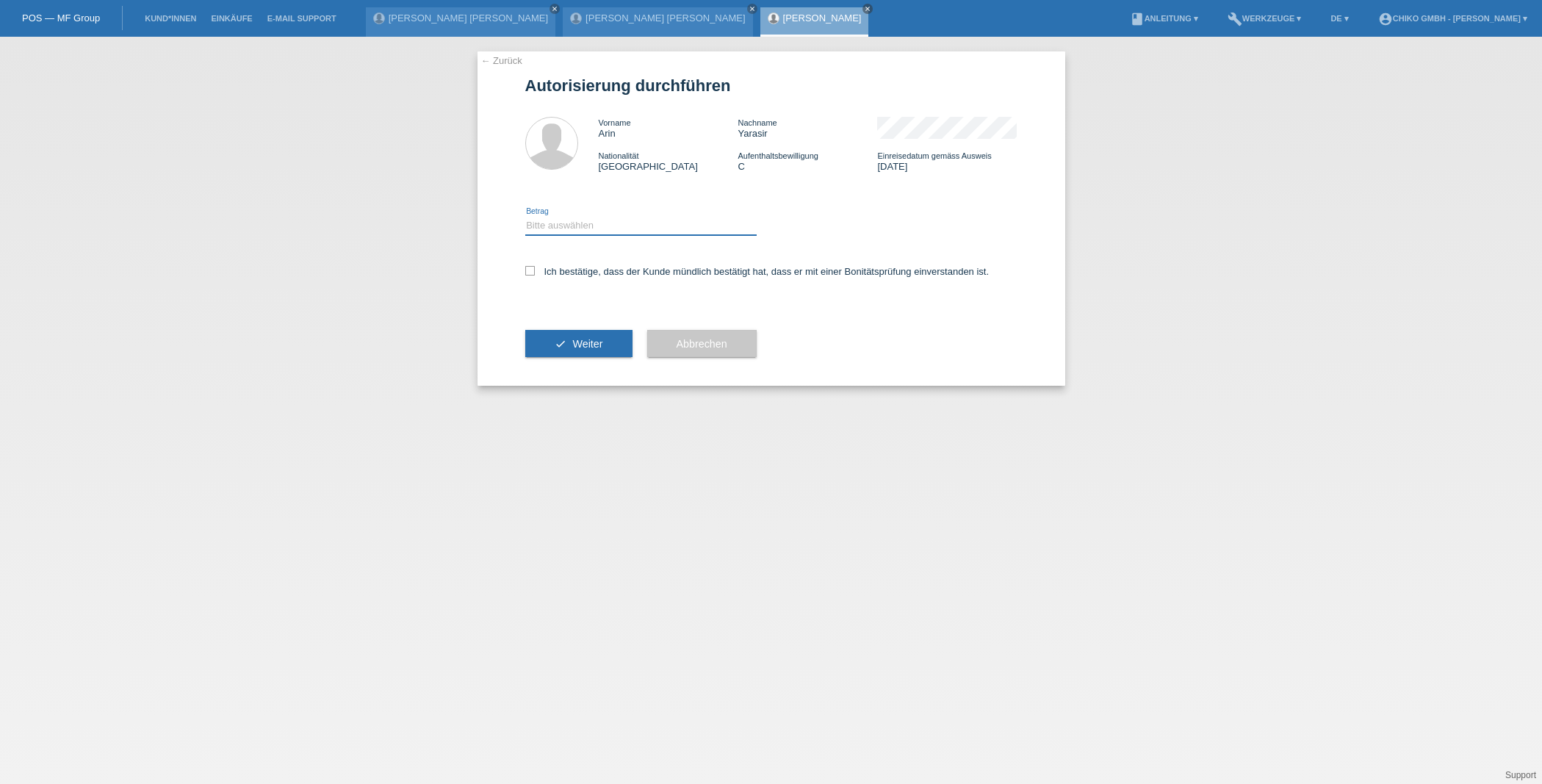
select select "2"
click at [653, 261] on div "Ich bestätige, dass der Kunde mündlich bestätigt hat, dass er mit einer Bonität…" at bounding box center [771, 276] width 492 height 50
drag, startPoint x: 535, startPoint y: 274, endPoint x: 557, endPoint y: 279, distance: 22.6
click at [535, 274] on label "Ich bestätige, dass der Kunde mündlich bestätigt hat, dass er mit einer Bonität…" at bounding box center [758, 271] width 465 height 11
click at [535, 274] on input "Ich bestätige, dass der Kunde mündlich bestätigt hat, dass er mit einer Bonität…" at bounding box center [530, 270] width 10 height 10
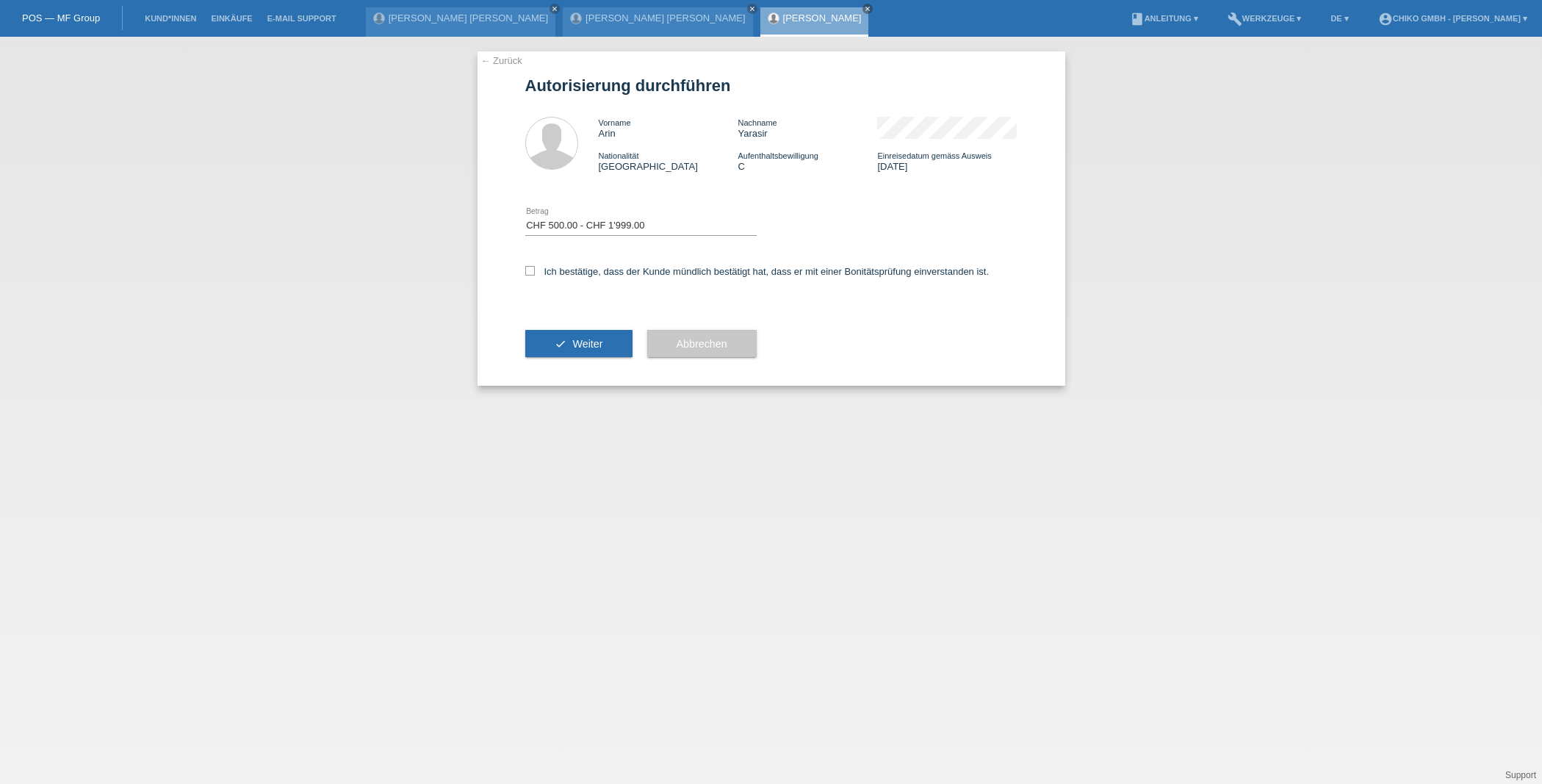
checkbox input "true"
click at [587, 350] on button "check Weiter" at bounding box center [579, 343] width 107 height 28
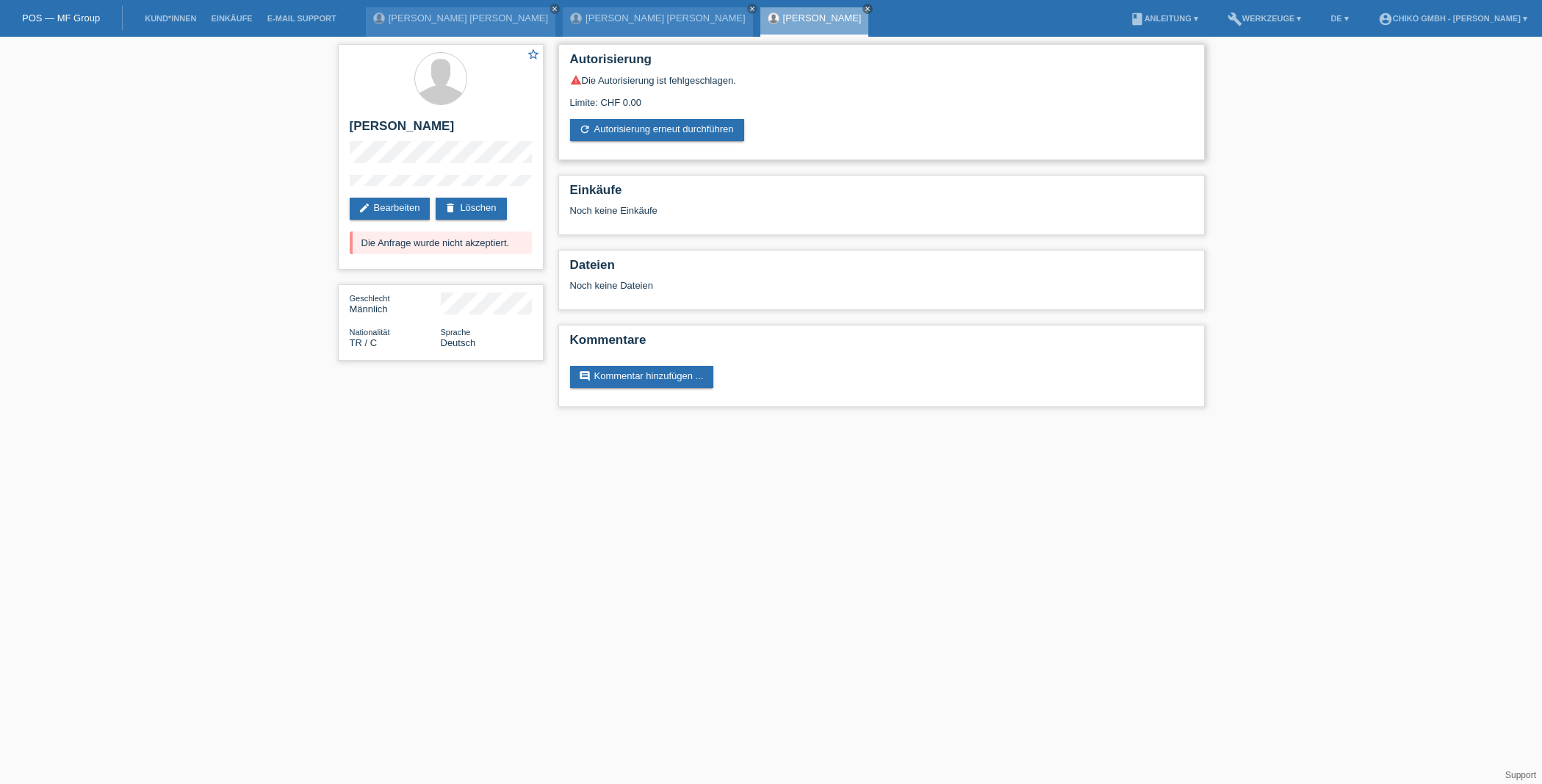
click at [681, 141] on div "Autorisierung warning Die Autorisierung ist fehlgeschlagen. Limite: CHF 0.00 re…" at bounding box center [881, 103] width 646 height 116
click at [683, 129] on link "refresh Autorisierung erneut durchführen" at bounding box center [657, 130] width 174 height 22
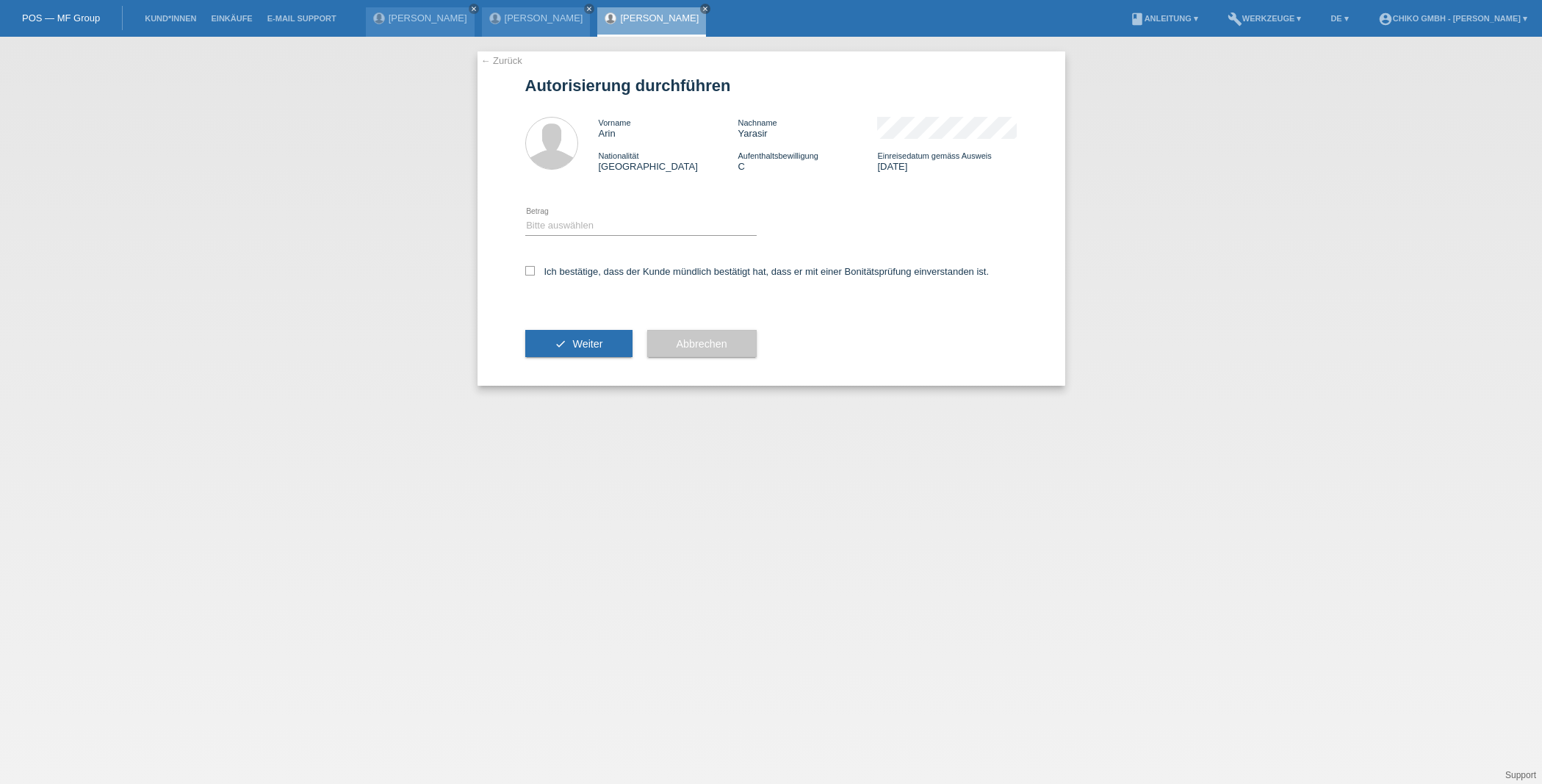
drag, startPoint x: 569, startPoint y: 209, endPoint x: 569, endPoint y: 221, distance: 12.0
click at [569, 211] on div "Bitte auswählen CHF 1.00 - CHF 499.00 CHF 500.00 - CHF 1'999.00 CHF 2'000.00 - …" at bounding box center [641, 226] width 231 height 50
select select "2"
click at [524, 269] on div "← Zurück Autorisierung durchführen Vorname Arin Nachname Yarasir Nationalität T…" at bounding box center [771, 219] width 588 height 334
click at [535, 272] on icon at bounding box center [530, 270] width 10 height 10
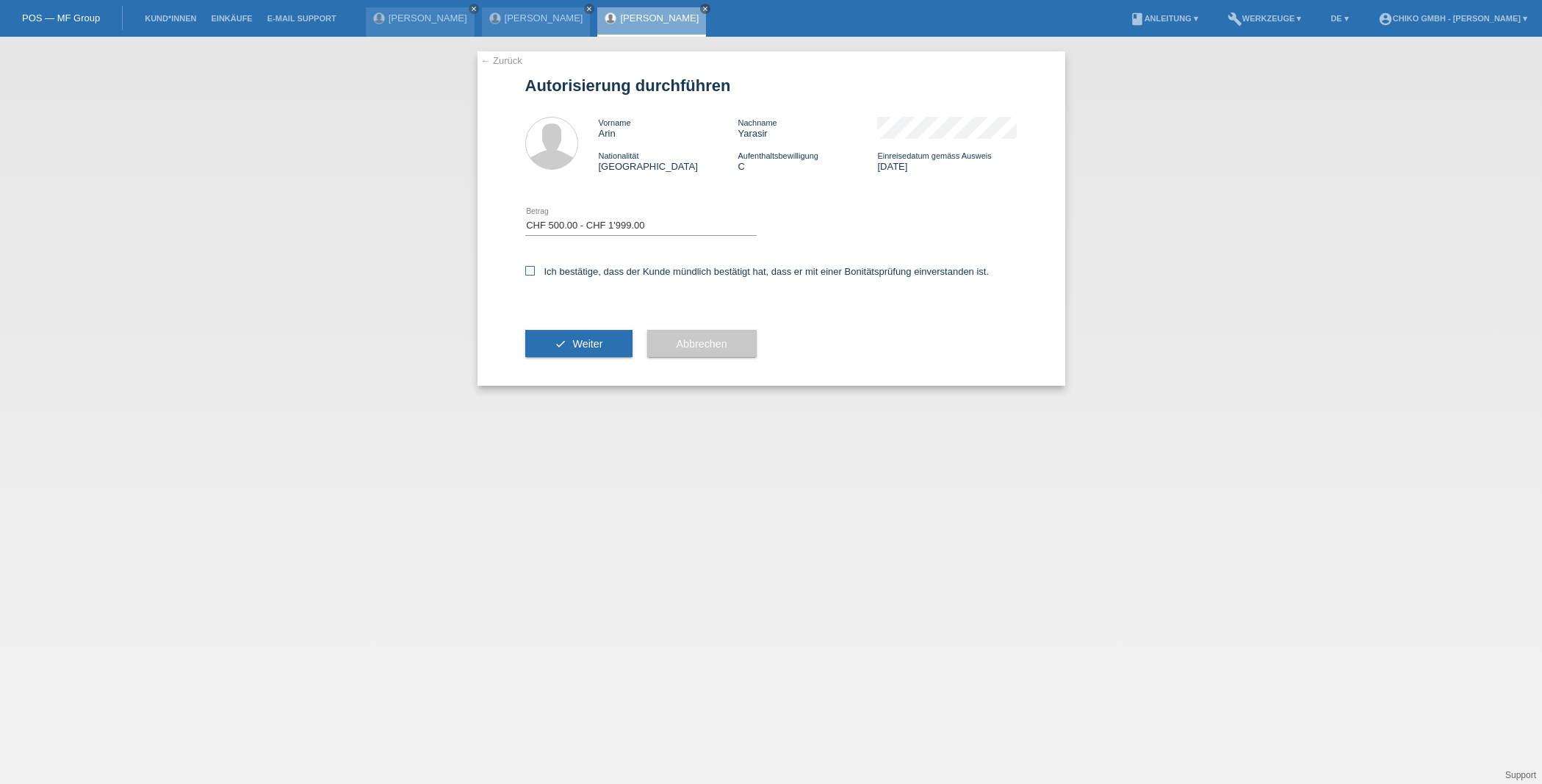
click at [535, 272] on input "Ich bestätige, dass der Kunde mündlich bestätigt hat, dass er mit einer Bonität…" at bounding box center [530, 270] width 10 height 10
checkbox input "true"
click at [571, 334] on button "check Weiter" at bounding box center [579, 343] width 107 height 28
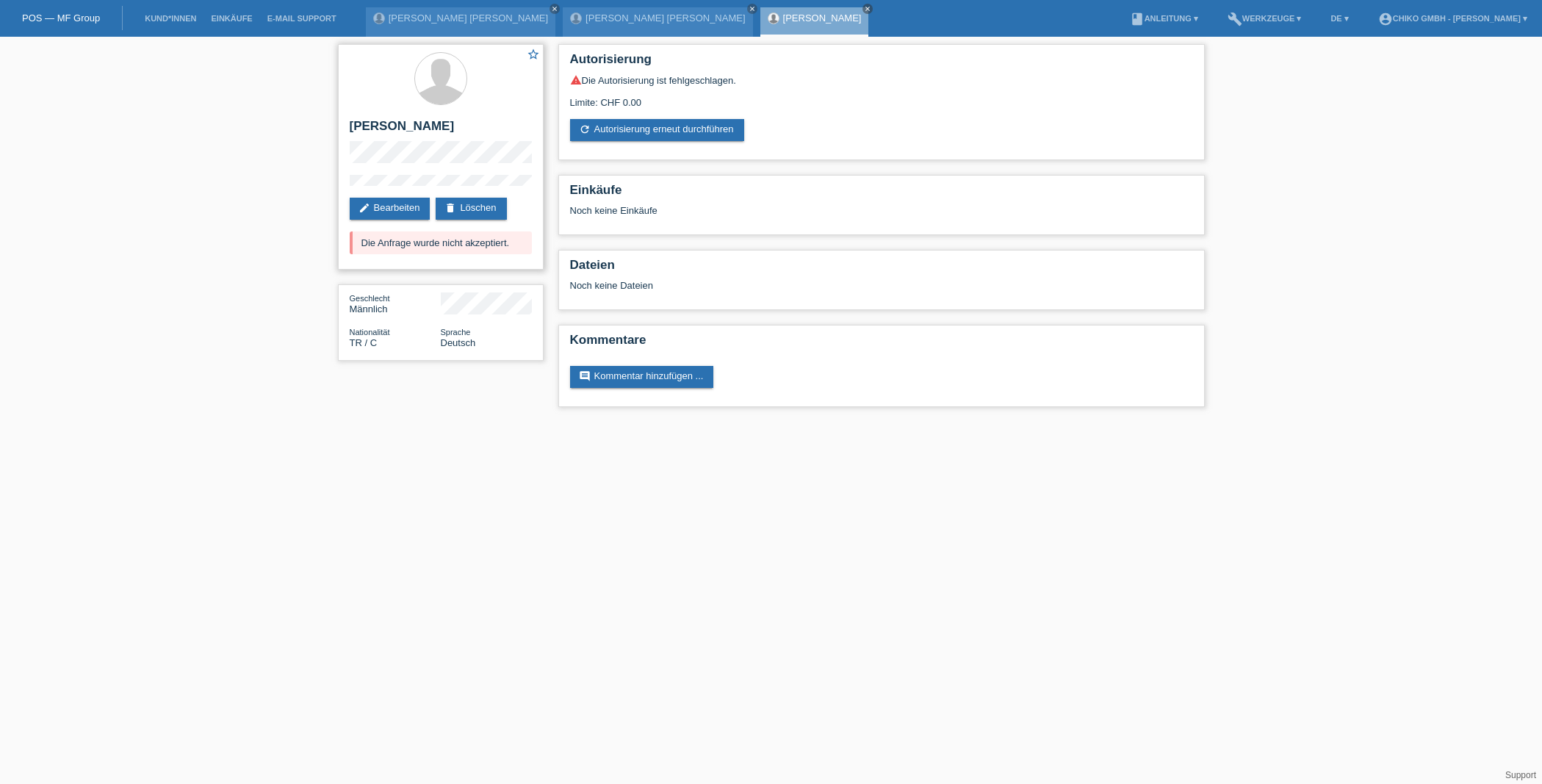
click at [434, 248] on div "Die Anfrage wurde nicht akzeptiert." at bounding box center [440, 242] width 182 height 23
click at [167, 21] on link "Kund*innen" at bounding box center [170, 18] width 66 height 9
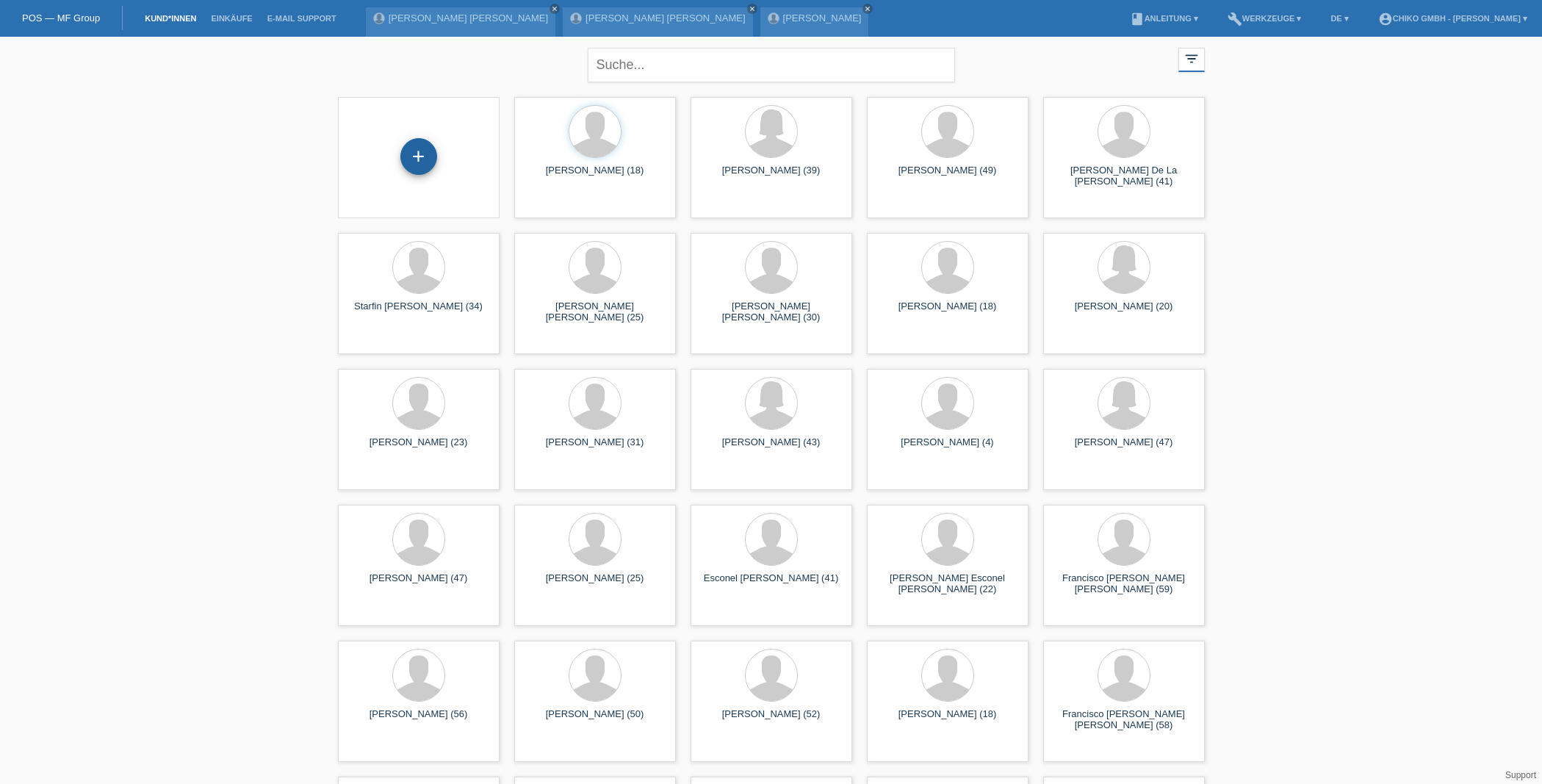
scroll to position [0, 1]
click at [414, 152] on div "+" at bounding box center [418, 156] width 36 height 36
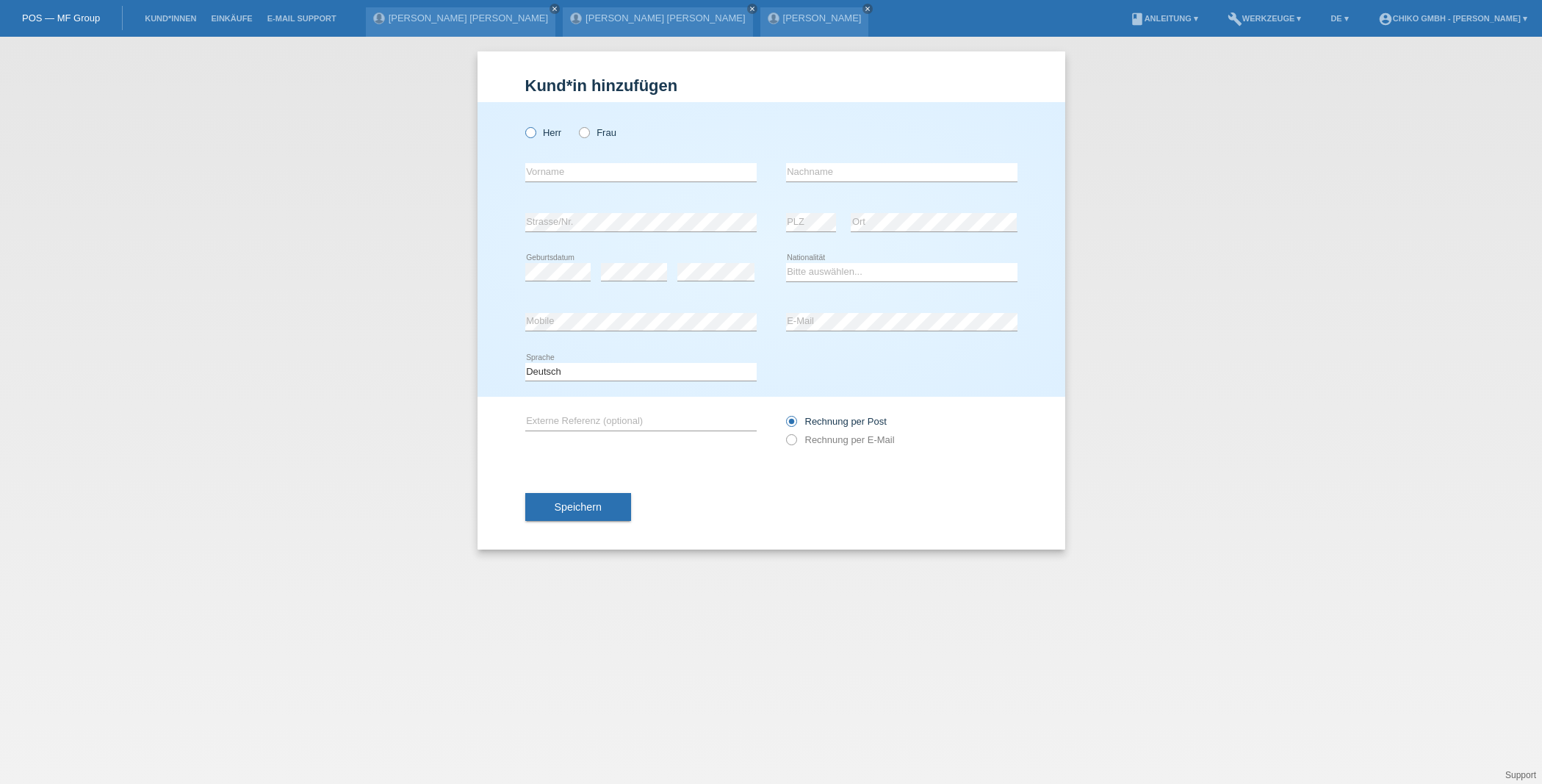
click at [523, 125] on icon at bounding box center [523, 125] width 0 height 0
click at [535, 134] on input "Herr" at bounding box center [530, 132] width 10 height 10
radio input "true"
type input "<"
type input "[PERSON_NAME]"
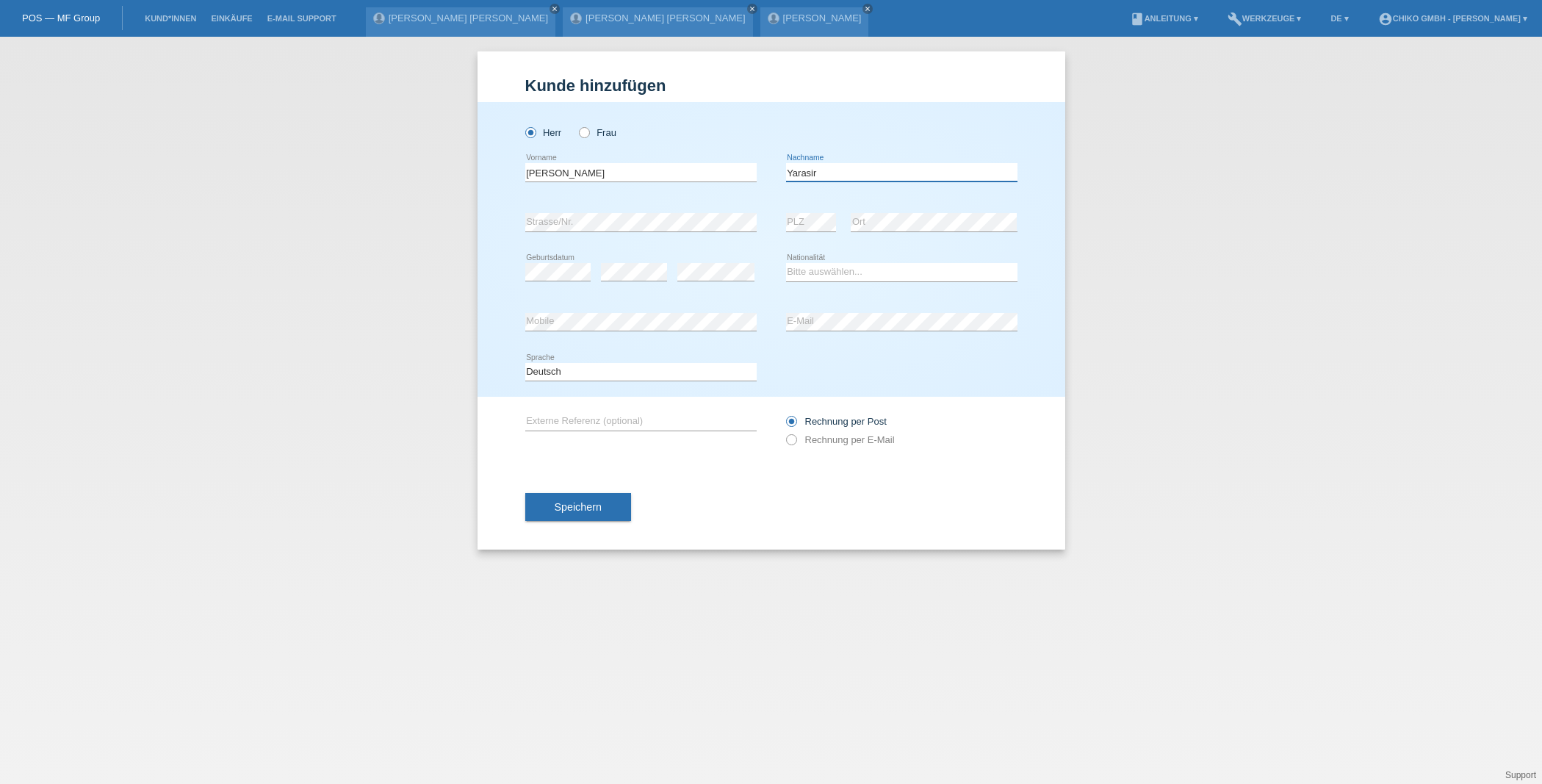
type input "Yarasir"
select select "TR"
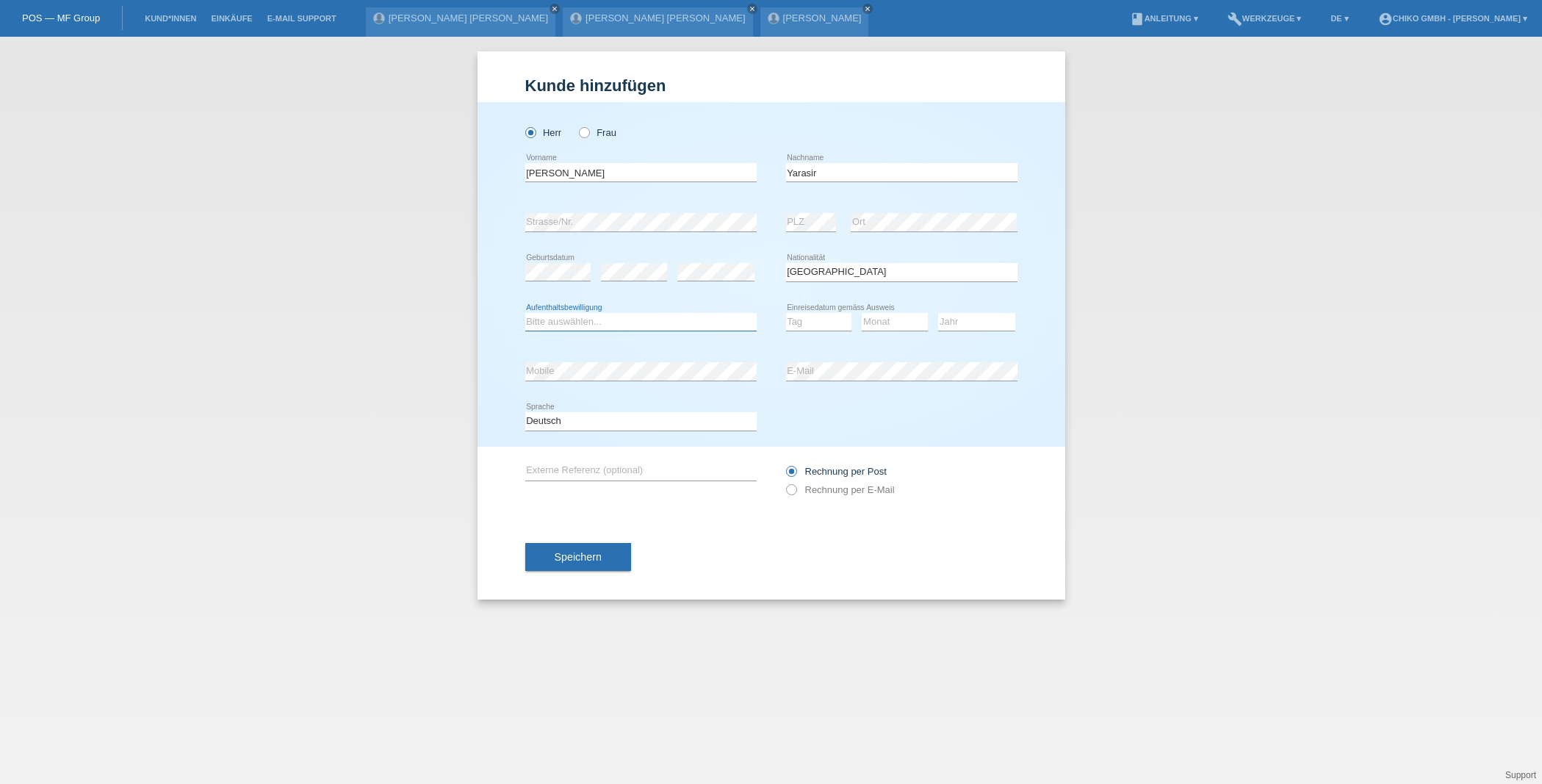
select select "C"
select select "12"
select select "09"
select select "1988"
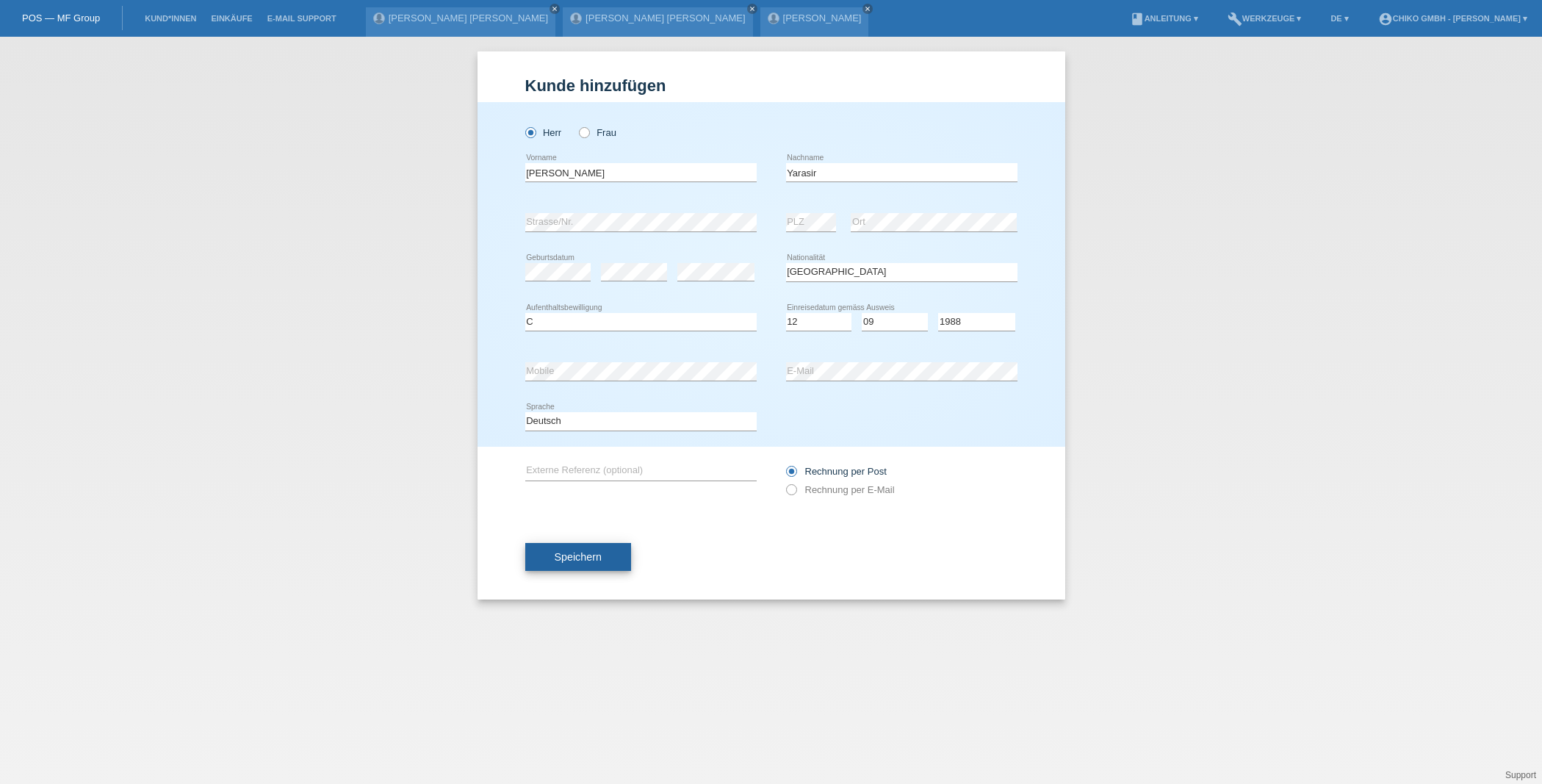
click at [589, 557] on span "Speichern" at bounding box center [578, 556] width 47 height 12
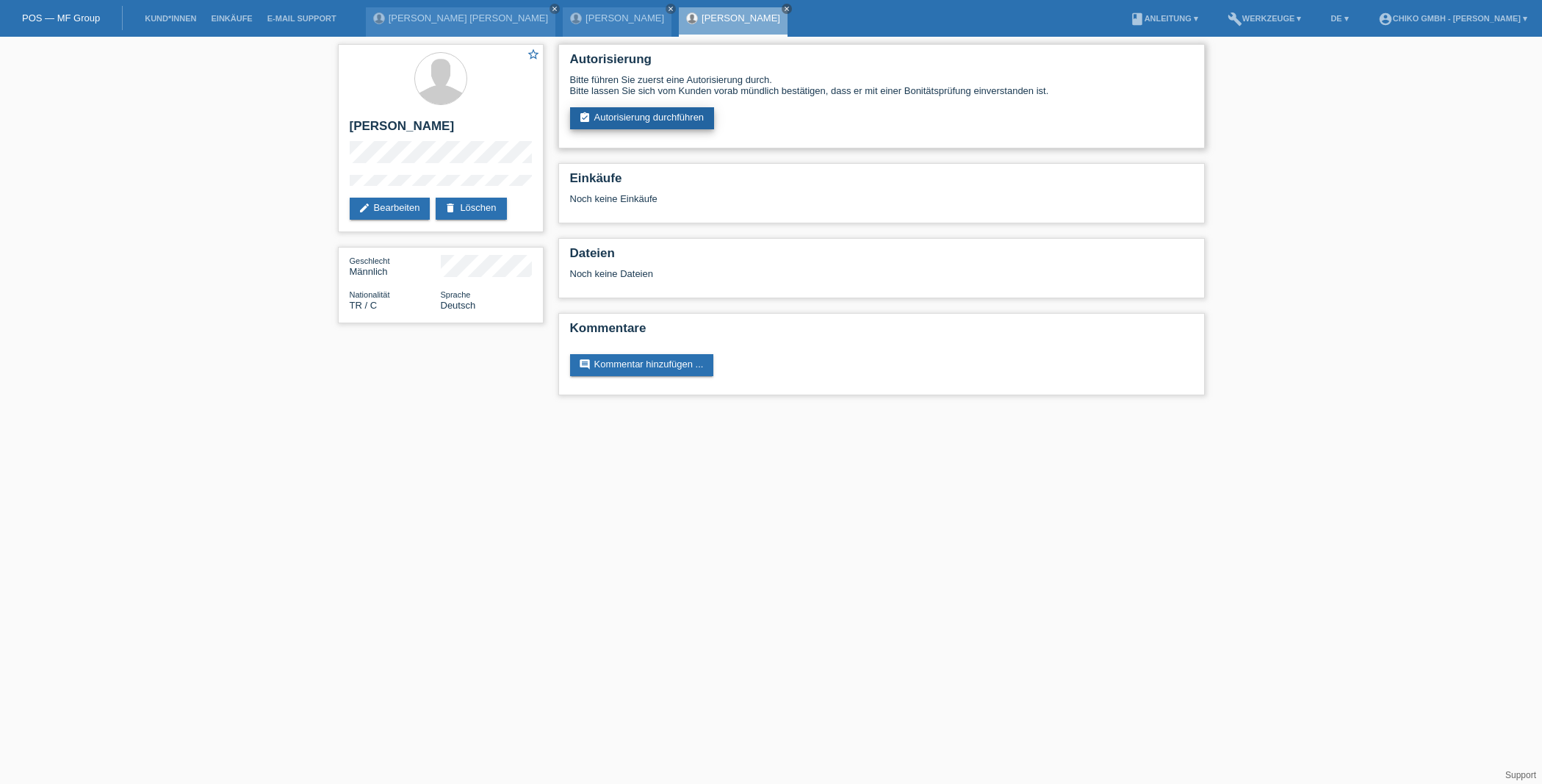
click at [657, 120] on link "assignment_turned_in Autorisierung durchführen" at bounding box center [642, 118] width 144 height 22
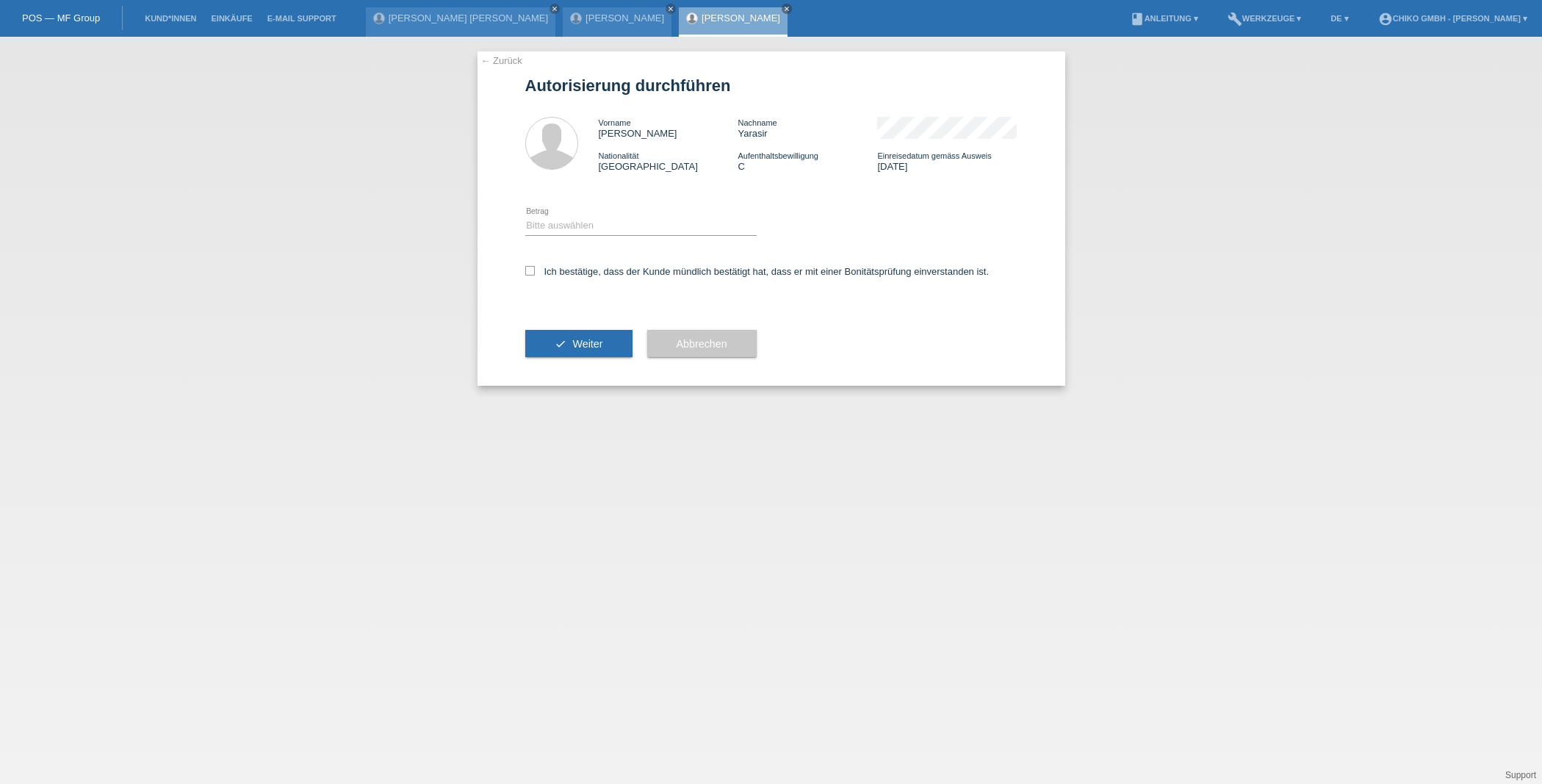
click at [584, 218] on div "Bitte auswählen CHF 1.00 - CHF 499.00 CHF 500.00 - CHF 1'999.00 CHF 2'000.00 - …" at bounding box center [641, 226] width 231 height 50
select select "2"
click at [529, 272] on icon at bounding box center [530, 270] width 10 height 10
click at [529, 272] on input "Ich bestätige, dass der Kunde mündlich bestätigt hat, dass er mit einer Bonität…" at bounding box center [530, 270] width 10 height 10
checkbox input "true"
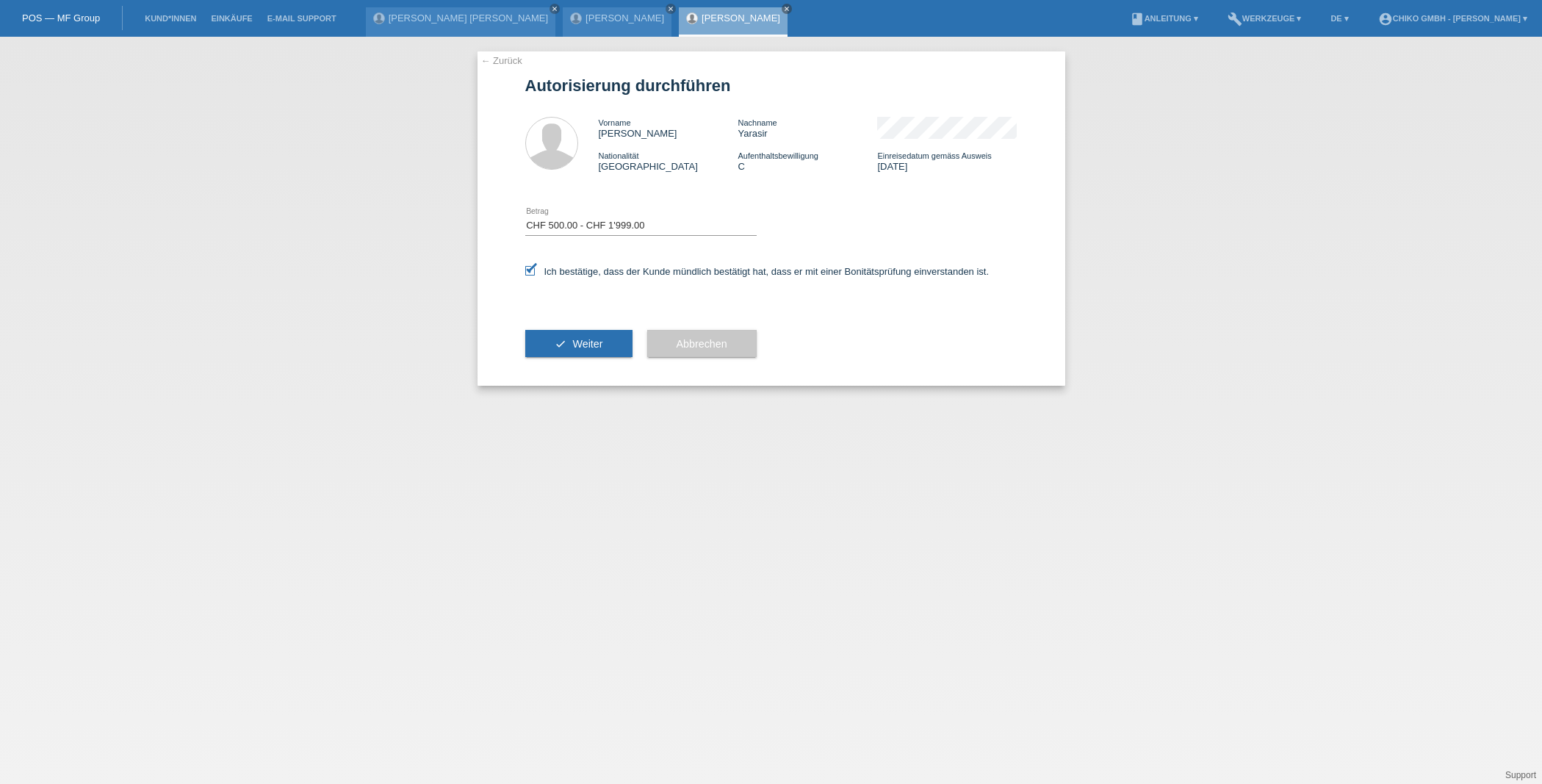
click at [573, 345] on button "check Weiter" at bounding box center [579, 343] width 107 height 28
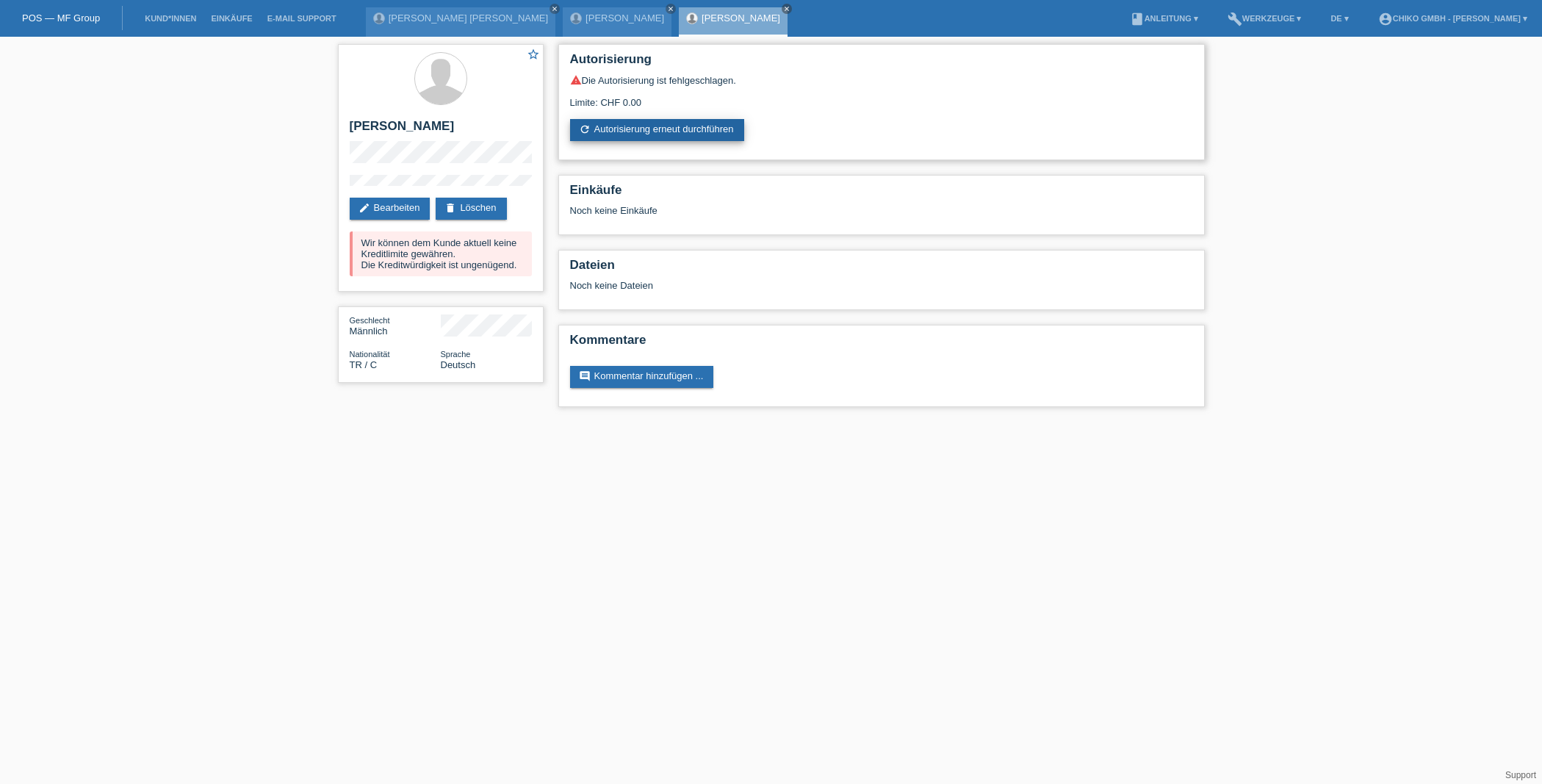
click at [647, 136] on link "refresh Autorisierung erneut durchführen" at bounding box center [657, 130] width 174 height 22
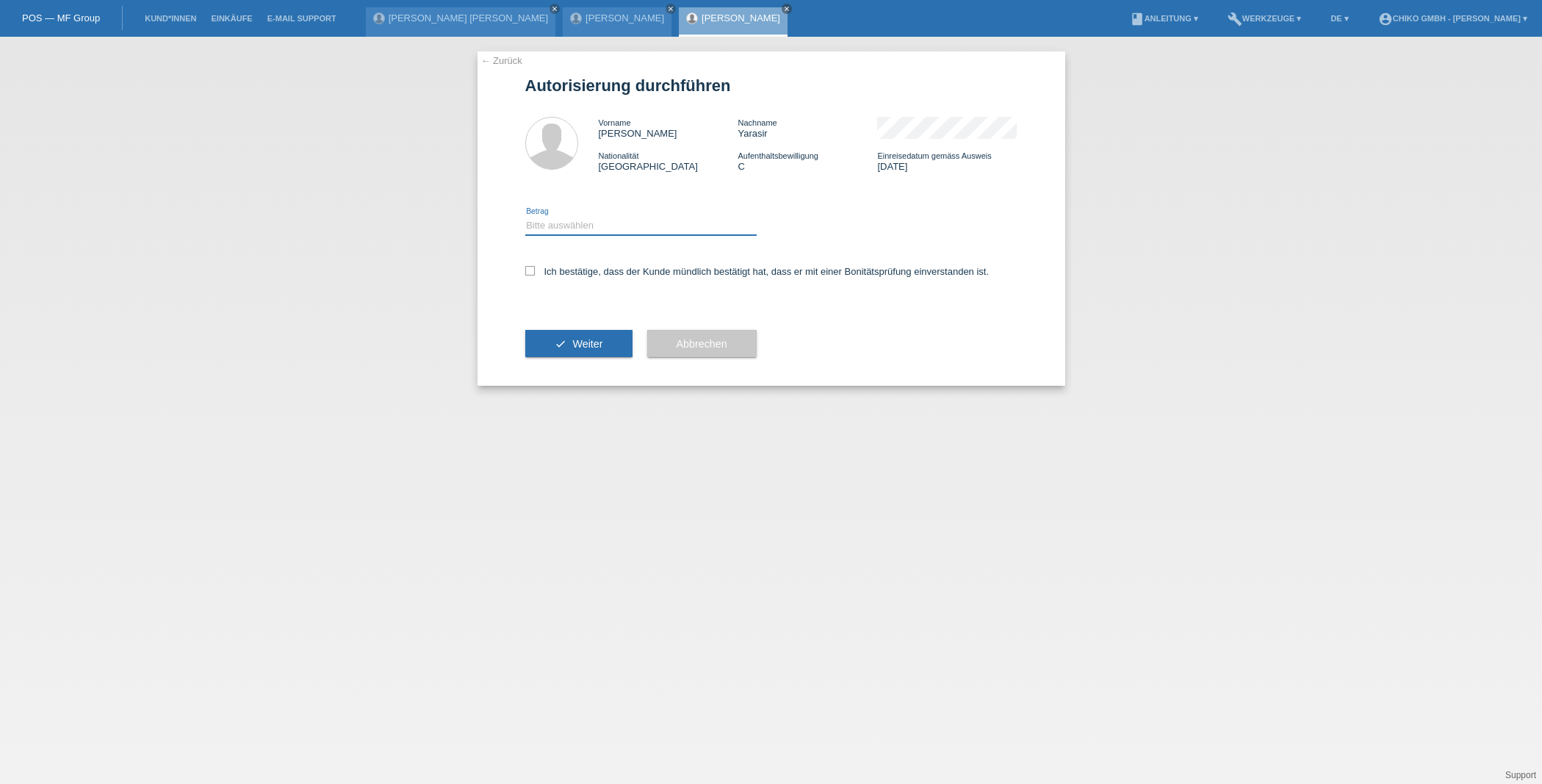
select select "1"
click at [532, 272] on icon at bounding box center [530, 270] width 10 height 10
click at [532, 272] on input "Ich bestätige, dass der Kunde mündlich bestätigt hat, dass er mit einer Bonität…" at bounding box center [530, 270] width 10 height 10
checkbox input "true"
click at [587, 357] on button "check Weiter" at bounding box center [579, 343] width 107 height 28
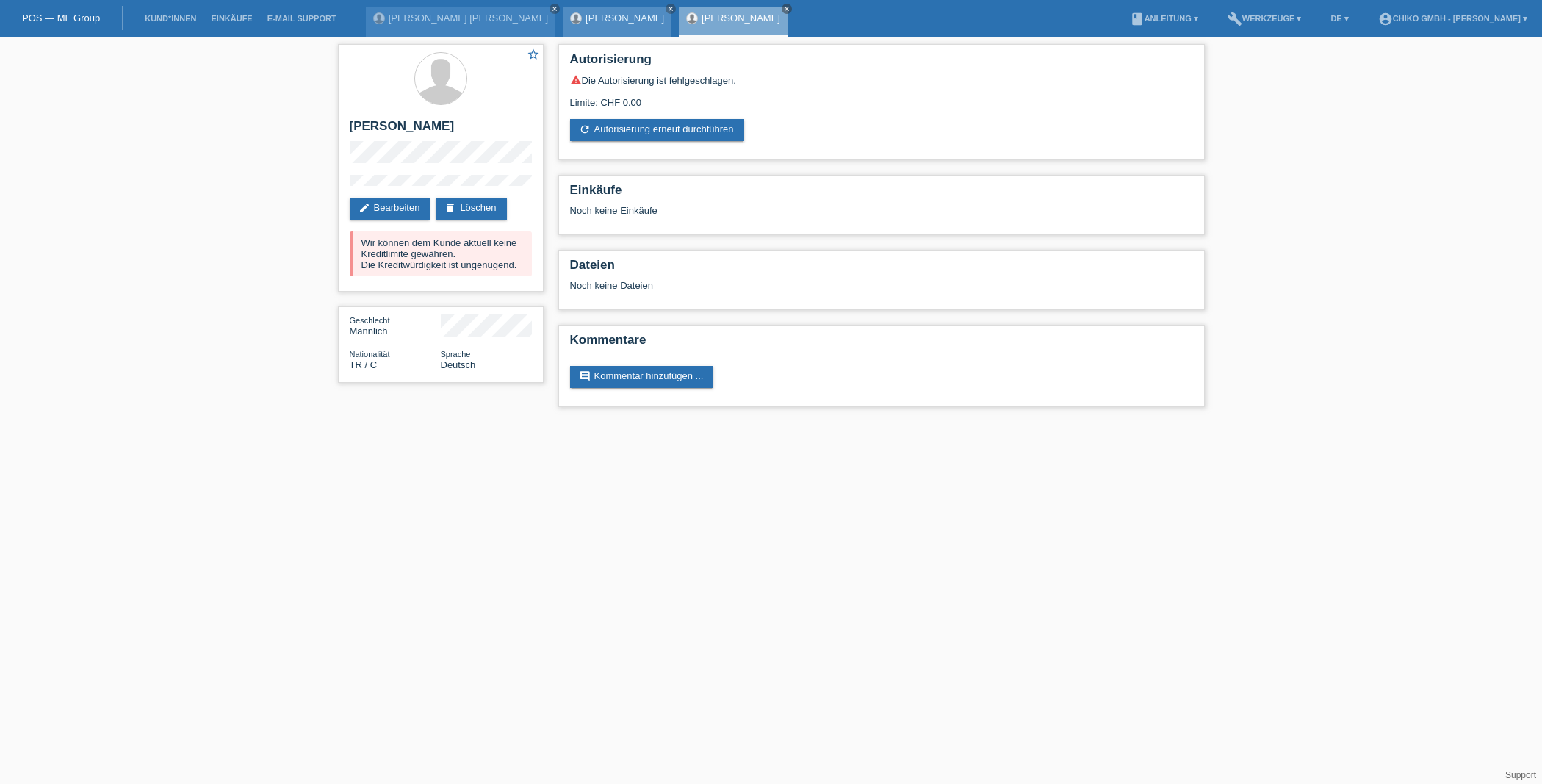
click at [585, 16] on link "[PERSON_NAME]" at bounding box center [624, 18] width 79 height 11
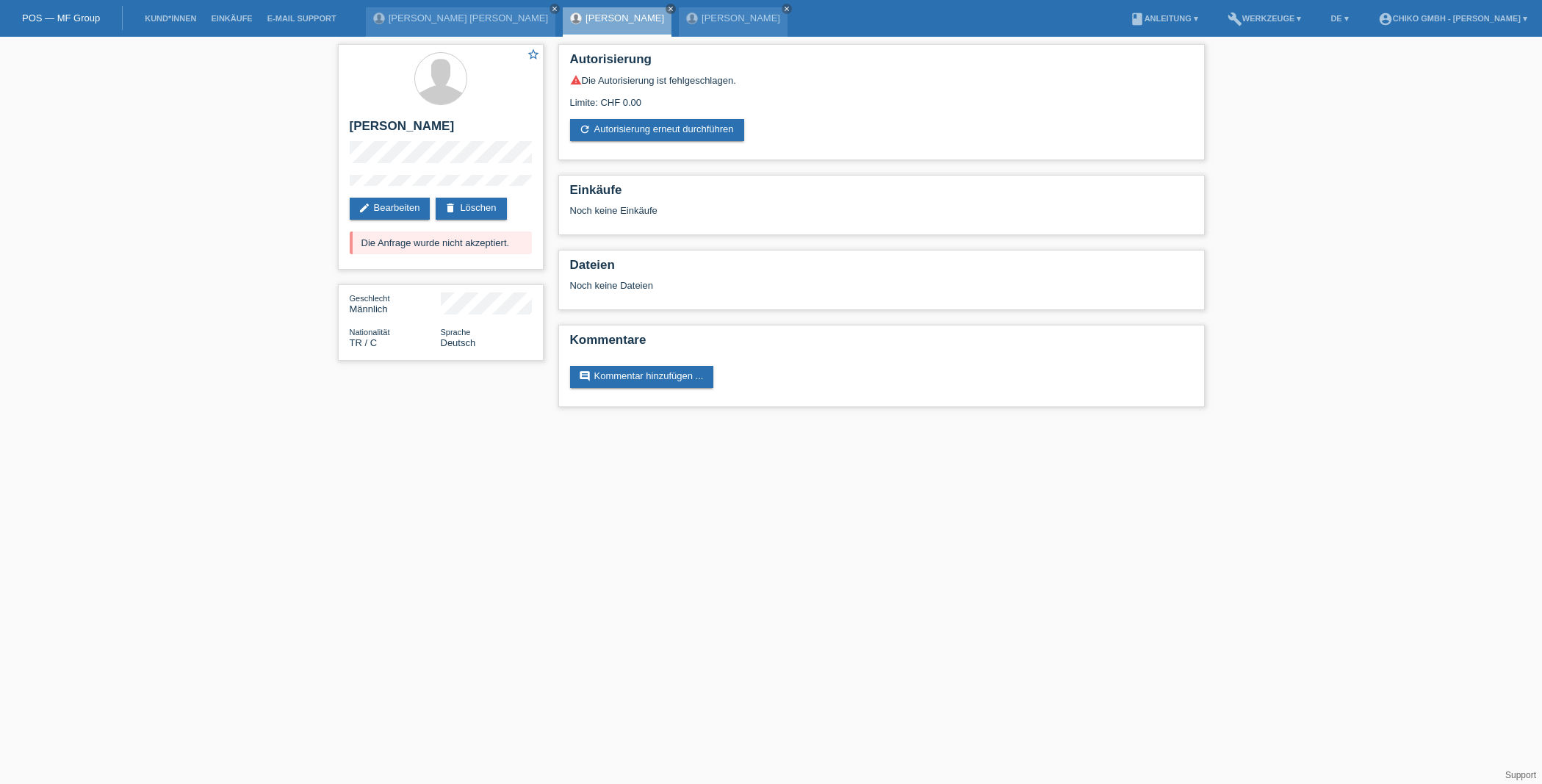
click at [585, 21] on link "[PERSON_NAME]" at bounding box center [624, 18] width 79 height 11
click at [666, 122] on link "refresh Autorisierung erneut durchführen" at bounding box center [657, 130] width 174 height 22
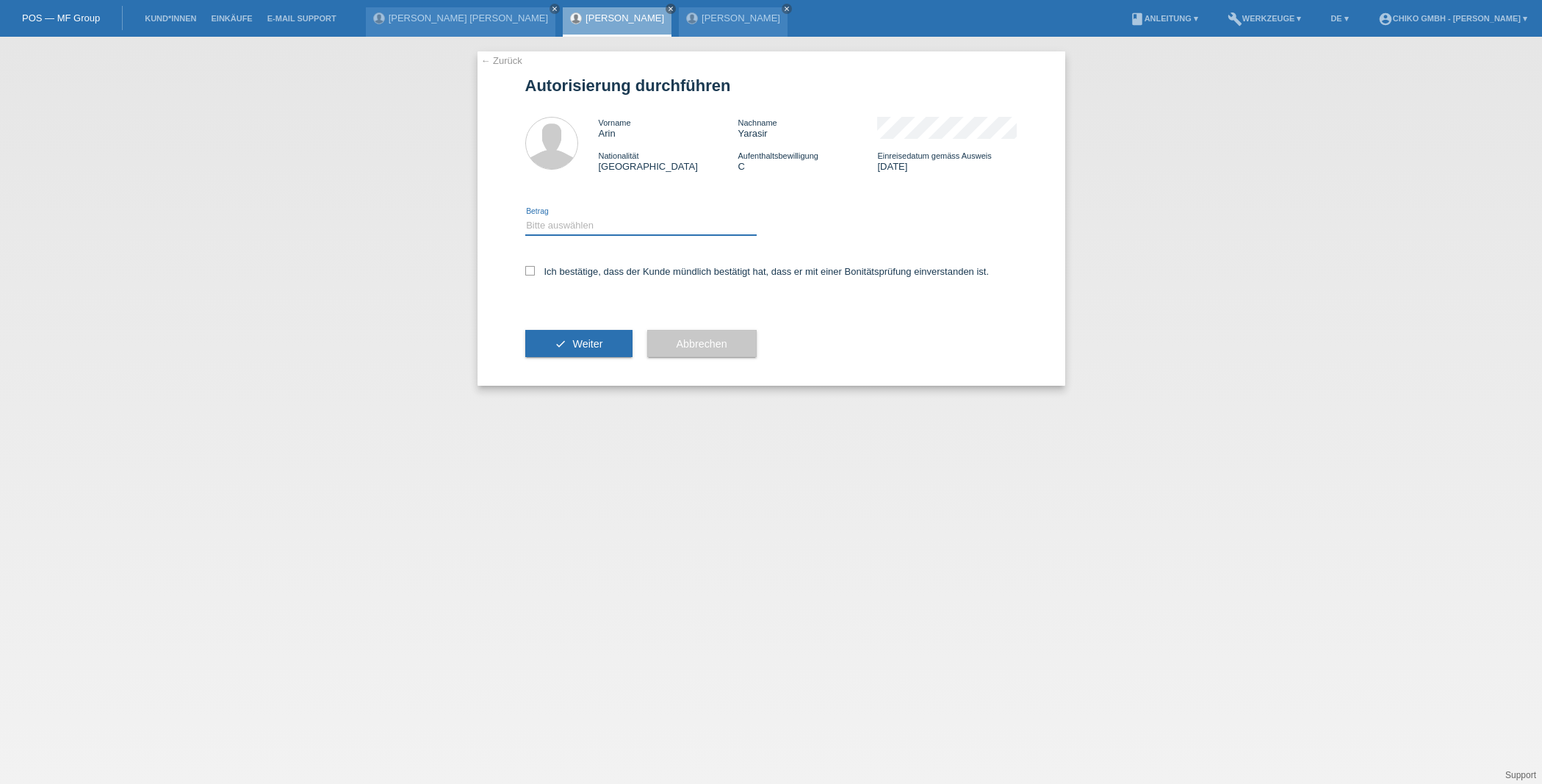
select select "1"
click at [525, 277] on div "Ich bestätige, dass der Kunde mündlich bestätigt hat, dass er mit einer Bonität…" at bounding box center [771, 276] width 492 height 50
click at [533, 271] on icon at bounding box center [530, 270] width 10 height 10
click at [533, 271] on input "Ich bestätige, dass der Kunde mündlich bestätigt hat, dass er mit einer Bonität…" at bounding box center [530, 270] width 10 height 10
checkbox input "true"
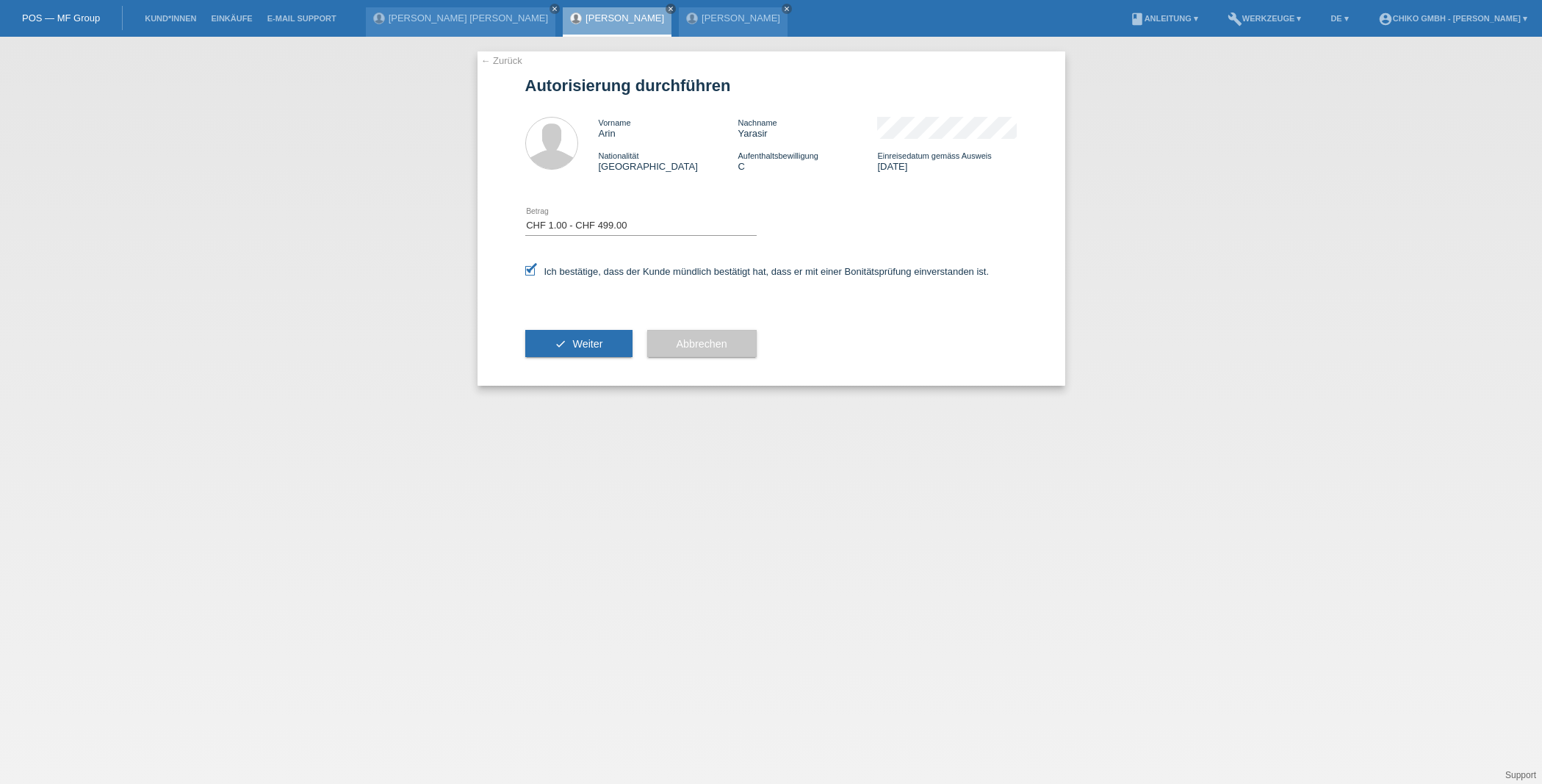
click at [596, 351] on button "check Weiter" at bounding box center [579, 343] width 107 height 28
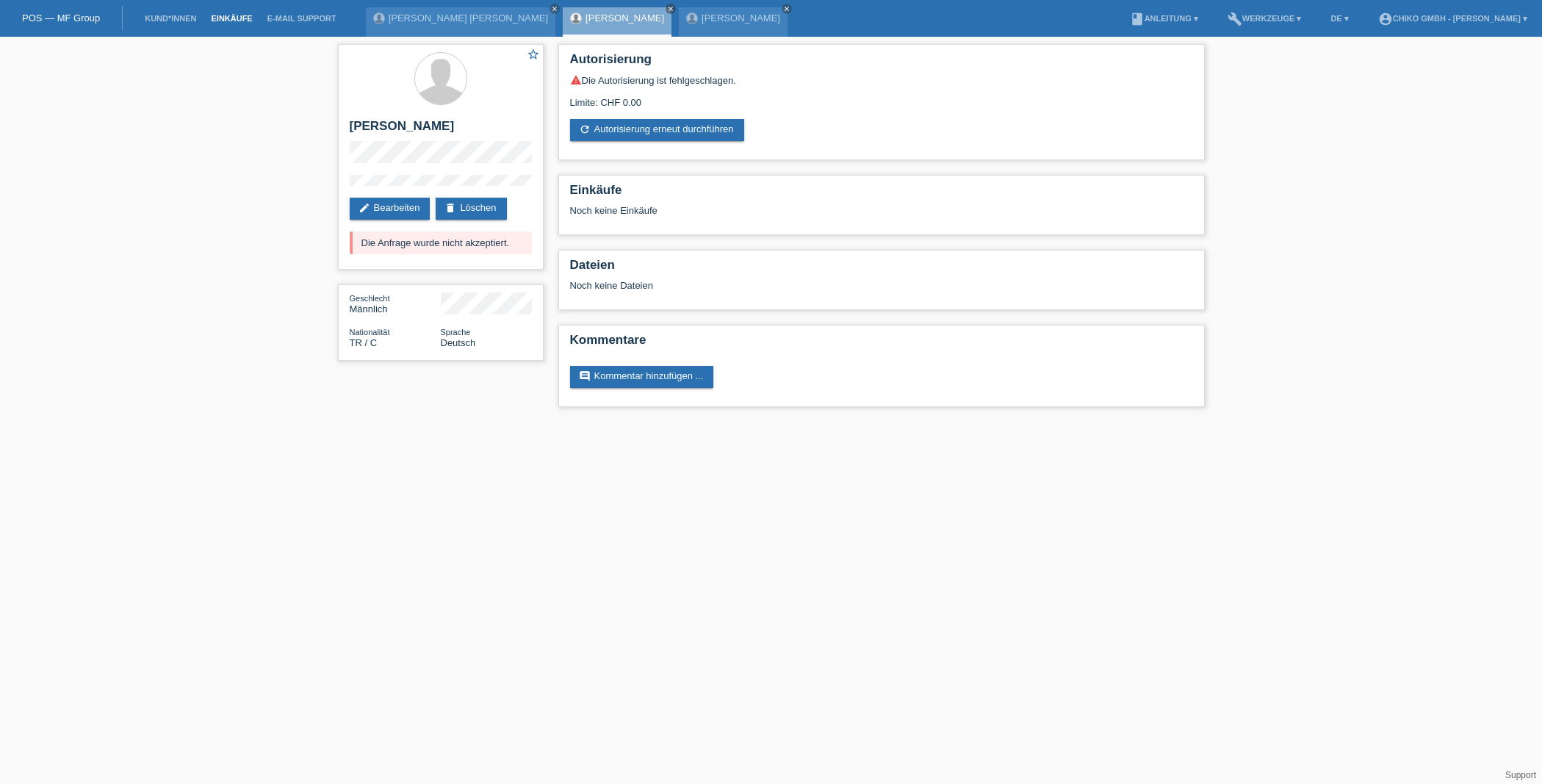
click at [243, 16] on link "Einkäufe" at bounding box center [231, 18] width 56 height 9
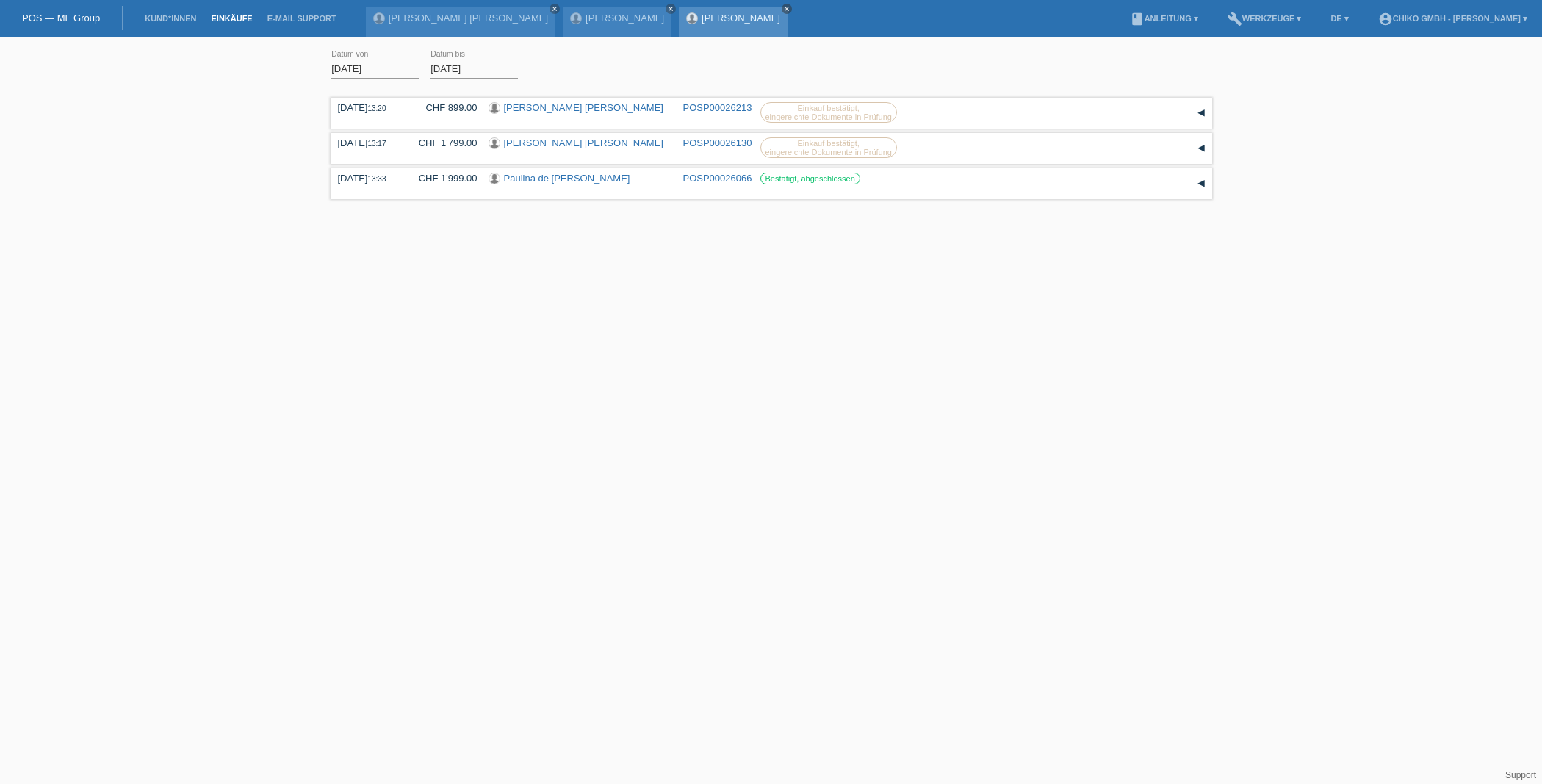
click at [783, 9] on icon "close" at bounding box center [787, 9] width 7 height 7
click at [667, 11] on icon "close" at bounding box center [671, 9] width 7 height 7
